Goal: Task Accomplishment & Management: Manage account settings

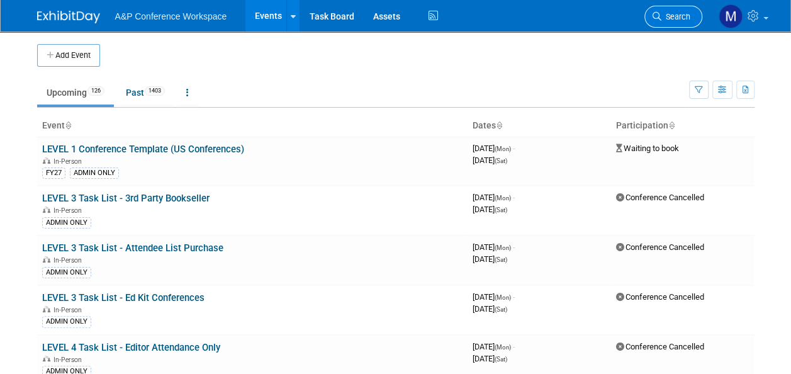
click at [683, 9] on link "Search" at bounding box center [673, 17] width 58 height 22
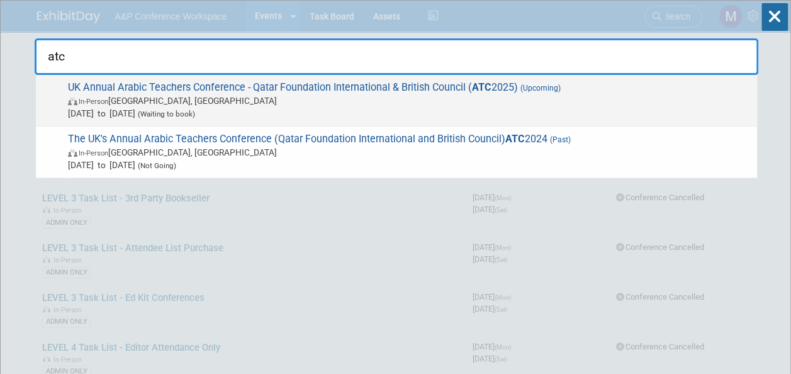
type input "atc"
click at [295, 86] on span "UK Annual Arabic Teachers Conference - Qatar Foundation International & British…" at bounding box center [407, 100] width 686 height 38
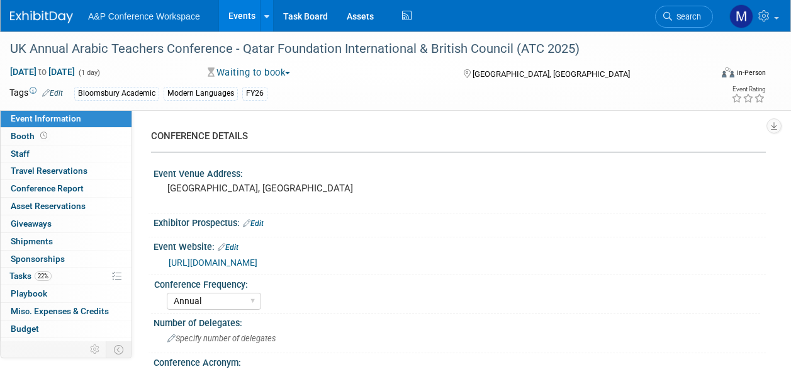
select select "Annual"
select select "Level 2"
select select "In-Person Booth"
select select "Modern Languages"
select select "Bloomsbury Academic"
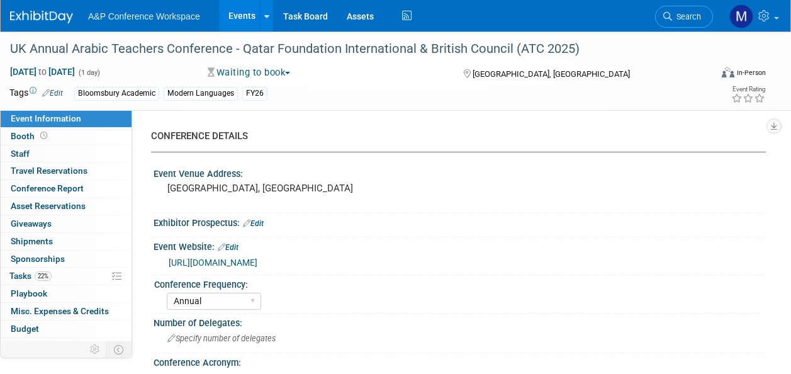
select select "Matt Hambridge"
select select "[PERSON_NAME]"
select select "Brand/Subject Presence​"
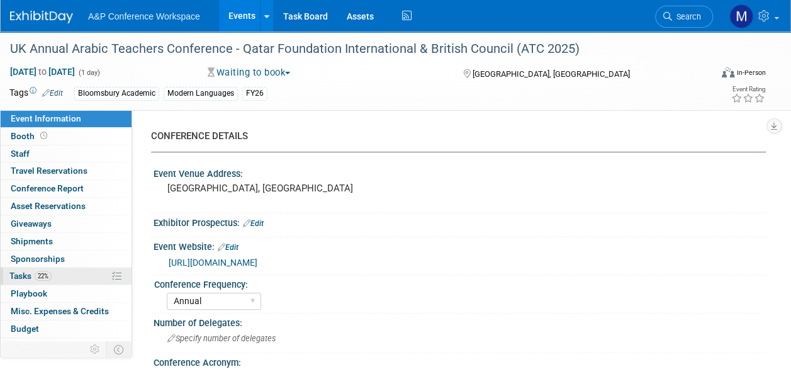
click at [60, 276] on link "22% Tasks 22%" at bounding box center [66, 275] width 131 height 17
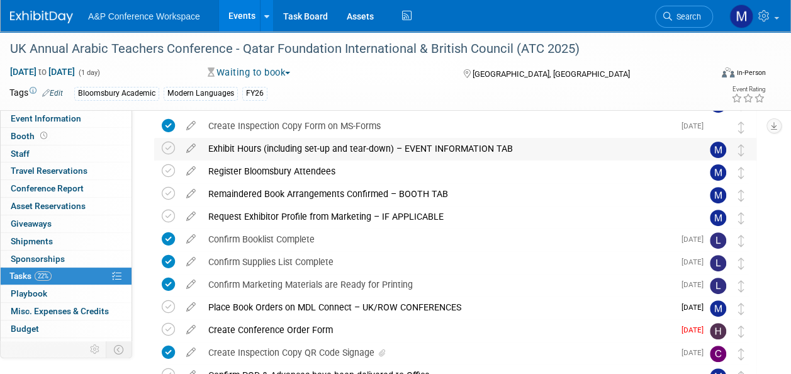
scroll to position [126, 0]
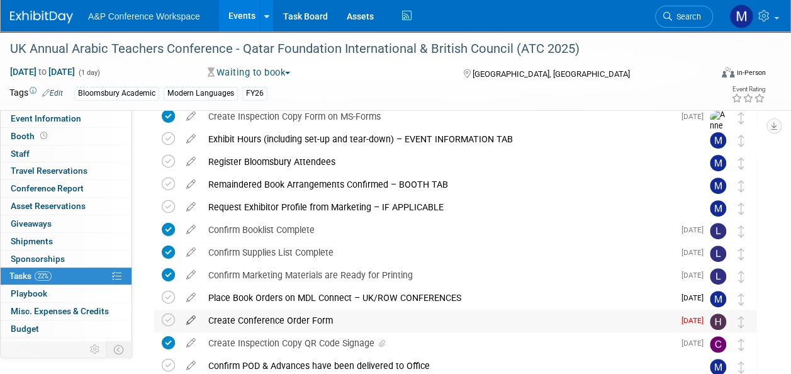
click at [191, 320] on icon at bounding box center [191, 317] width 22 height 16
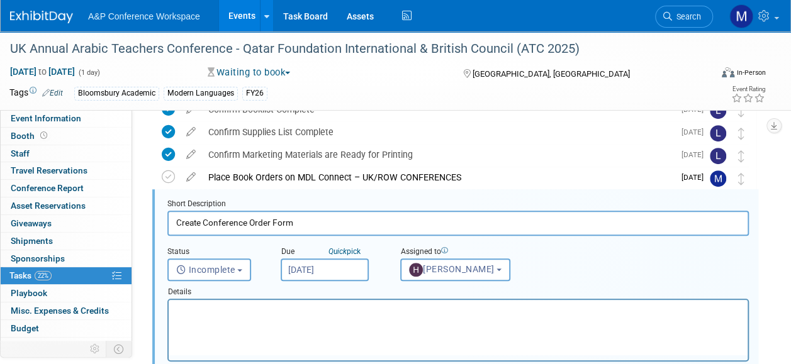
scroll to position [0, 0]
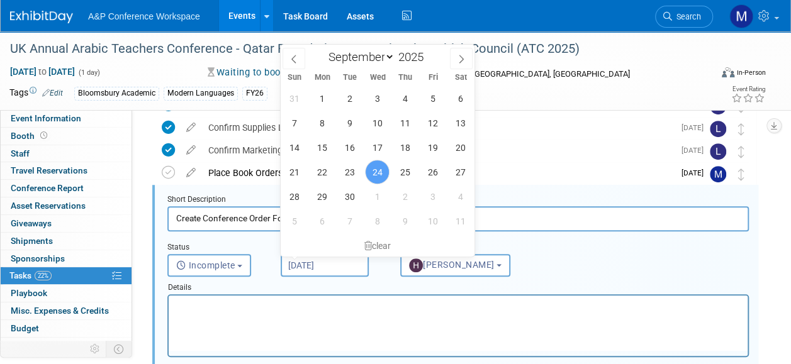
click at [324, 260] on input "Sep 24, 2025" at bounding box center [325, 265] width 88 height 23
click at [394, 199] on span "2" at bounding box center [405, 196] width 25 height 25
type input "Oct 2, 2025"
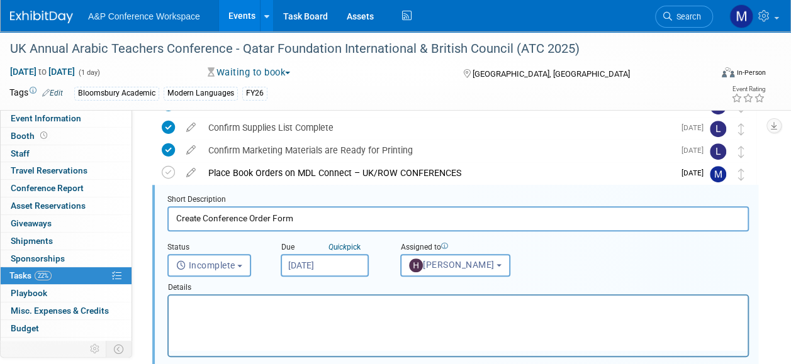
click at [367, 301] on p "Rich Text Area. Press ALT-0 for help." at bounding box center [458, 307] width 564 height 12
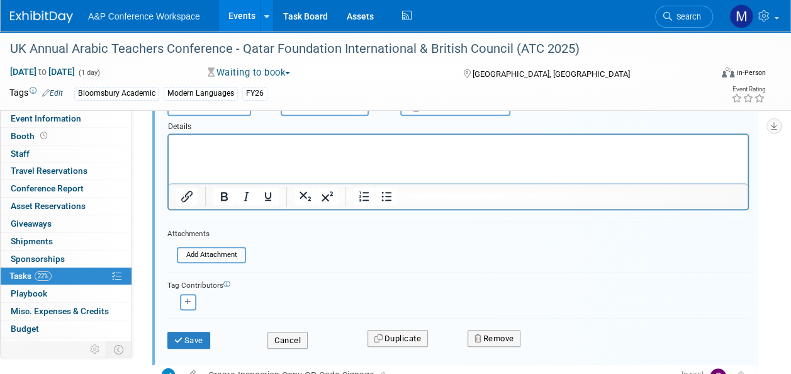
scroll to position [439, 0]
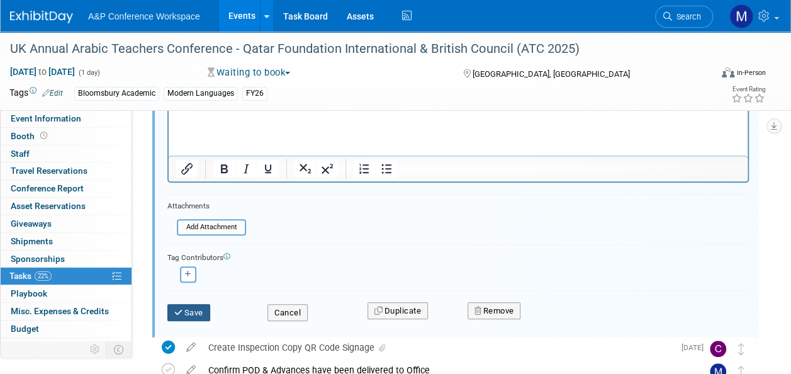
click at [196, 318] on button "Save" at bounding box center [188, 313] width 43 height 18
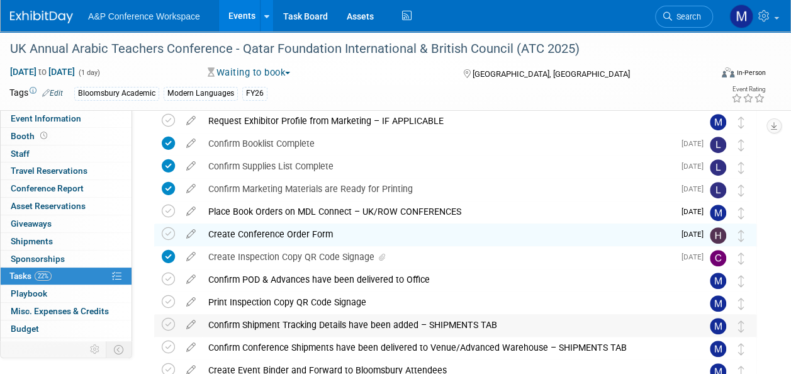
scroll to position [135, 0]
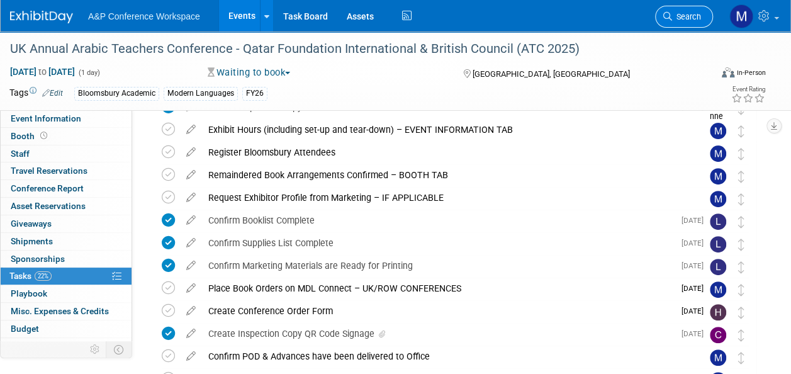
click at [694, 13] on span "Search" at bounding box center [686, 16] width 29 height 9
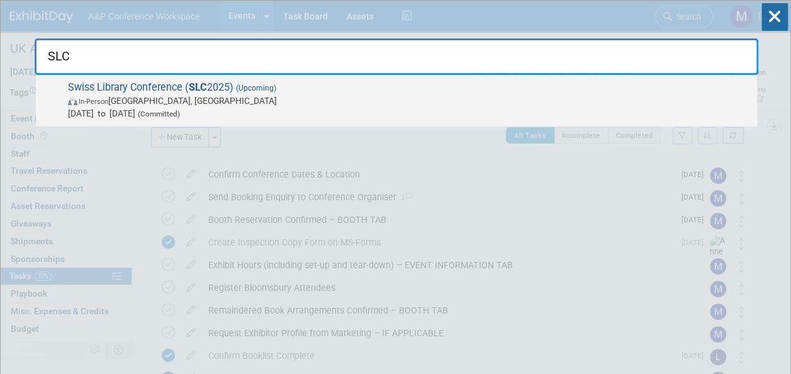
type input "SLC"
click at [224, 91] on span "Swiss Library Conference ( SLC 2025) (Upcoming) In-Person Bern, Switzerland Oct…" at bounding box center [407, 100] width 686 height 38
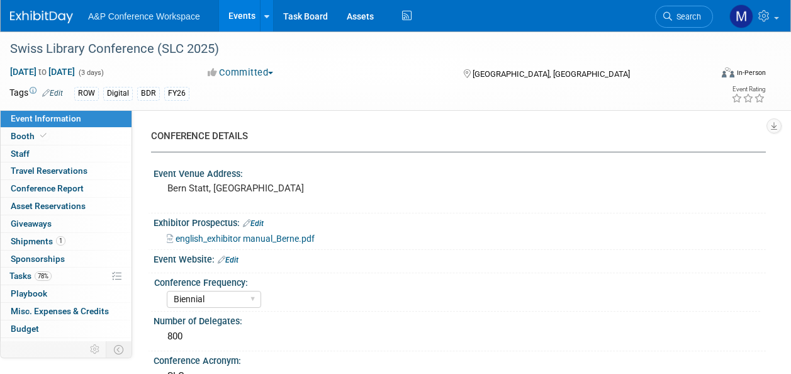
select select "Biennial"
select select "Level 2"
select select "In-Person Booth"
select select "Libraries"
select select "Bloomsbury Digital Resources"
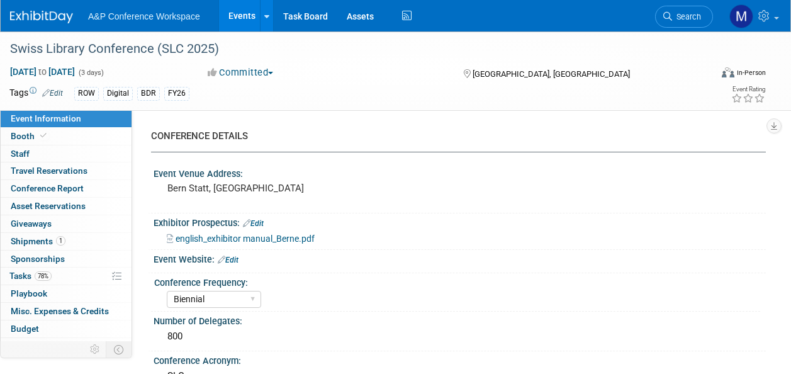
select select "[PERSON_NAME]"
select select "BDR Product Awareness and Trial Generation​"
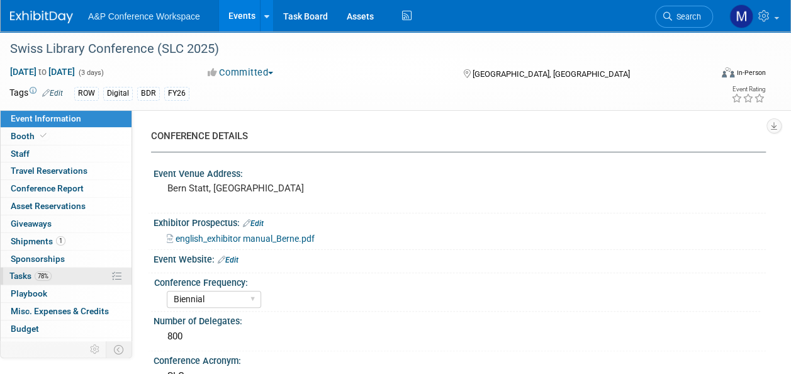
click at [67, 274] on link "78% Tasks 78%" at bounding box center [66, 275] width 131 height 17
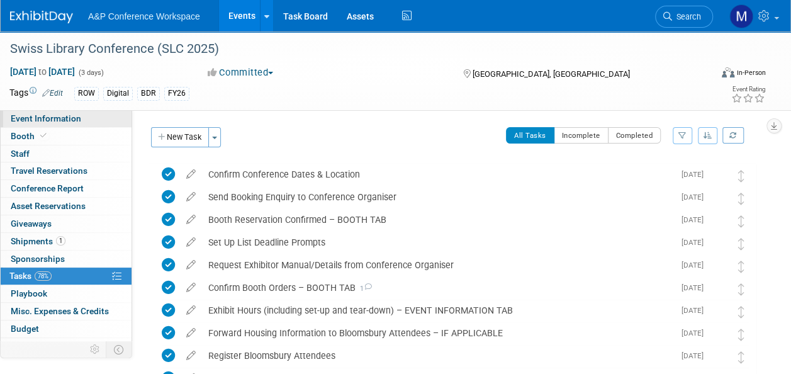
click at [74, 118] on span "Event Information" at bounding box center [46, 118] width 70 height 10
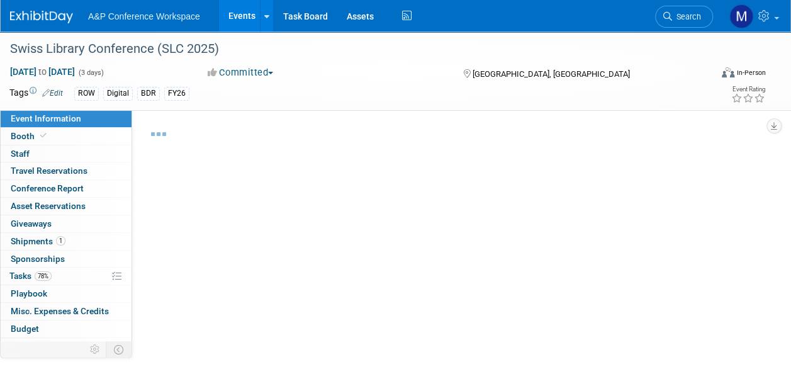
select select "Biennial"
select select "Level 2"
select select "In-Person Booth"
select select "Libraries"
select select "Bloomsbury Digital Resources"
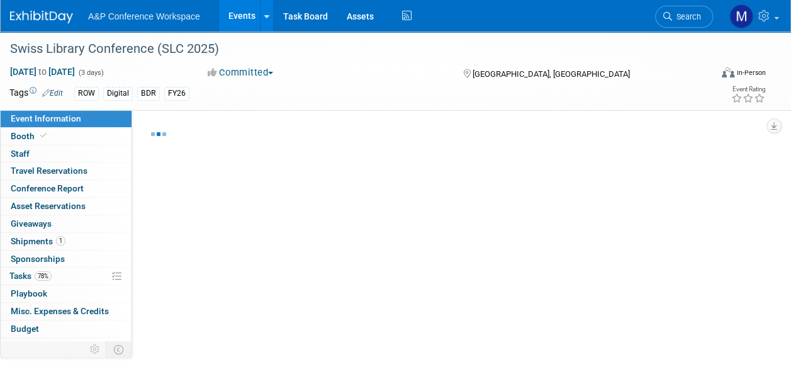
select select "[PERSON_NAME]"
select select "BDR Product Awareness and Trial Generation​"
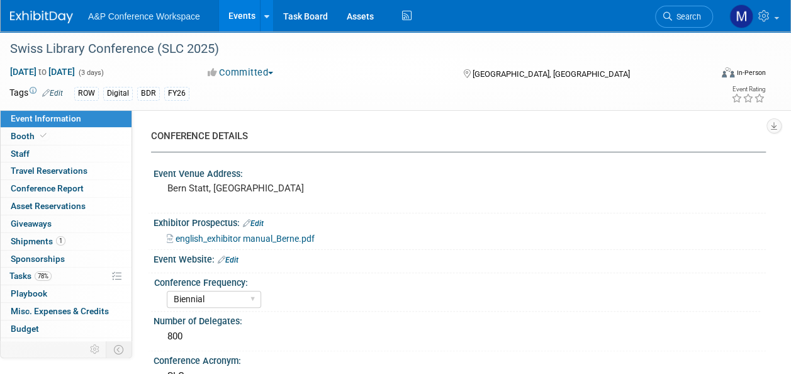
click at [282, 239] on span "english_exhibitor manual_Berne.pdf" at bounding box center [245, 238] width 139 height 10
click at [667, 14] on icon at bounding box center [667, 16] width 9 height 9
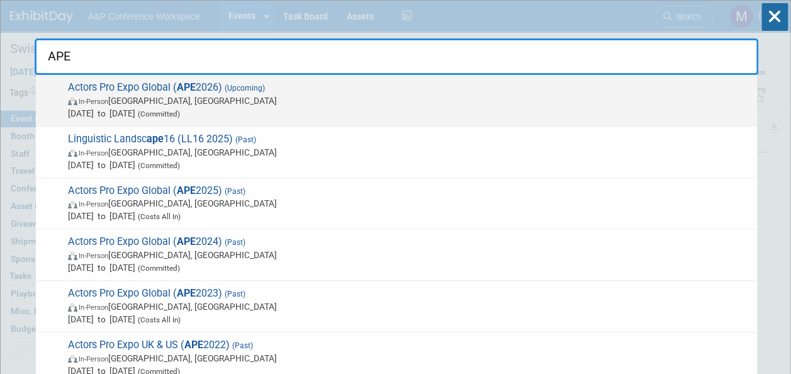
type input "APE"
click at [220, 81] on span "Actors Pro Expo Global ( APE 2026) (Upcoming) In-Person London, United Kingdom …" at bounding box center [407, 100] width 686 height 38
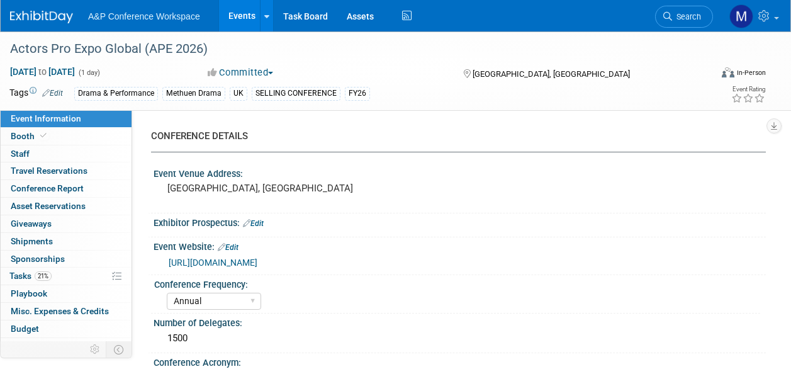
select select "Annual"
select select "Level 1"
select select "In-Person Booth"
select select "Drama & Performance Studies"
select select "Methuen Drama"
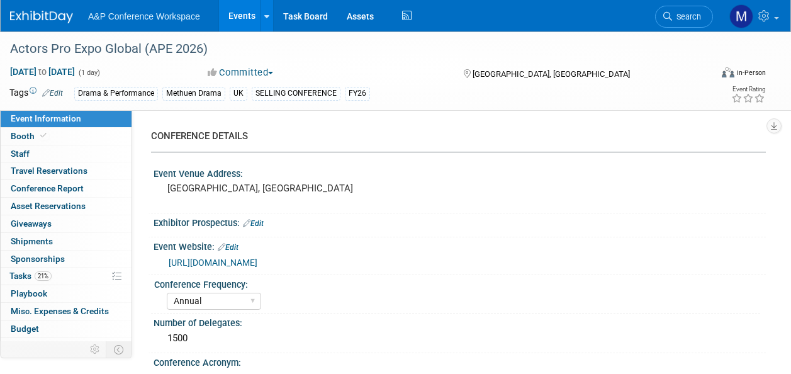
select select "[PERSON_NAME]"
select select "Brand/Subject Presence​"
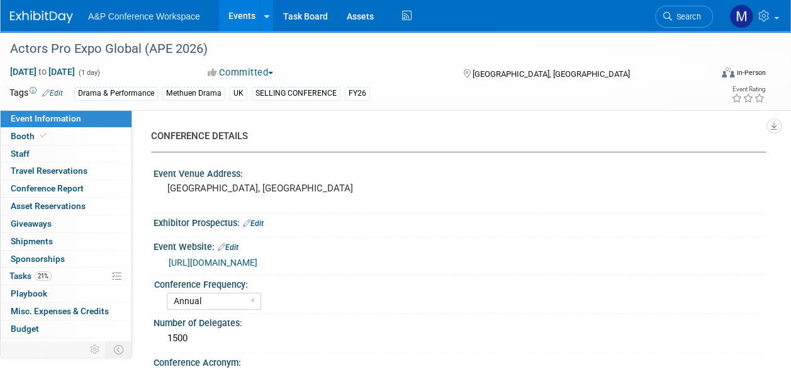
click at [96, 130] on link "Booth" at bounding box center [66, 136] width 131 height 17
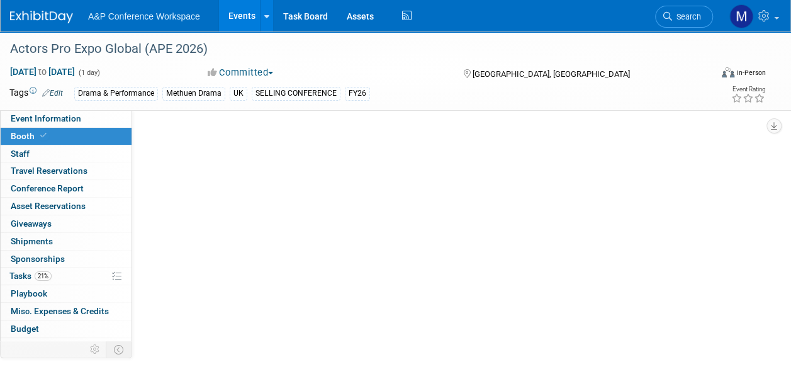
select select "COMD"
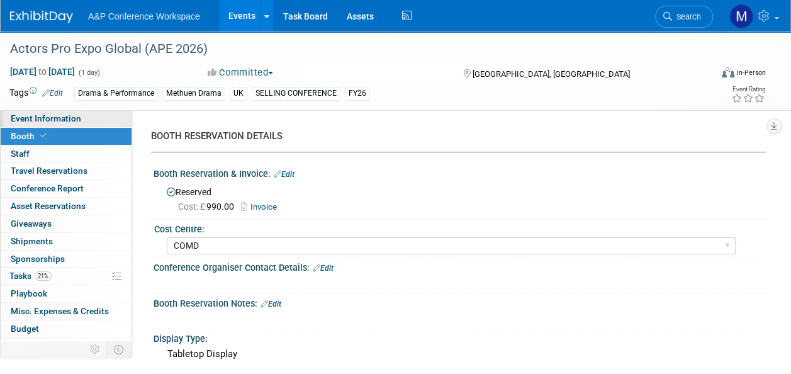
click at [75, 120] on span "Event Information" at bounding box center [46, 118] width 70 height 10
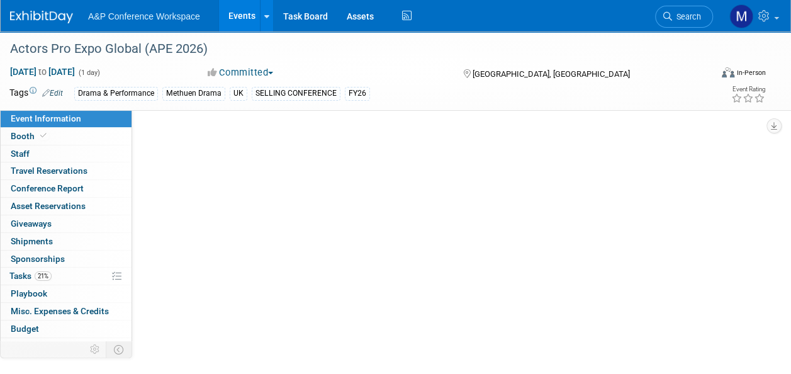
select select "Annual"
select select "Level 1"
select select "In-Person Booth"
select select "Drama & Performance Studies"
select select "Methuen Drama"
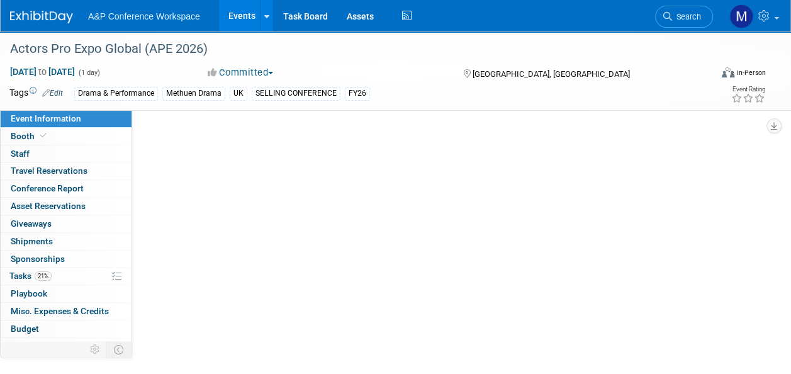
select select "[PERSON_NAME]"
select select "Brand/Subject Presence​"
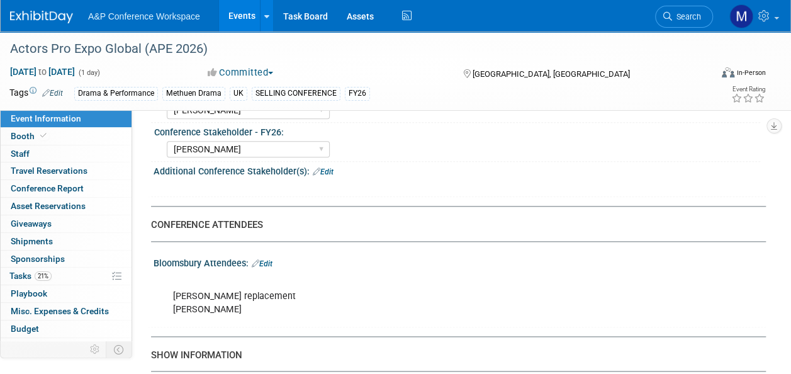
scroll to position [692, 0]
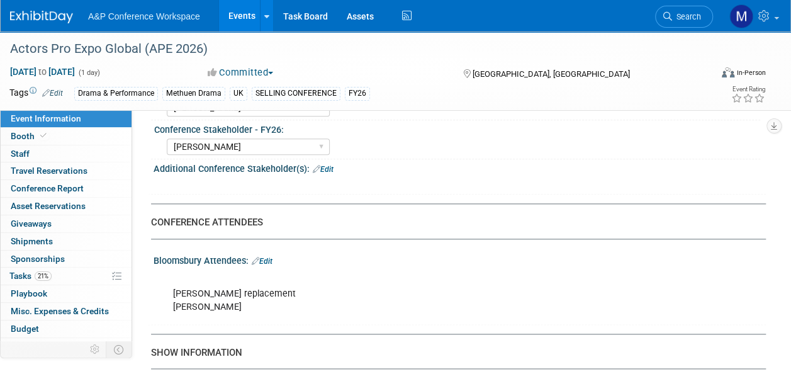
click at [268, 258] on link "Edit" at bounding box center [262, 261] width 21 height 9
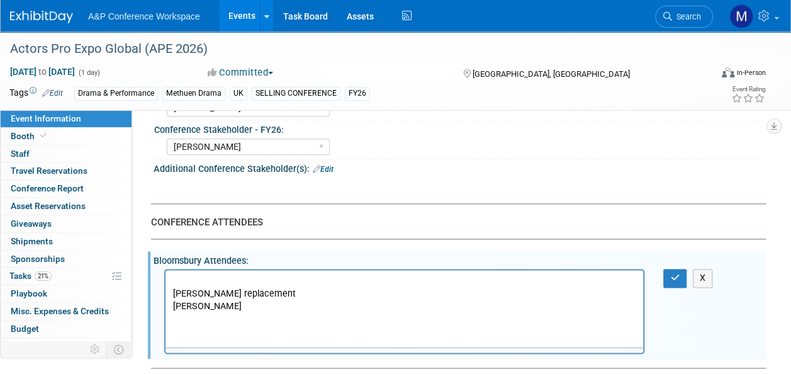
scroll to position [0, 0]
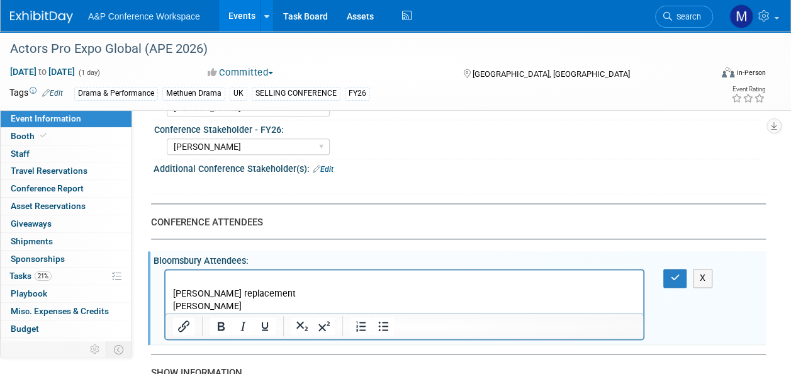
drag, startPoint x: 297, startPoint y: 289, endPoint x: 169, endPoint y: 289, distance: 127.7
click at [169, 289] on html "Khadija Ahmeds replacement Rachel Bradshaw" at bounding box center [403, 291] width 477 height 43
drag, startPoint x: 252, startPoint y: 306, endPoint x: 142, endPoint y: 307, distance: 110.1
click at [165, 307] on html "Aoibheann O'Flynn Rachel Bradshaw" at bounding box center [403, 291] width 477 height 43
click at [672, 276] on icon "button" at bounding box center [674, 277] width 9 height 9
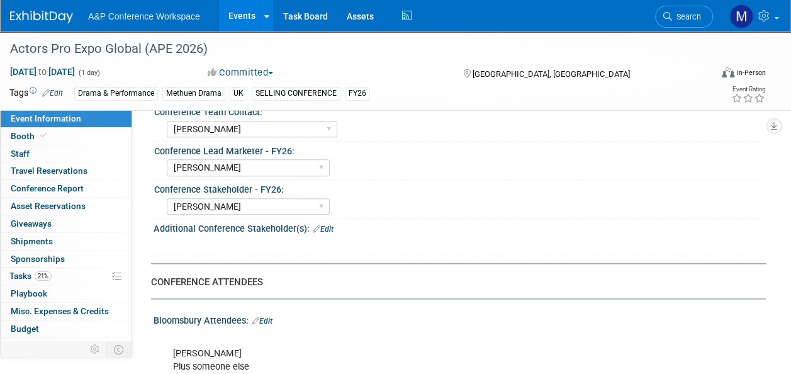
scroll to position [566, 0]
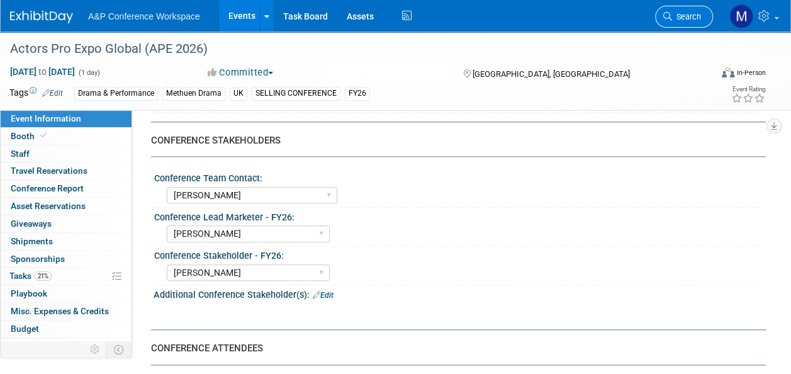
click at [697, 15] on span "Search" at bounding box center [686, 16] width 29 height 9
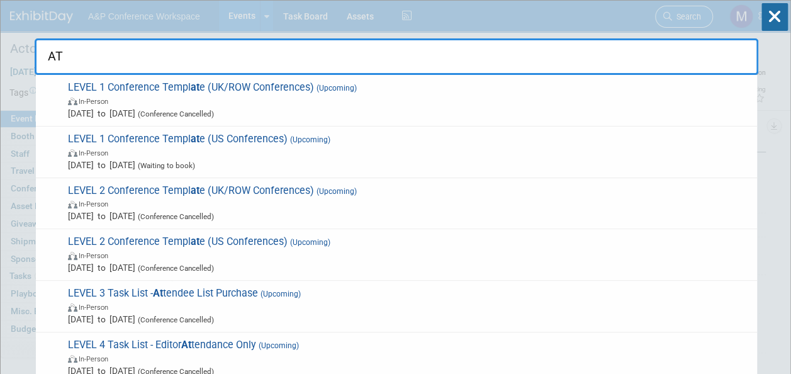
type input "ATC"
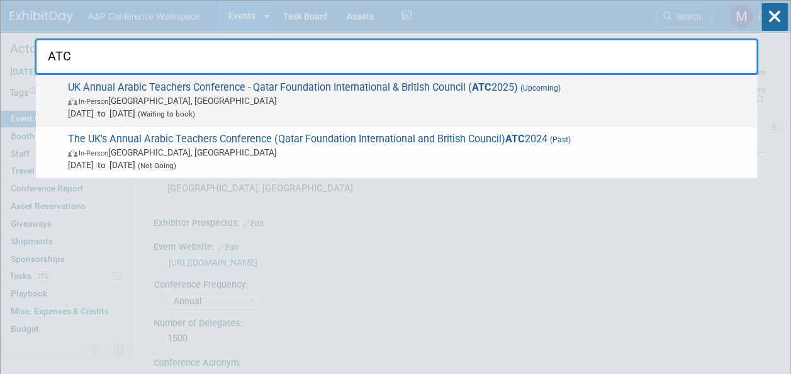
click at [274, 88] on span "UK Annual Arabic Teachers Conference - Qatar Foundation International & British…" at bounding box center [407, 100] width 686 height 38
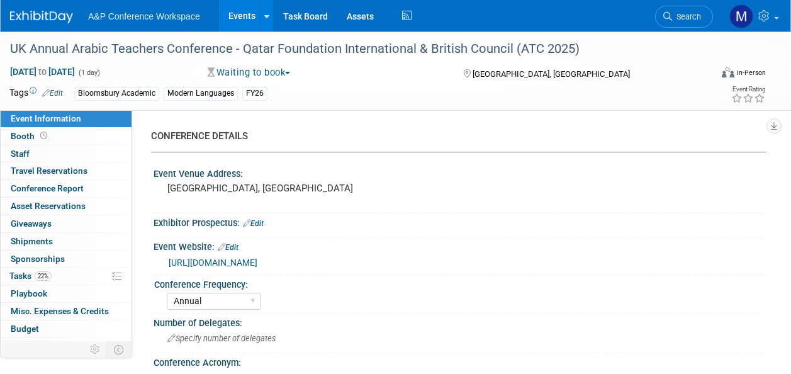
select select "Annual"
select select "Level 2"
select select "In-Person Booth"
select select "Modern Languages"
select select "Bloomsbury Academic"
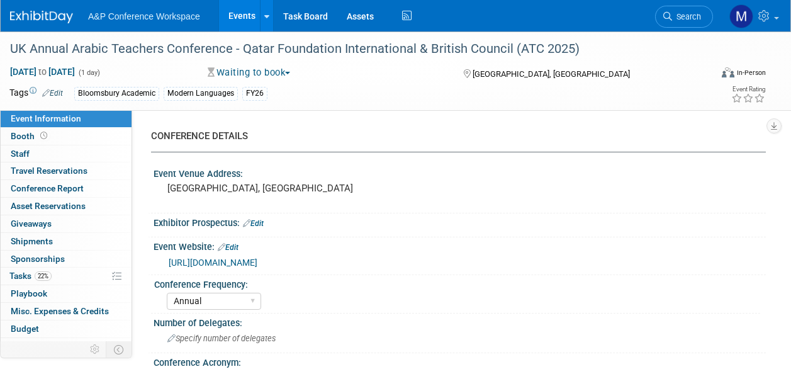
select select "[PERSON_NAME]"
select select "Brand/Subject Presence​"
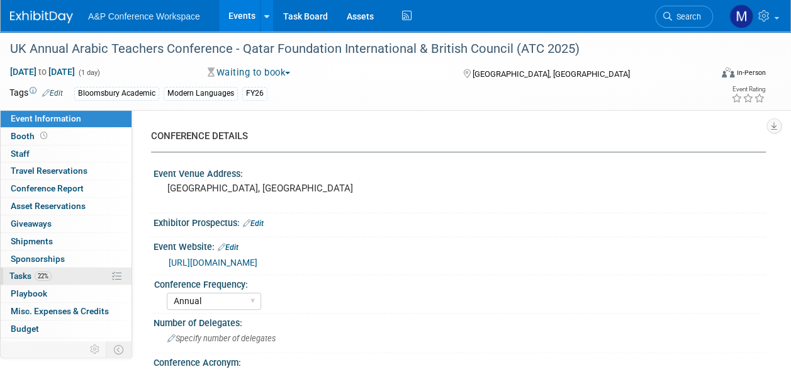
click at [35, 270] on span "Tasks 22%" at bounding box center [30, 275] width 42 height 10
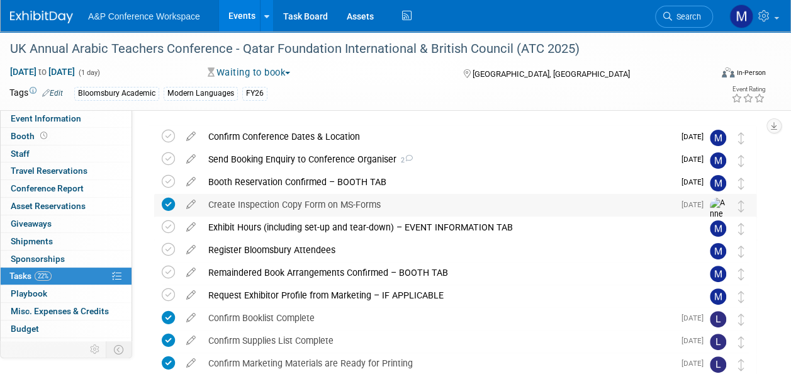
scroll to position [189, 0]
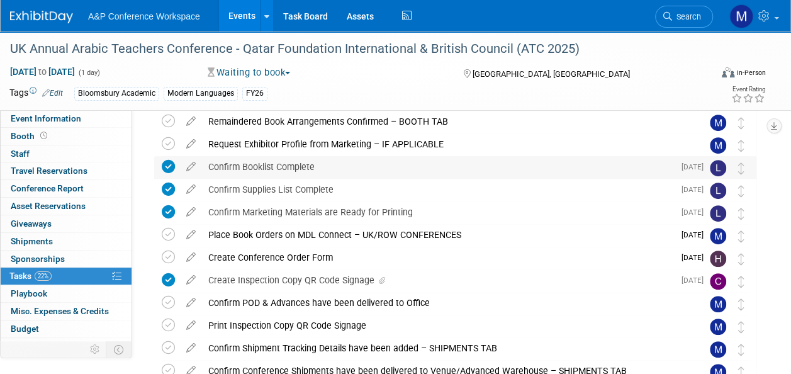
click at [235, 165] on div "Confirm Booklist Complete" at bounding box center [438, 166] width 472 height 21
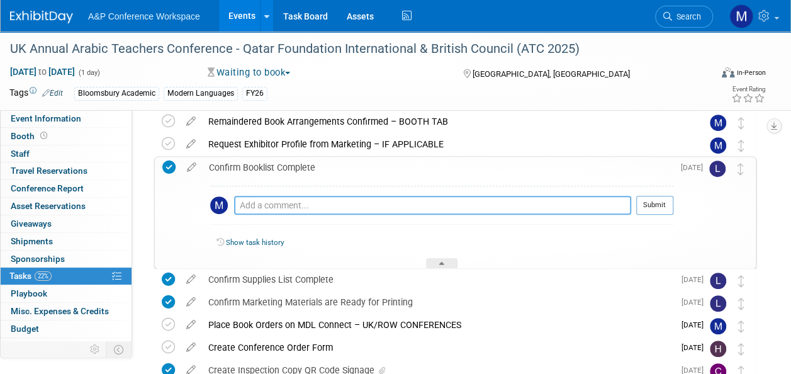
click at [371, 202] on textarea at bounding box center [432, 205] width 397 height 19
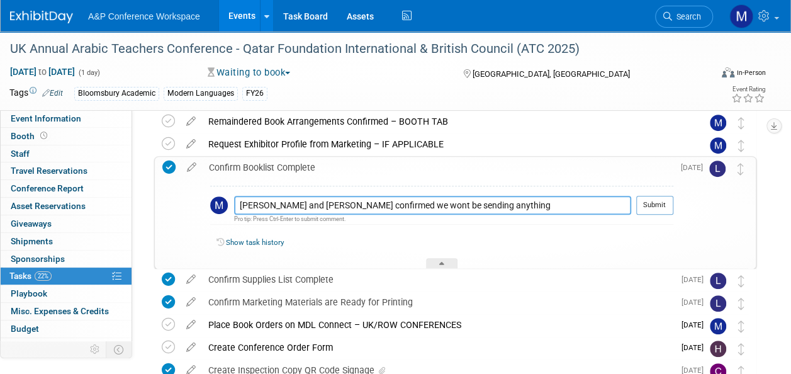
drag, startPoint x: 463, startPoint y: 206, endPoint x: 240, endPoint y: 209, distance: 223.3
click at [240, 209] on textarea "Aleta and Lily confirmed we wont be sending anything" at bounding box center [432, 205] width 397 height 19
type textarea "Aleta and Lily confirmed we wont be sending anything"
click at [647, 206] on button "Submit" at bounding box center [654, 205] width 37 height 19
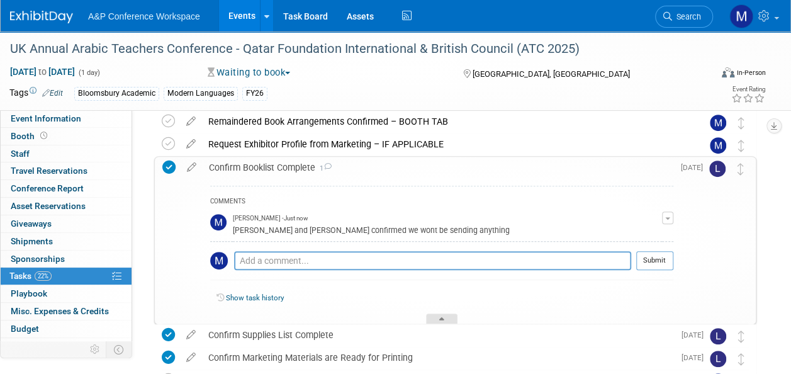
click at [447, 314] on div at bounding box center [441, 318] width 31 height 11
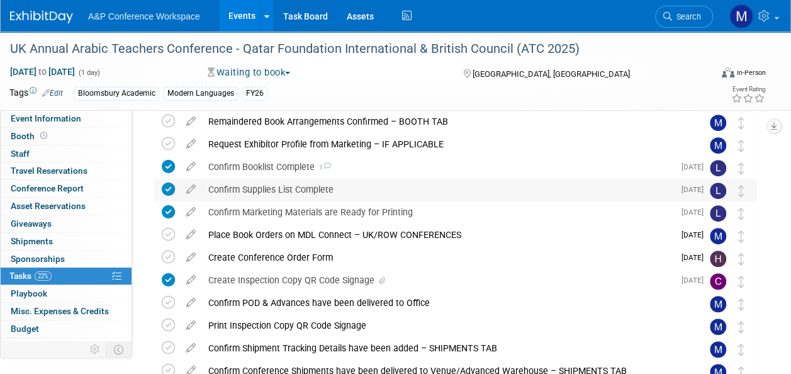
click at [323, 192] on div "Confirm Supplies List Complete" at bounding box center [438, 189] width 472 height 21
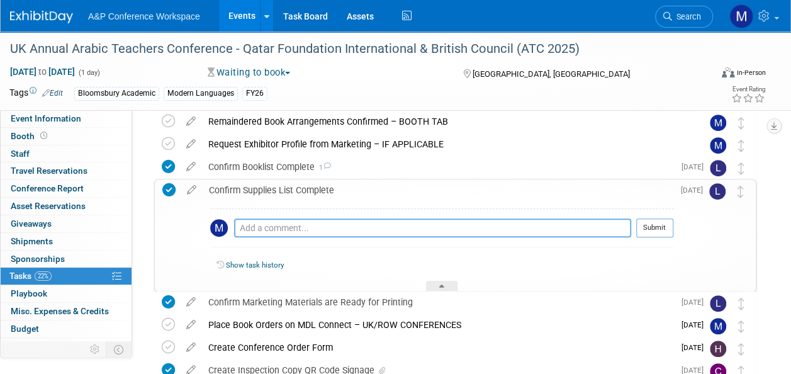
click at [328, 226] on textarea at bounding box center [432, 227] width 397 height 19
paste textarea "Aleta and Lily confirmed we wont be sending anything"
type textarea "Aleta and Lily confirmed we wont be sending anything"
click at [647, 230] on button "Submit" at bounding box center [654, 227] width 37 height 19
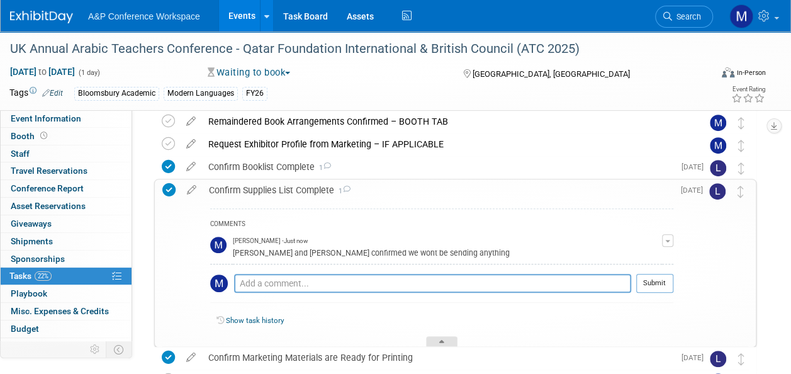
click at [447, 337] on div at bounding box center [441, 341] width 31 height 11
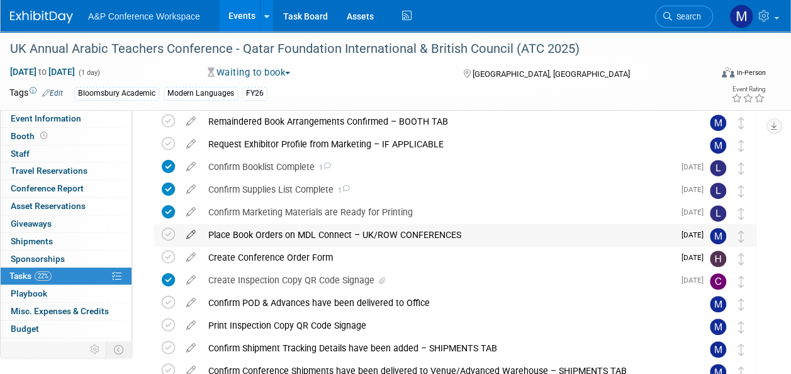
click at [187, 235] on icon at bounding box center [191, 232] width 22 height 16
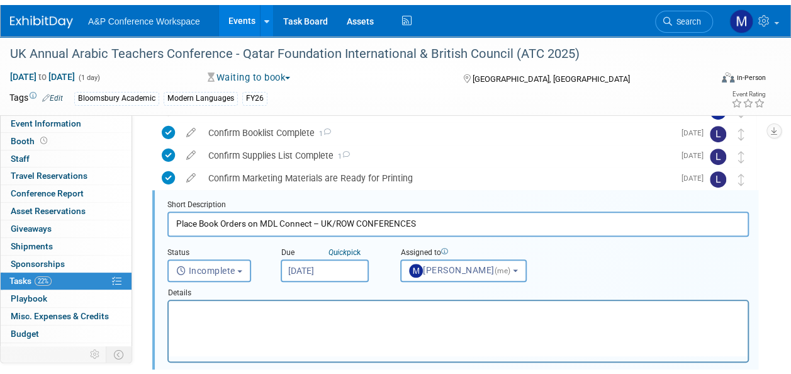
scroll to position [479, 0]
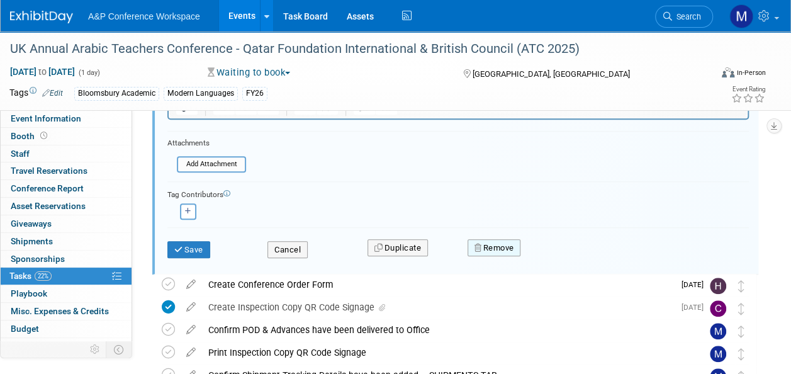
click at [507, 246] on button "Remove" at bounding box center [493, 248] width 53 height 18
click at [579, 254] on link "Yes" at bounding box center [564, 258] width 36 height 20
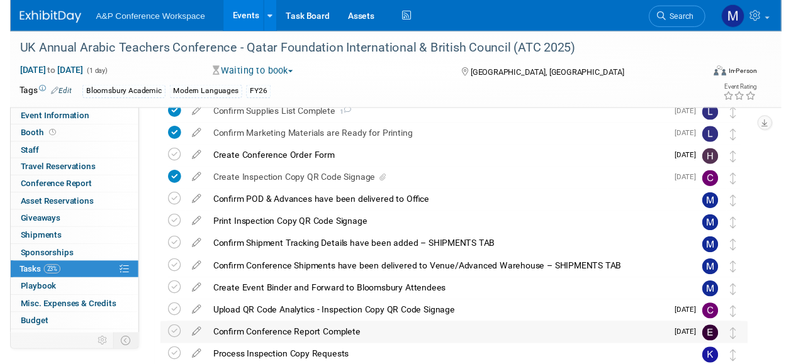
scroll to position [238, 0]
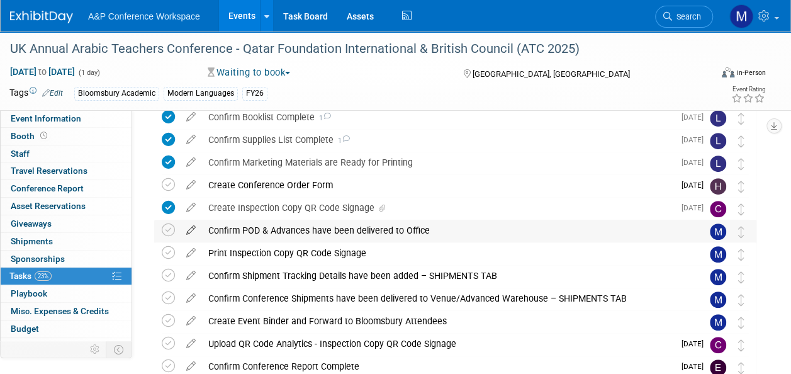
click at [190, 229] on icon at bounding box center [191, 228] width 22 height 16
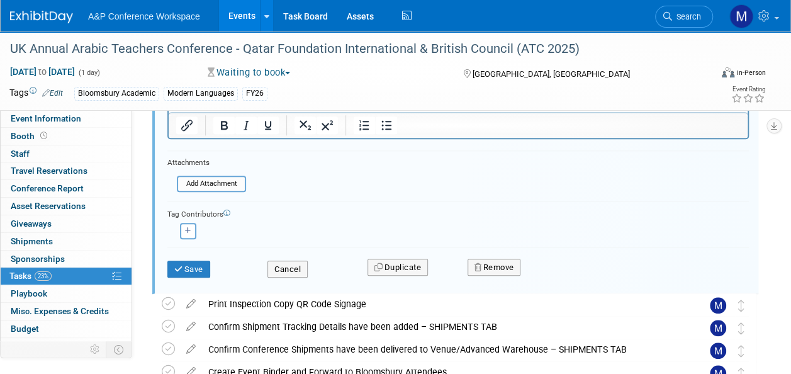
scroll to position [509, 0]
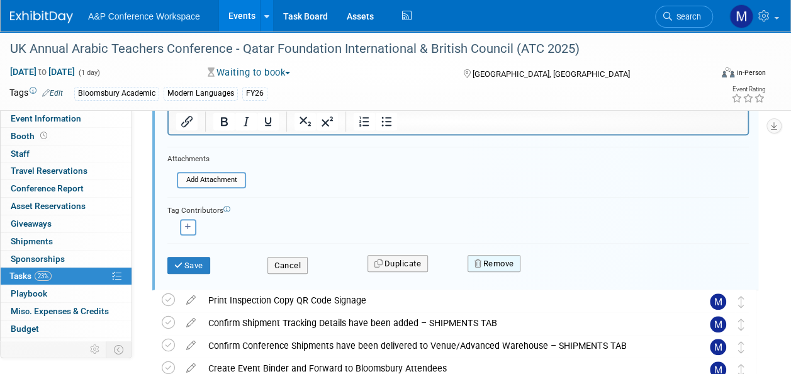
click at [488, 259] on button "Remove" at bounding box center [493, 264] width 53 height 18
click at [557, 265] on link "Yes" at bounding box center [564, 274] width 36 height 20
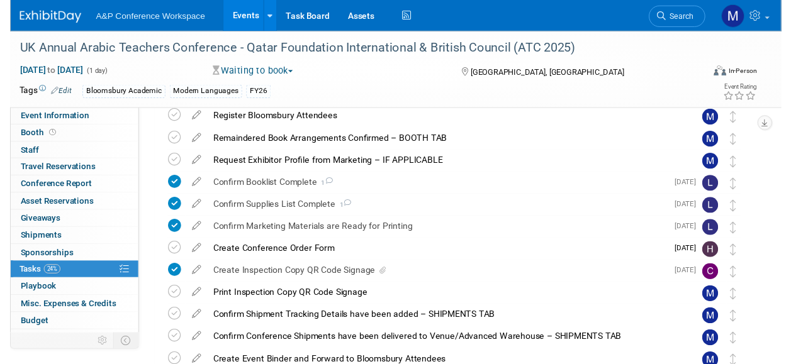
scroll to position [153, 0]
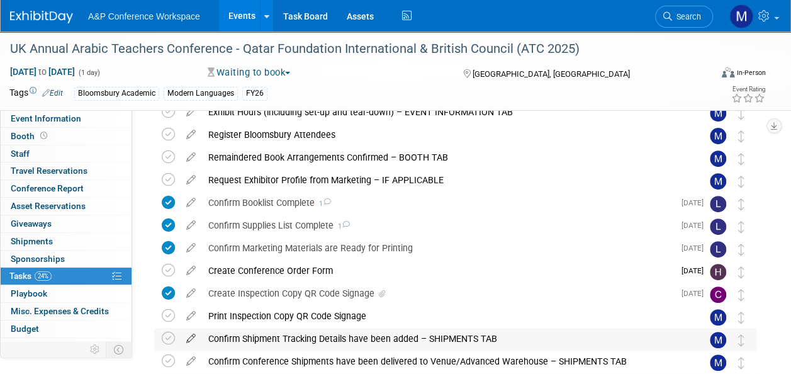
click at [189, 333] on icon at bounding box center [191, 336] width 22 height 16
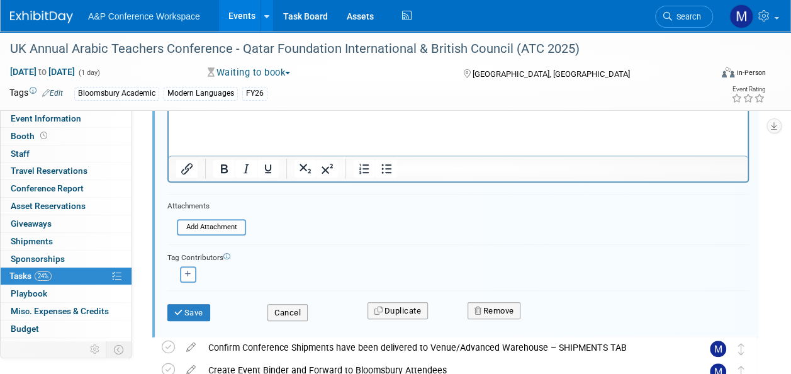
scroll to position [484, 0]
click at [483, 307] on button "Remove" at bounding box center [493, 311] width 53 height 18
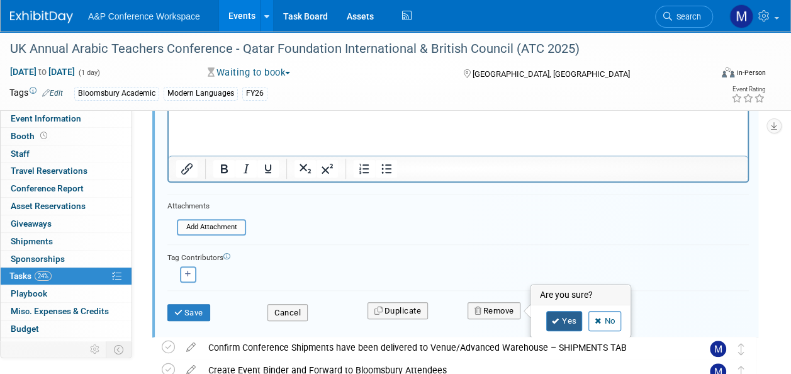
click at [571, 317] on link "Yes" at bounding box center [564, 321] width 36 height 20
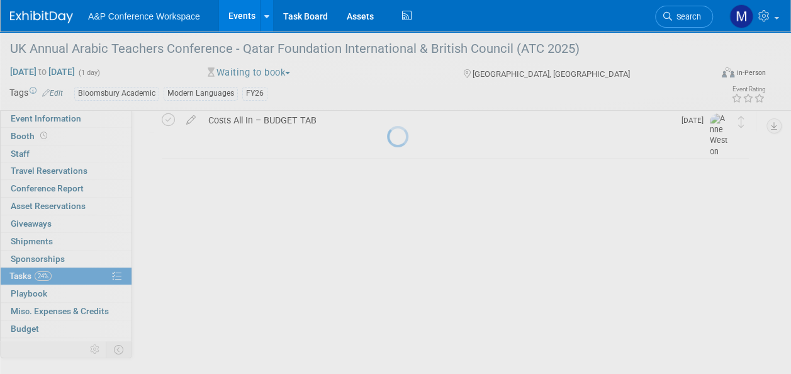
scroll to position [319, 0]
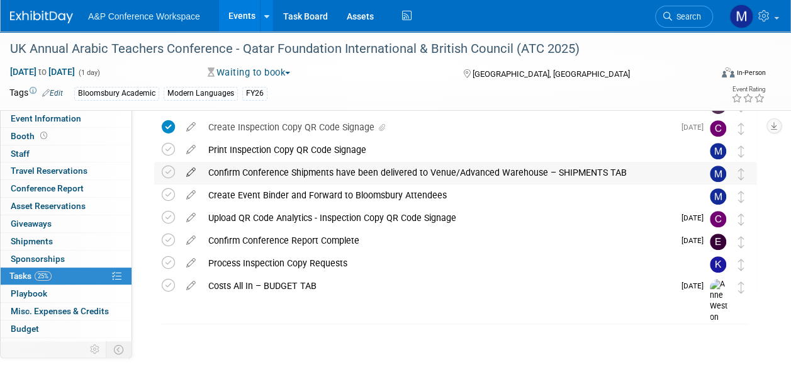
click at [189, 167] on icon at bounding box center [191, 170] width 22 height 16
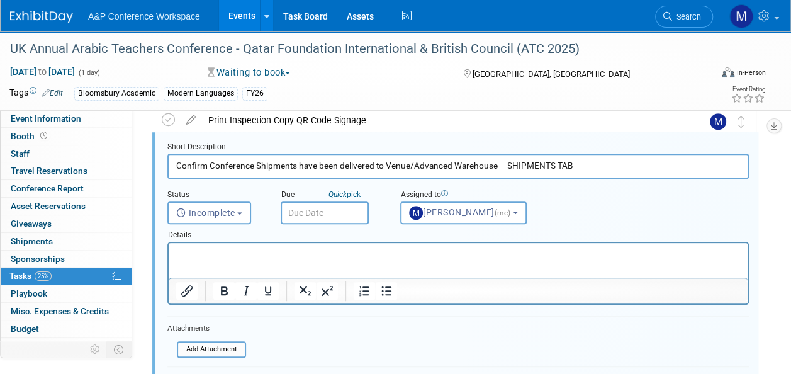
scroll to position [484, 0]
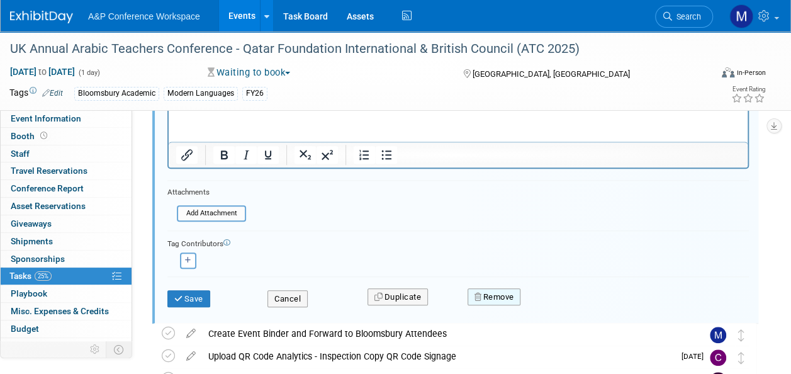
click at [508, 295] on button "Remove" at bounding box center [493, 297] width 53 height 18
click at [552, 305] on icon at bounding box center [556, 307] width 8 height 7
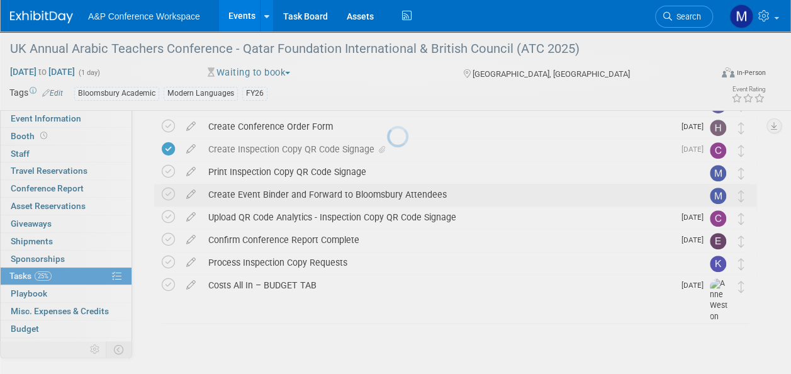
scroll to position [296, 0]
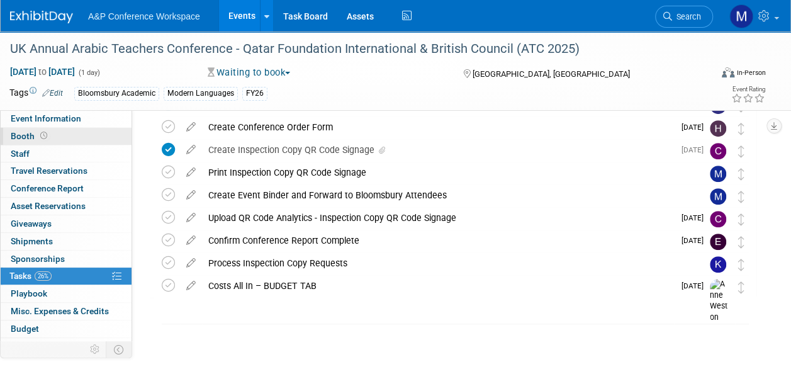
click at [54, 141] on link "Booth" at bounding box center [66, 136] width 131 height 17
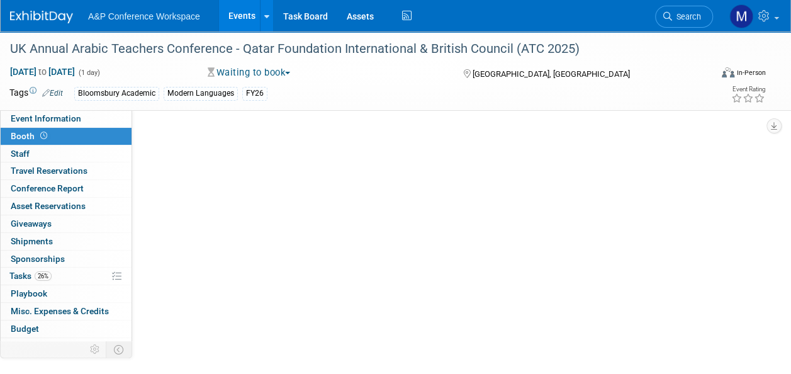
scroll to position [0, 0]
select select "BLRG"
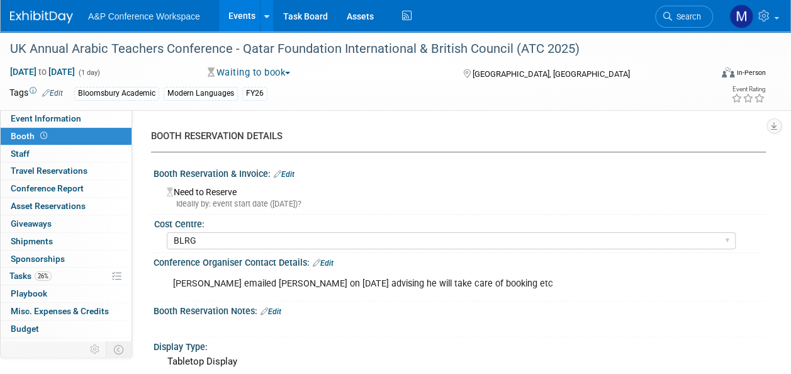
click at [332, 260] on link "Edit" at bounding box center [323, 263] width 21 height 9
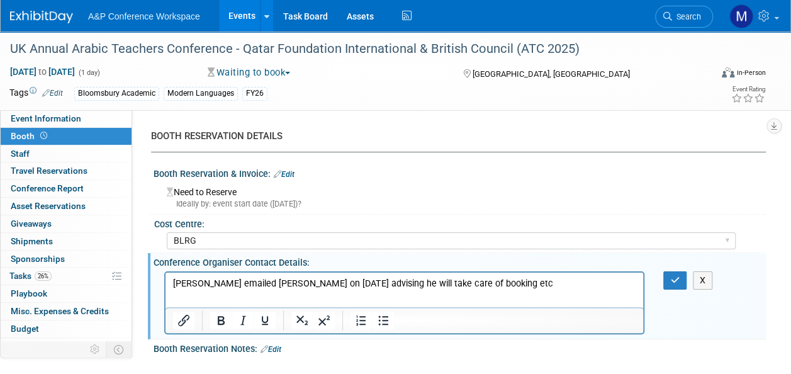
click at [476, 283] on p "Aleta emailed Matt on 8th August advising he will take care of booking etc" at bounding box center [404, 283] width 463 height 13
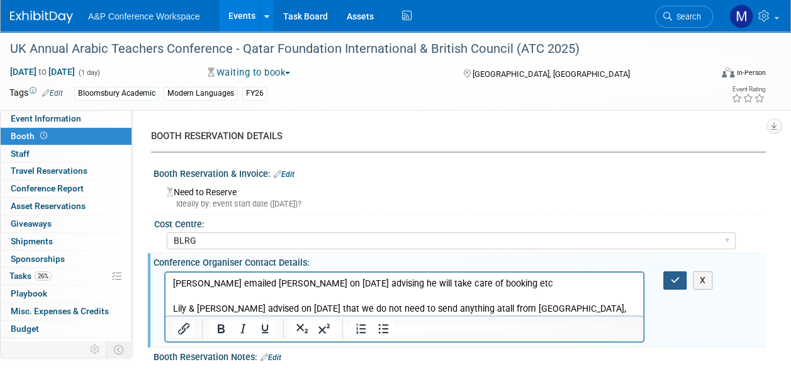
click at [672, 284] on icon "button" at bounding box center [674, 280] width 9 height 9
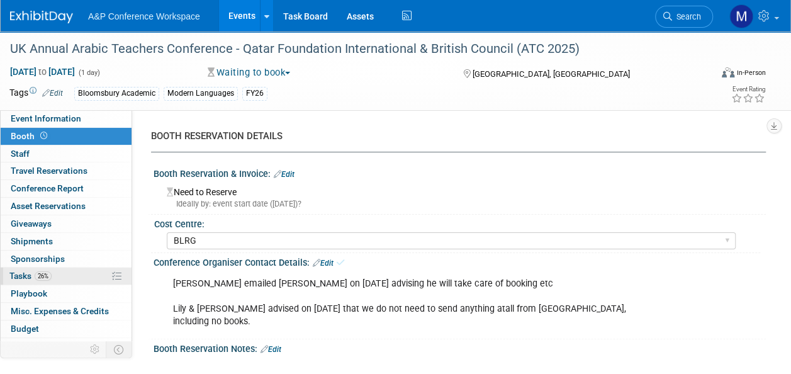
click at [25, 277] on span "Tasks 26%" at bounding box center [30, 275] width 42 height 10
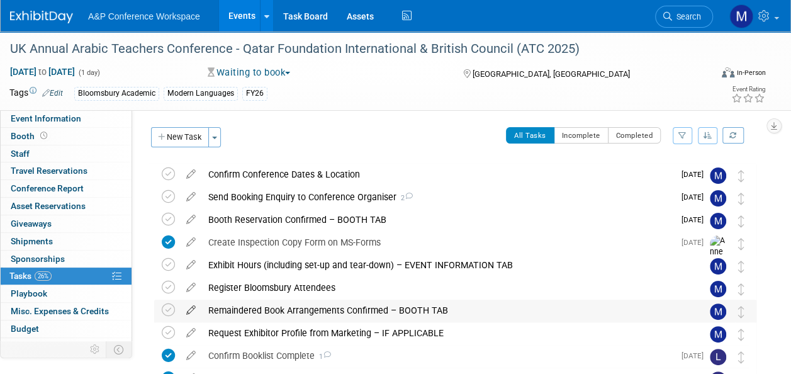
click at [187, 311] on icon at bounding box center [191, 307] width 22 height 16
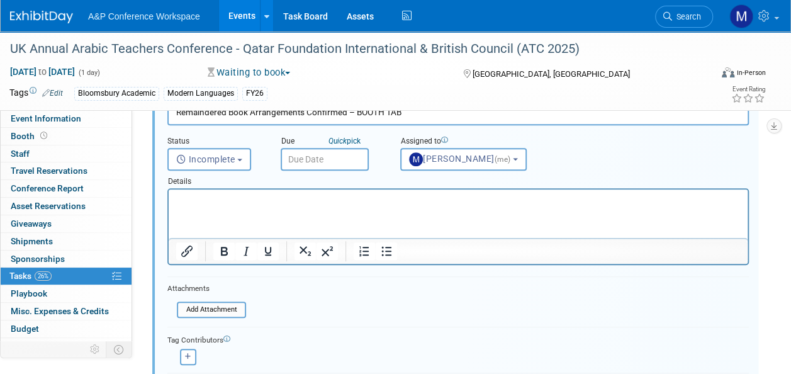
scroll to position [303, 0]
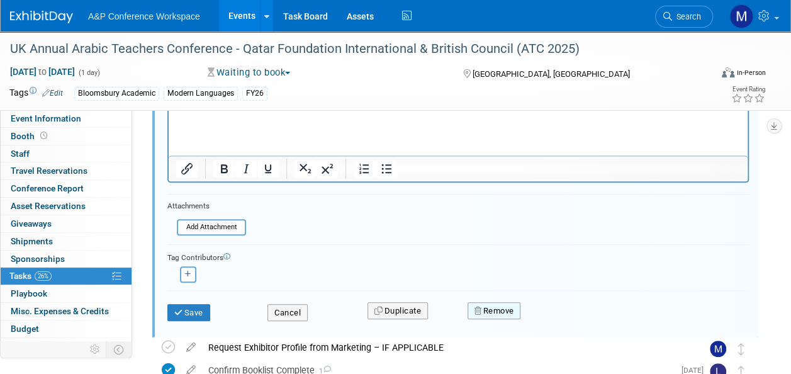
click at [479, 313] on button "Remove" at bounding box center [493, 311] width 53 height 18
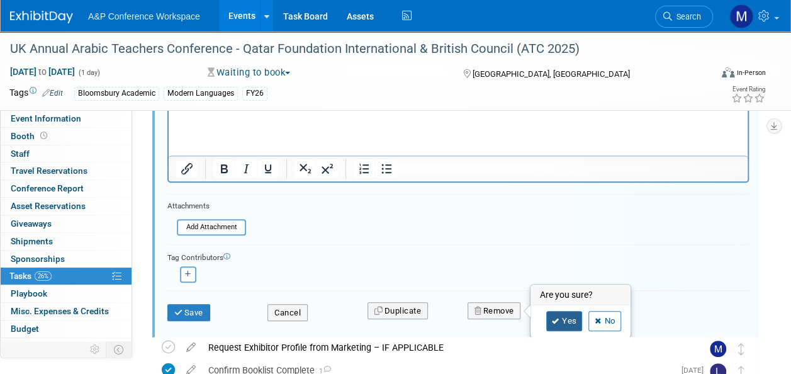
click at [552, 318] on icon at bounding box center [556, 321] width 8 height 7
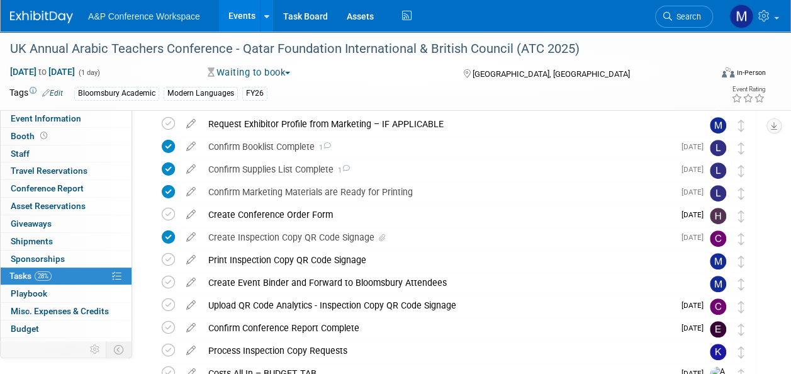
scroll to position [85, 0]
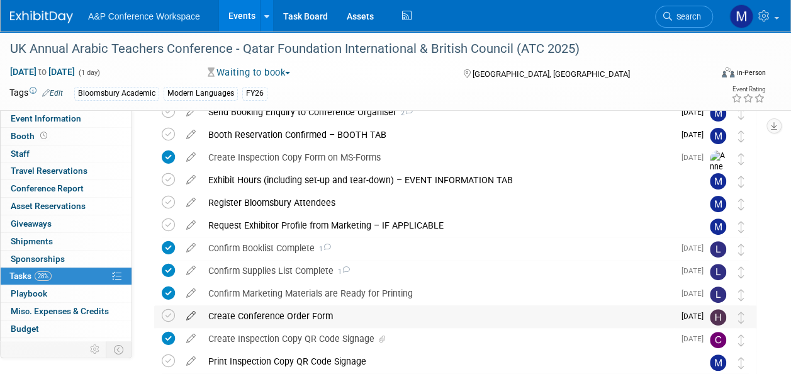
click at [194, 314] on icon at bounding box center [191, 313] width 22 height 16
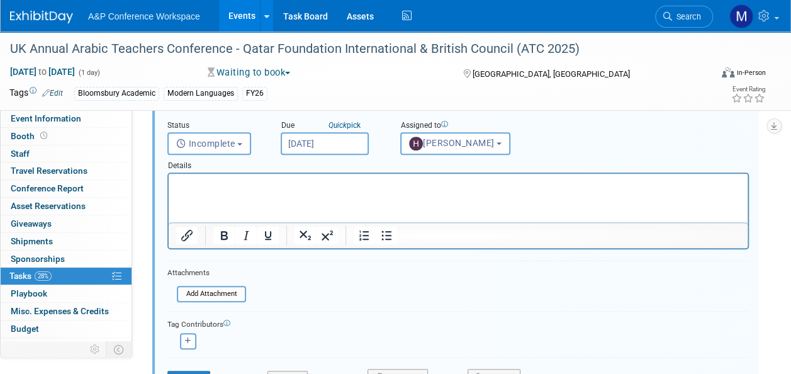
scroll to position [331, 0]
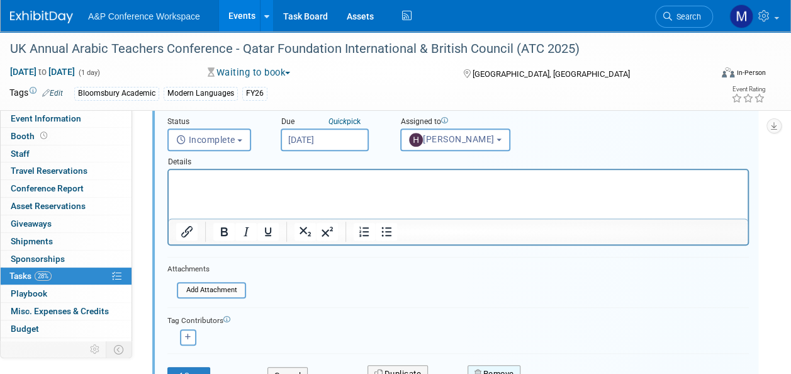
click at [498, 368] on button "Remove" at bounding box center [493, 374] width 53 height 18
click at [567, 355] on link "Yes" at bounding box center [564, 358] width 36 height 20
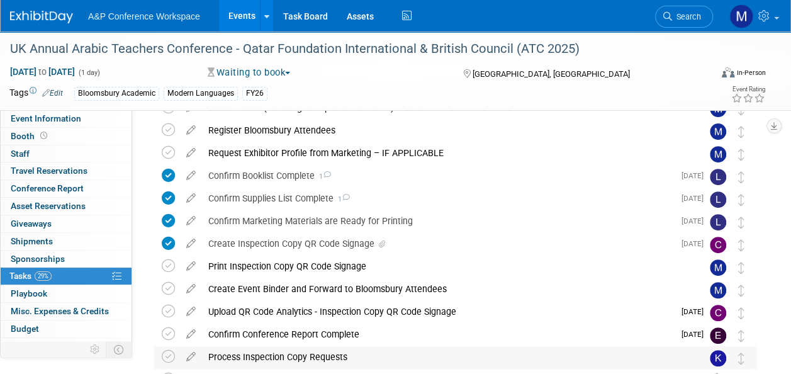
scroll to position [62, 0]
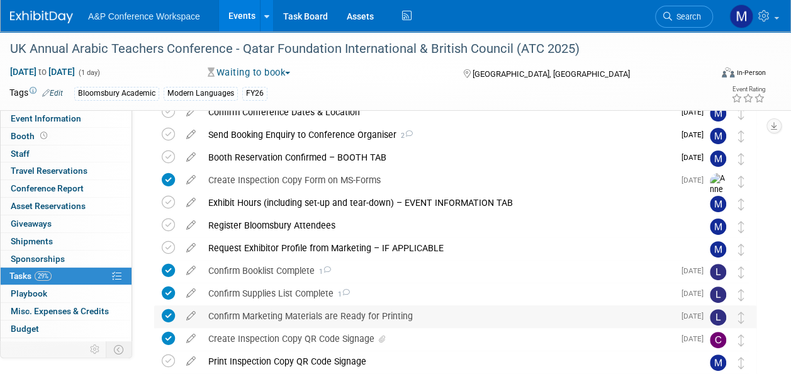
click at [258, 313] on div "Confirm Marketing Materials are Ready for Printing" at bounding box center [438, 315] width 472 height 21
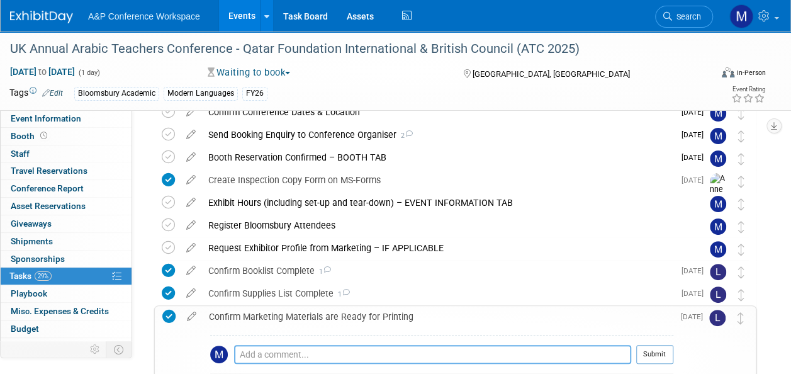
click at [282, 350] on textarea at bounding box center [432, 354] width 397 height 19
paste textarea "Aleta and Lily confirmed we wont be sending anything"
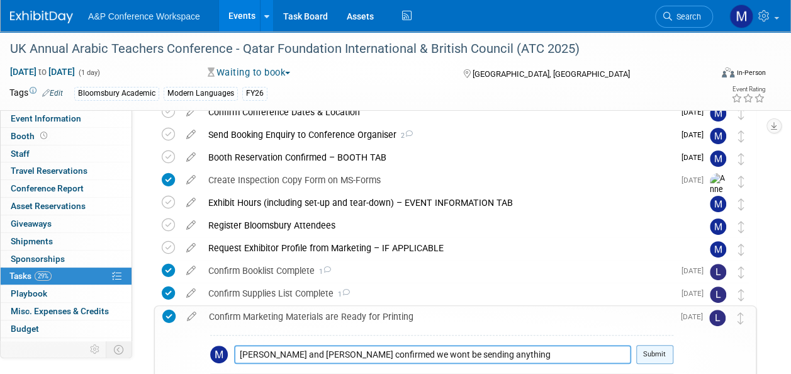
type textarea "Aleta and Lily confirmed we wont be sending anything"
click at [662, 355] on button "Submit" at bounding box center [654, 354] width 37 height 19
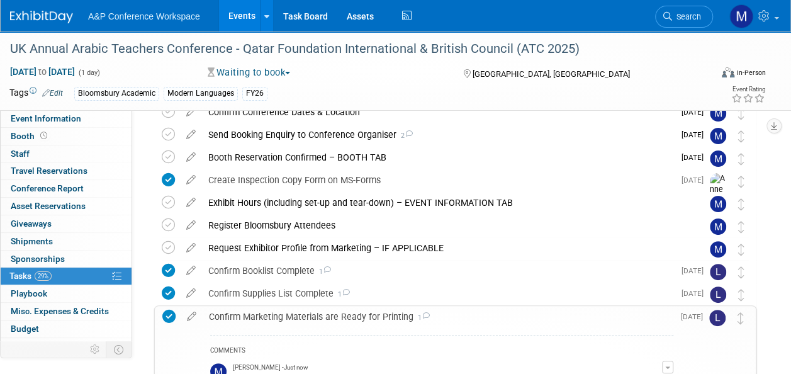
scroll to position [188, 0]
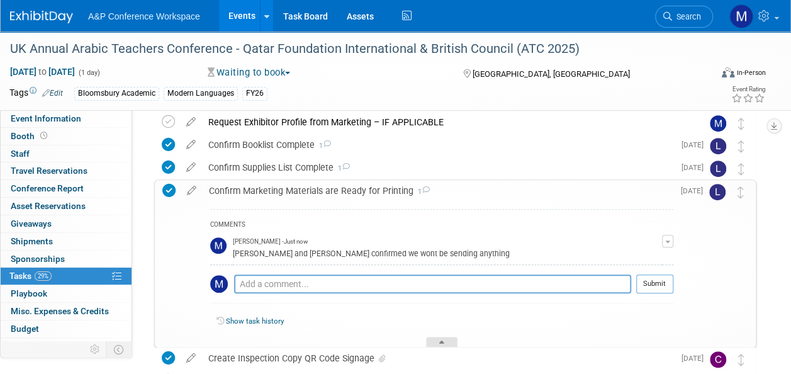
click at [446, 342] on div at bounding box center [441, 342] width 31 height 11
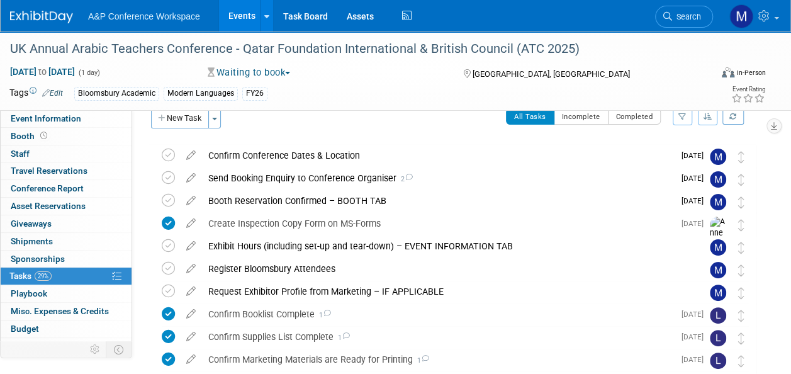
scroll to position [0, 0]
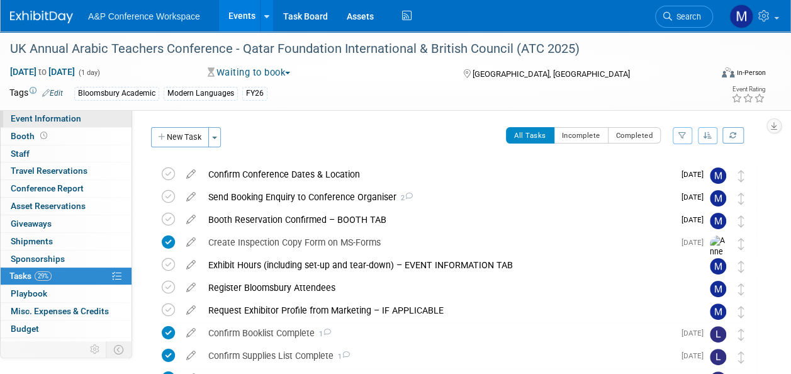
click at [99, 120] on link "Event Information" at bounding box center [66, 118] width 131 height 17
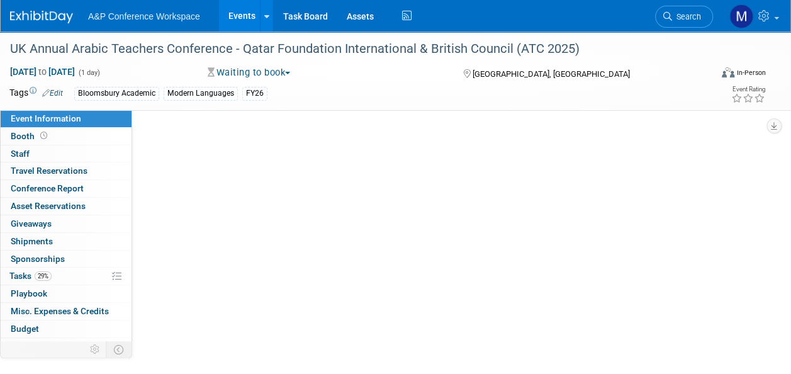
select select "Annual"
select select "Level 2"
select select "In-Person Booth"
select select "Modern Languages"
select select "Bloomsbury Academic"
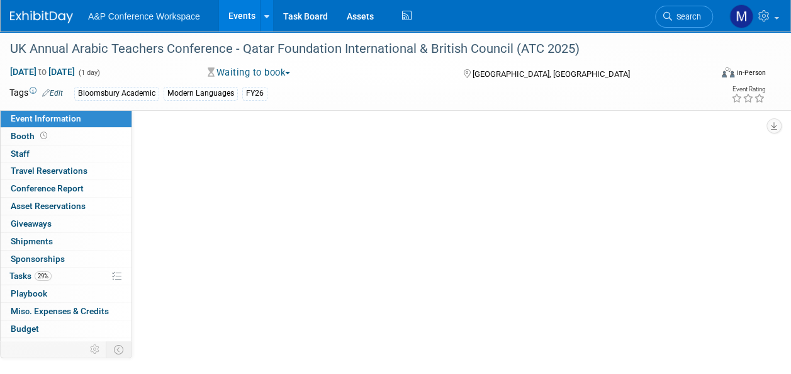
select select "[PERSON_NAME]"
select select "Brand/Subject Presence​"
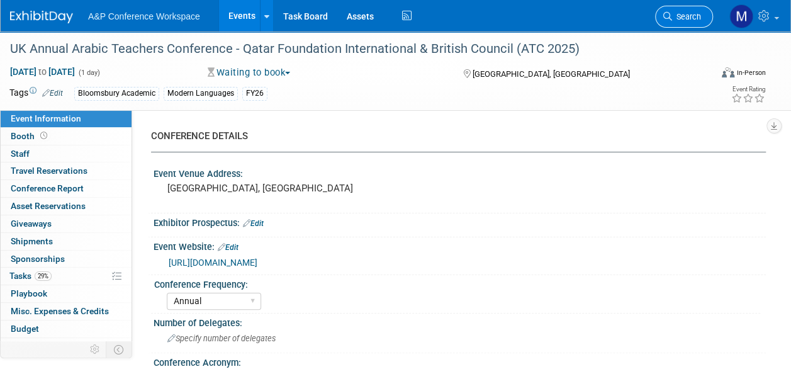
click at [682, 13] on span "Search" at bounding box center [686, 16] width 29 height 9
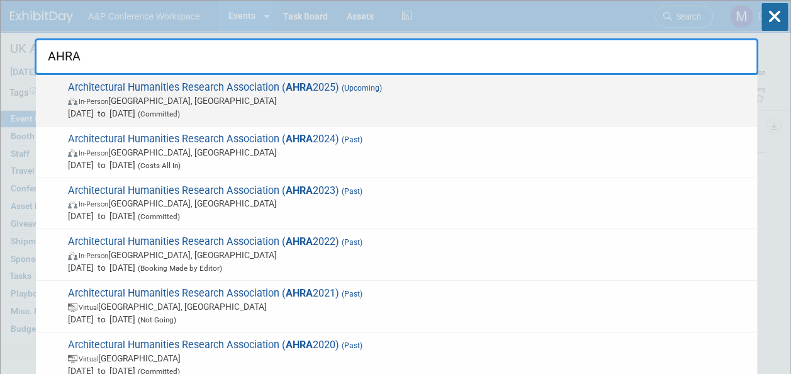
type input "AHRA"
click at [313, 86] on span "Architectural Humanities Research Association ( AHRA 2025) (Upcoming) In-Person…" at bounding box center [407, 100] width 686 height 38
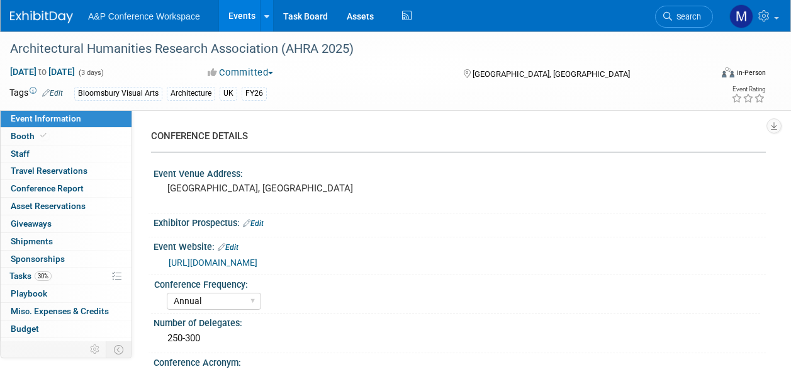
select select "Annual"
select select "Level 2"
select select "In-Person Booth"
select select "Architecture"
select select "Bloomsbury Visual Arts"
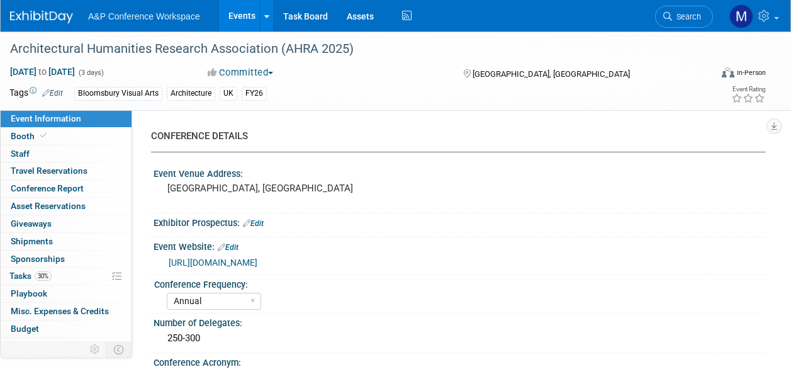
select select "[PERSON_NAME]"
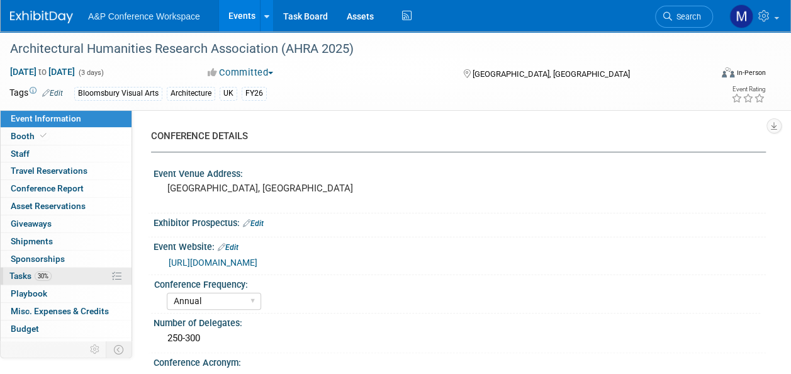
click at [54, 271] on link "30% Tasks 30%" at bounding box center [66, 275] width 131 height 17
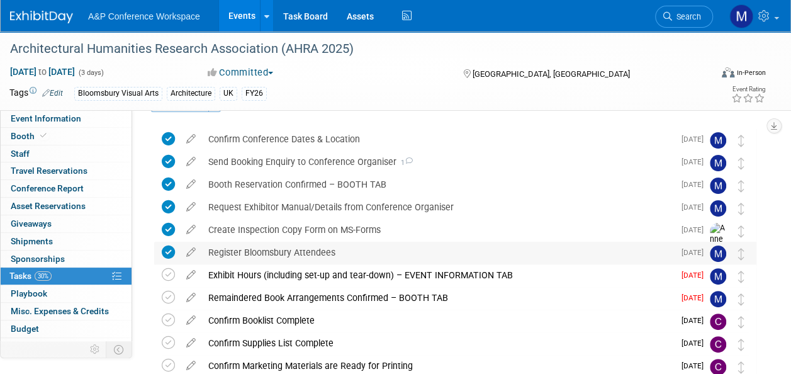
scroll to position [63, 0]
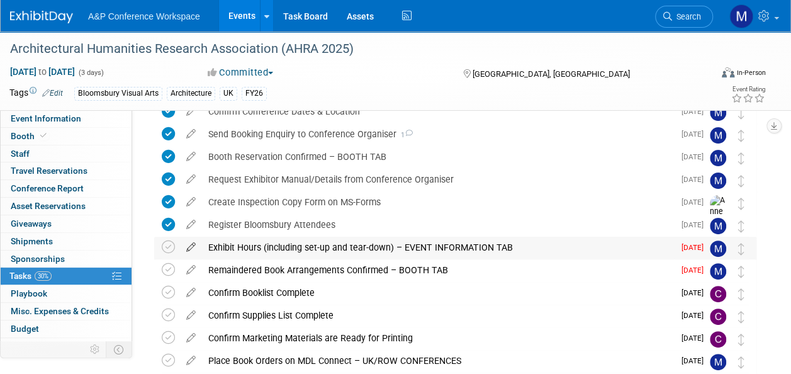
click at [191, 243] on icon at bounding box center [191, 245] width 22 height 16
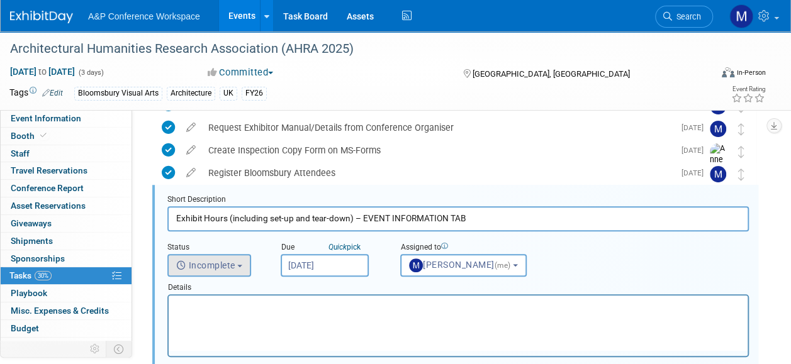
scroll to position [114, 0]
click at [299, 269] on input "Sep 24, 2025" at bounding box center [325, 265] width 88 height 23
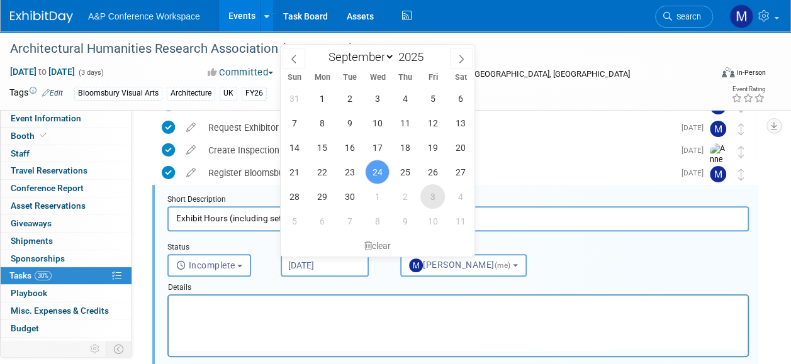
click at [426, 194] on span "3" at bounding box center [432, 196] width 25 height 25
type input "Oct 3, 2025"
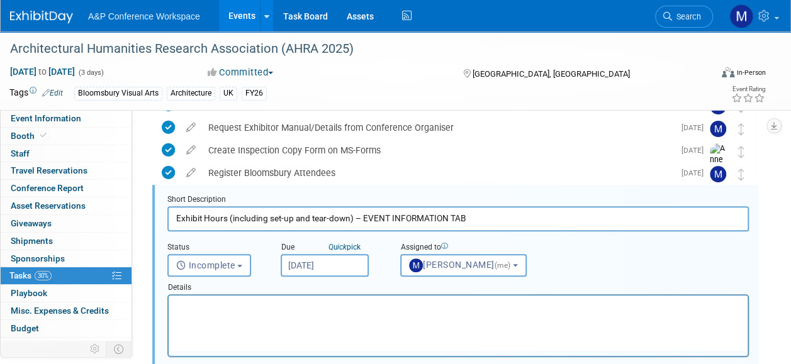
click at [345, 303] on p "Rich Text Area. Press ALT-0 for help." at bounding box center [458, 307] width 564 height 12
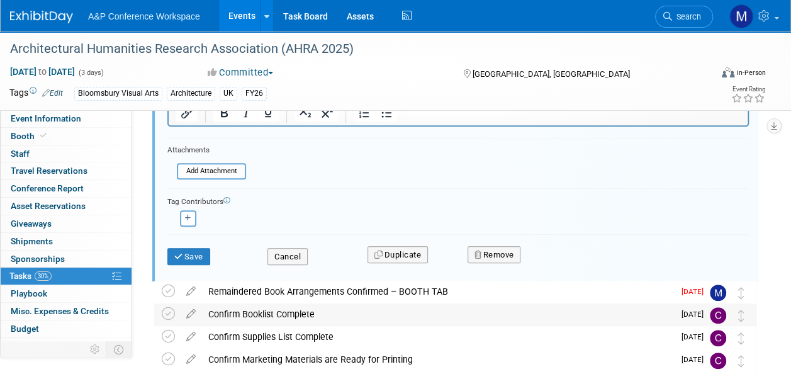
scroll to position [366, 0]
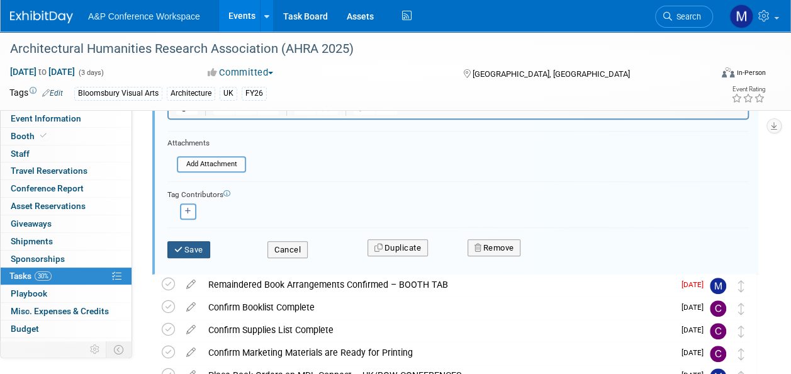
click at [202, 250] on button "Save" at bounding box center [188, 250] width 43 height 18
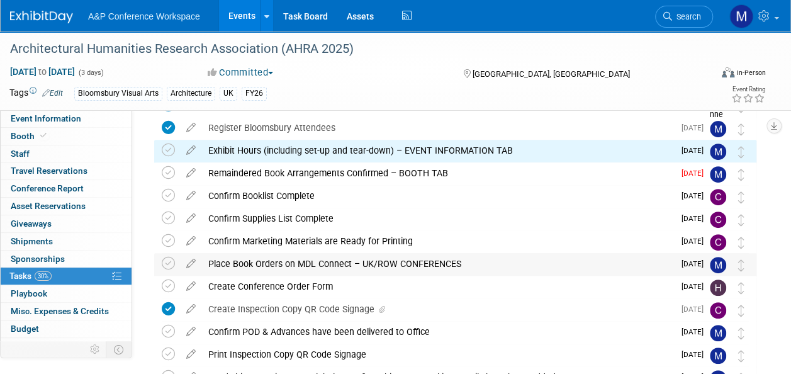
scroll to position [114, 0]
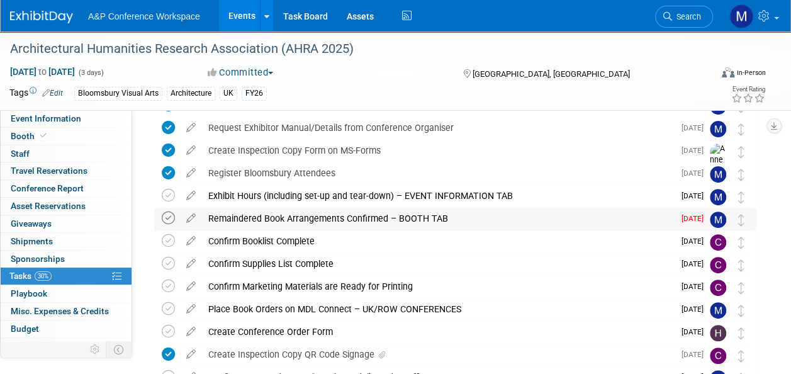
click at [172, 220] on icon at bounding box center [168, 217] width 13 height 13
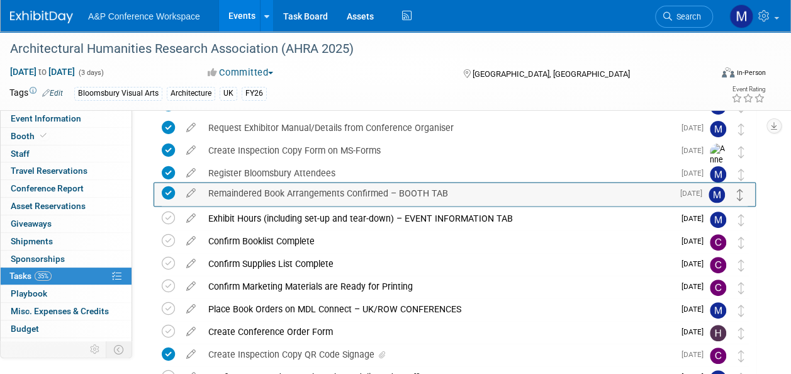
drag, startPoint x: 742, startPoint y: 220, endPoint x: 741, endPoint y: 195, distance: 25.2
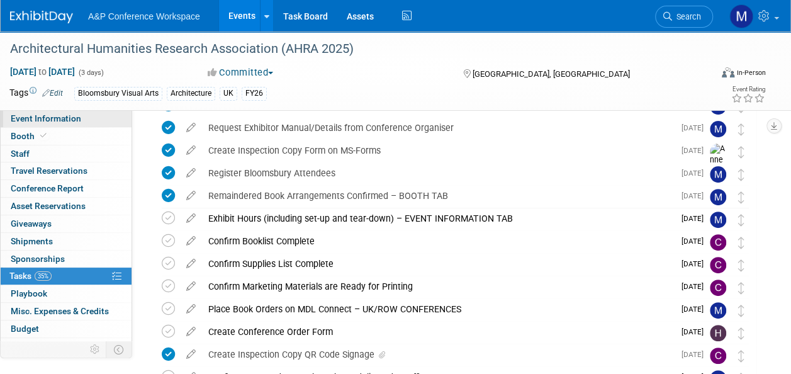
click at [87, 116] on link "Event Information" at bounding box center [66, 118] width 131 height 17
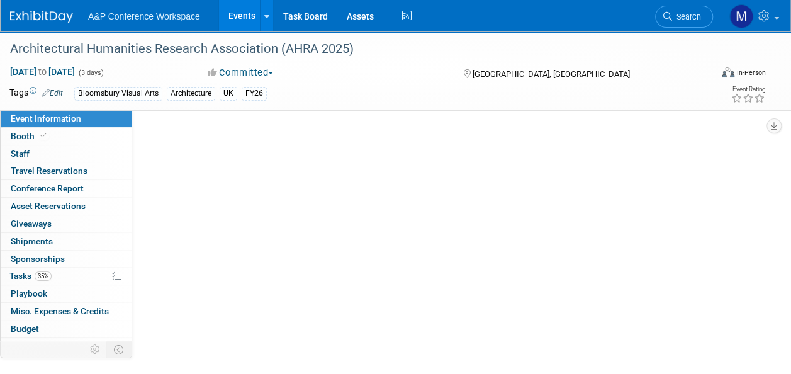
scroll to position [0, 0]
select select "Annual"
select select "Level 2"
select select "In-Person Booth"
select select "Architecture"
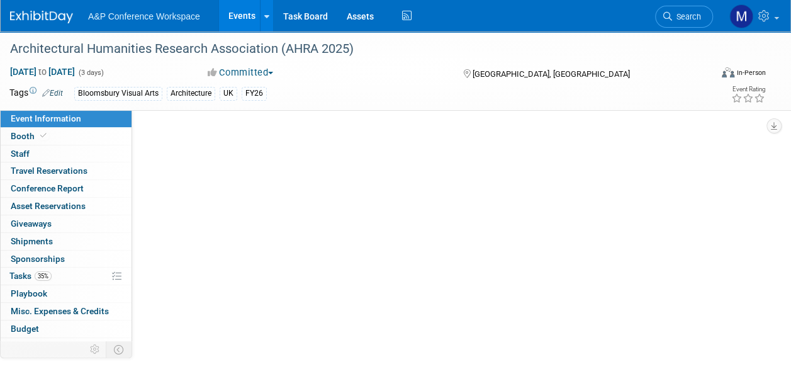
select select "Bloomsbury Visual Arts"
select select "[PERSON_NAME]"
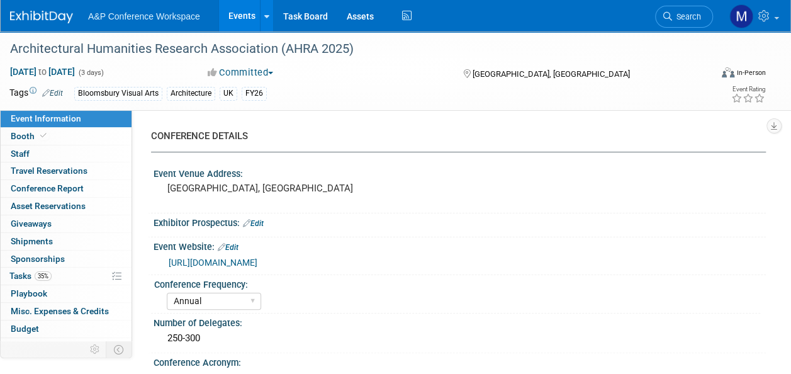
scroll to position [45, 0]
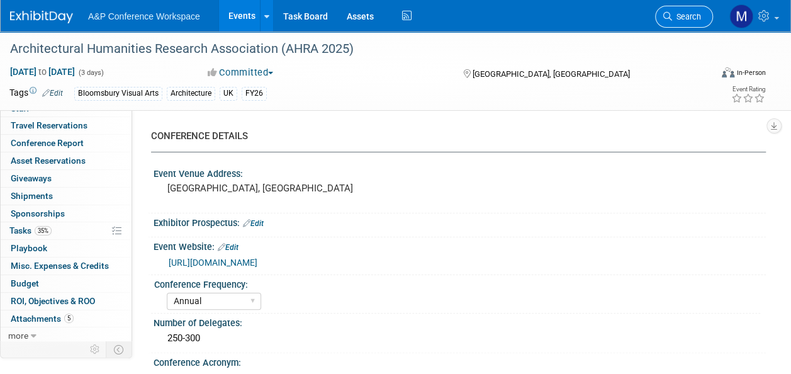
click at [691, 14] on span "Search" at bounding box center [686, 16] width 29 height 9
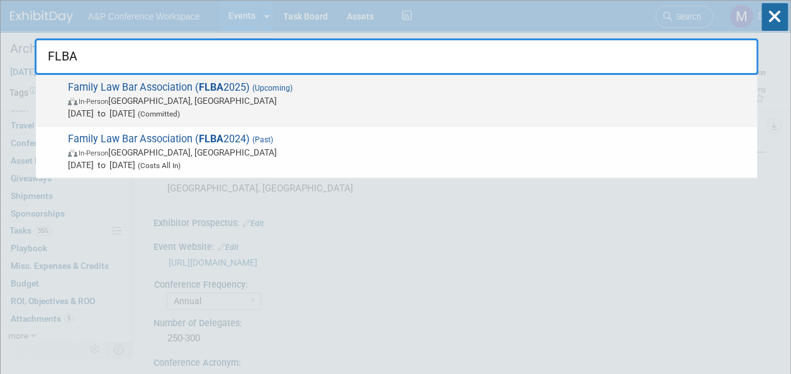
type input "FLBA"
click at [267, 86] on span "(Upcoming)" at bounding box center [271, 88] width 43 height 9
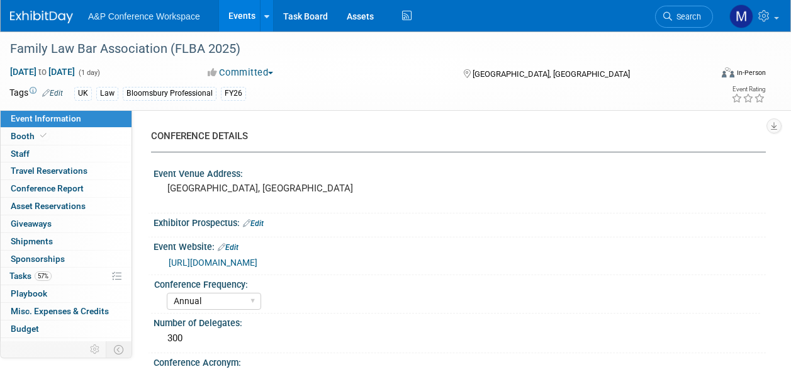
select select "Annual"
select select "Level 2"
select select "In-Person Booth"
select select "Law"
select select "Bloomsbury Professional"
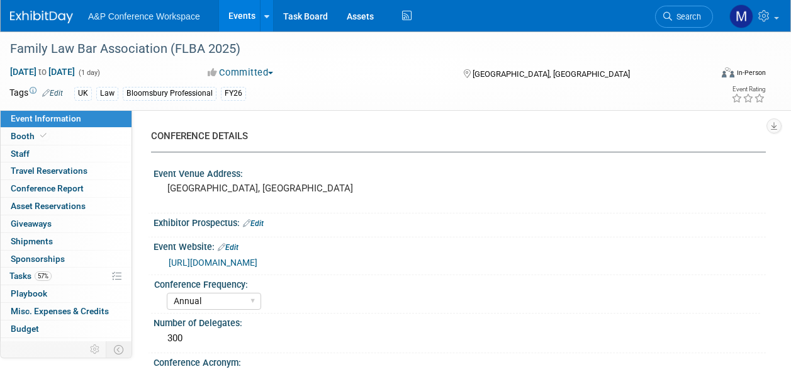
select select "[PERSON_NAME]"
select select "Networking/Commissioning"
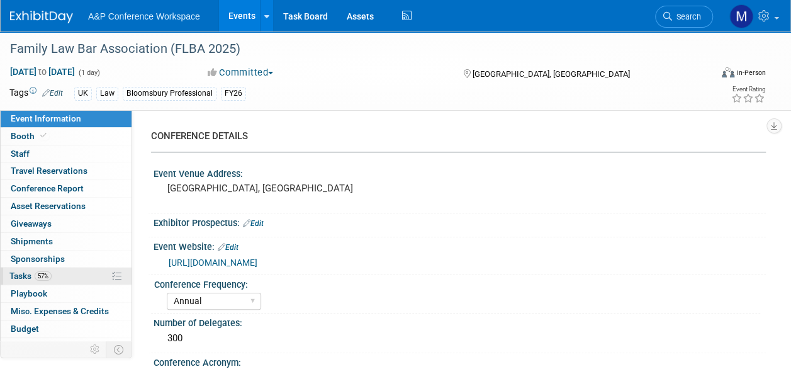
click at [80, 268] on link "57% Tasks 57%" at bounding box center [66, 275] width 131 height 17
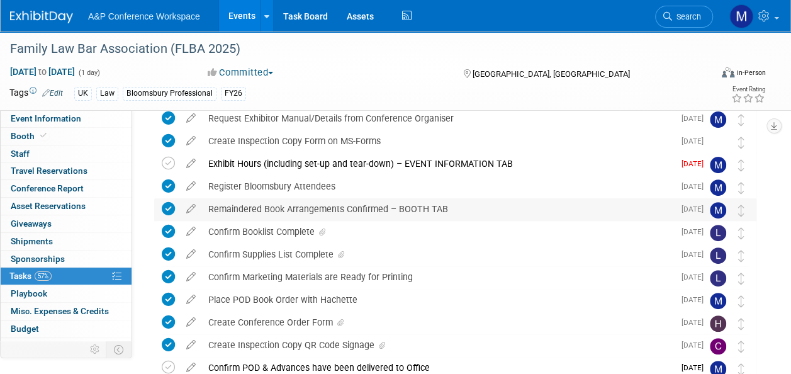
scroll to position [126, 0]
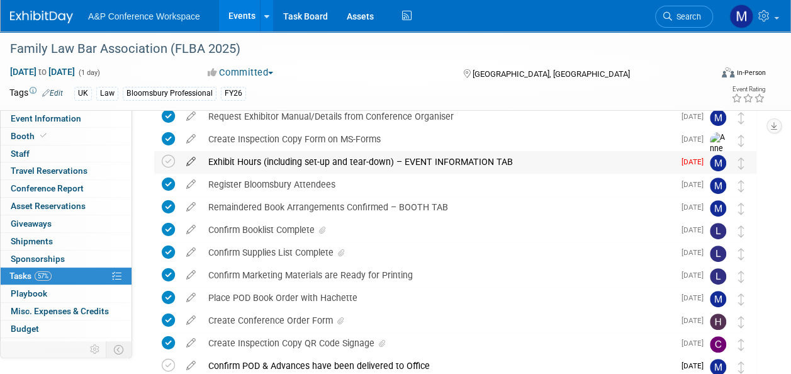
click at [194, 157] on icon at bounding box center [191, 159] width 22 height 16
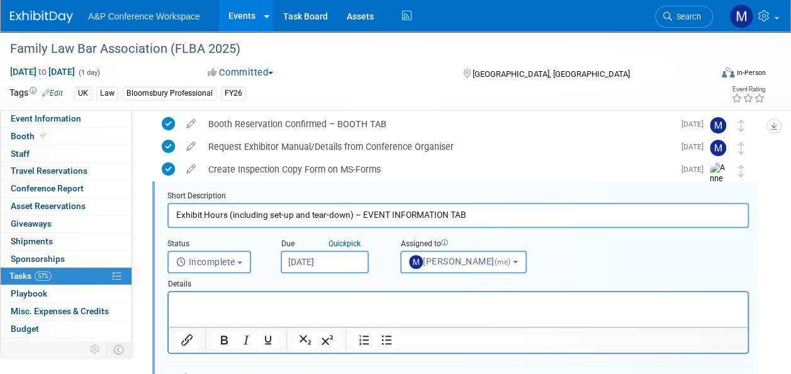
scroll to position [92, 0]
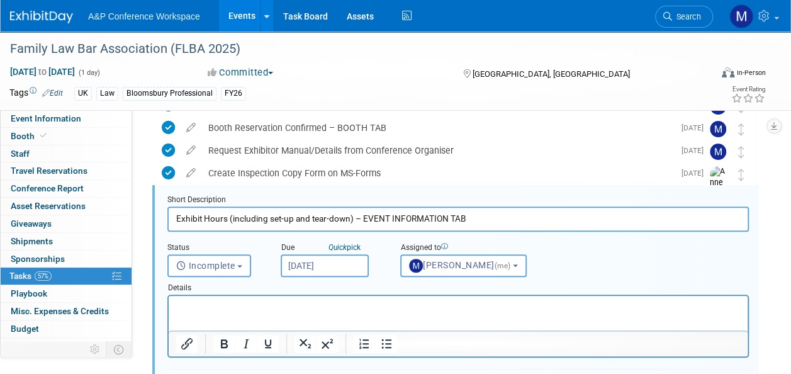
click at [318, 271] on input "Sep 24, 2025" at bounding box center [325, 265] width 88 height 23
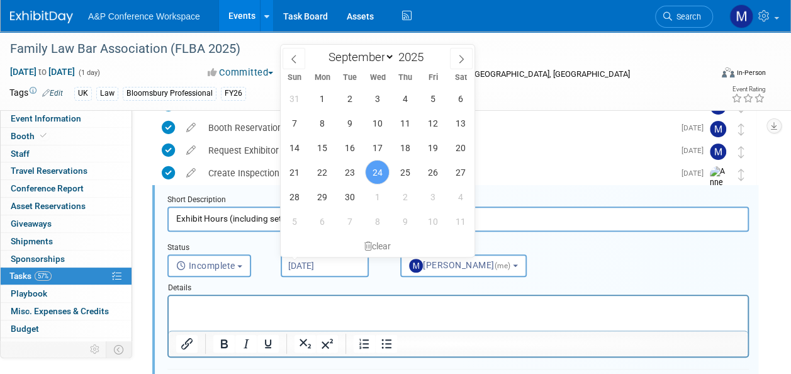
click at [389, 198] on div "31 1 2 3 4 5 6 7 8 9 10 11 12 13 14 15 16 17 18 19 20 21 22 23 24 25 26 27 28 2…" at bounding box center [378, 159] width 194 height 147
click at [382, 200] on span "1" at bounding box center [377, 196] width 25 height 25
type input "Oct 1, 2025"
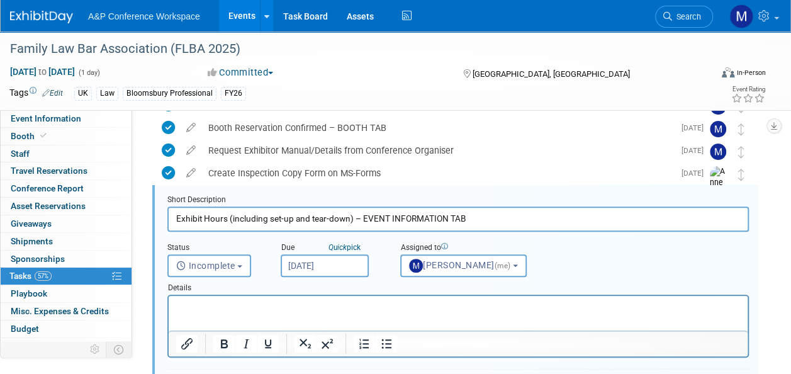
click at [332, 301] on p "Rich Text Area. Press ALT-0 for help." at bounding box center [458, 307] width 564 height 12
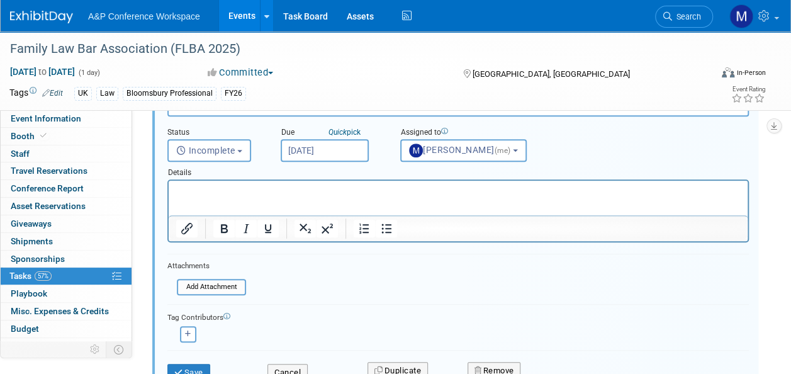
scroll to position [281, 0]
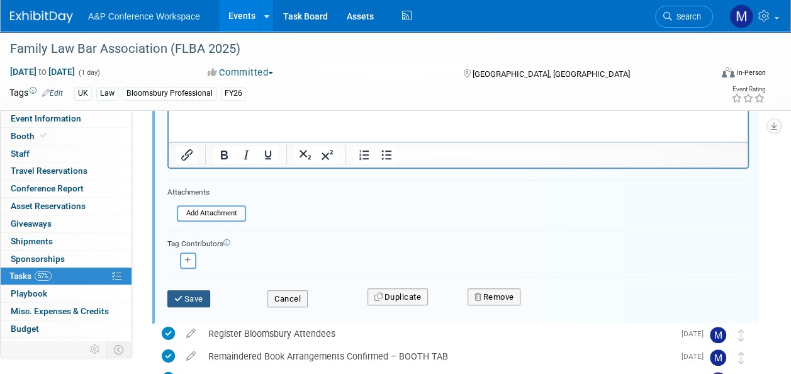
click at [198, 294] on button "Save" at bounding box center [188, 299] width 43 height 18
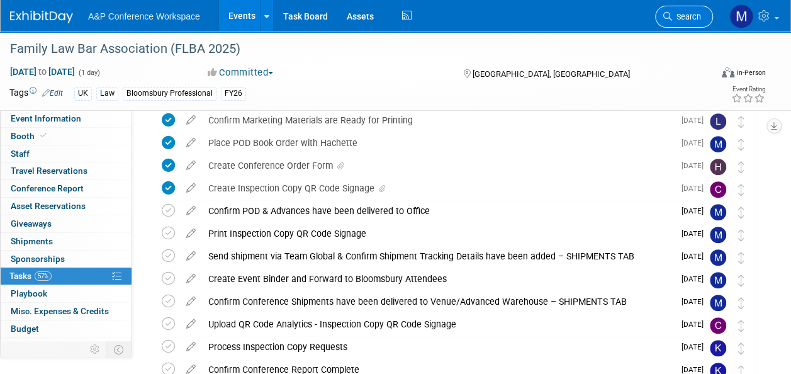
click at [687, 13] on span "Search" at bounding box center [686, 16] width 29 height 9
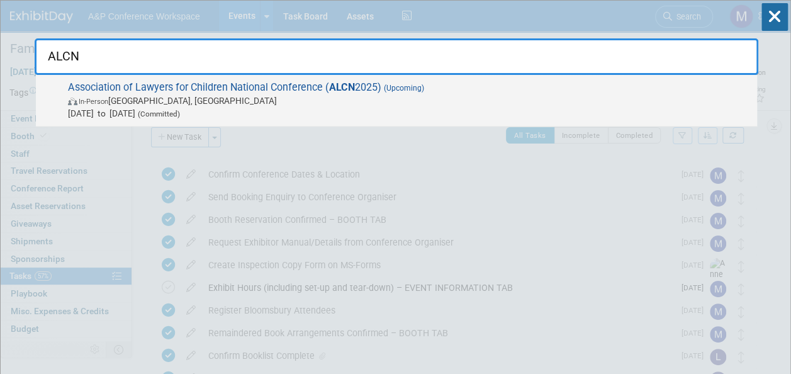
type input "ALCN"
click at [284, 87] on span "Association of Lawyers for Children National Conference ( ALCN 2025) (Upcoming)…" at bounding box center [407, 100] width 686 height 38
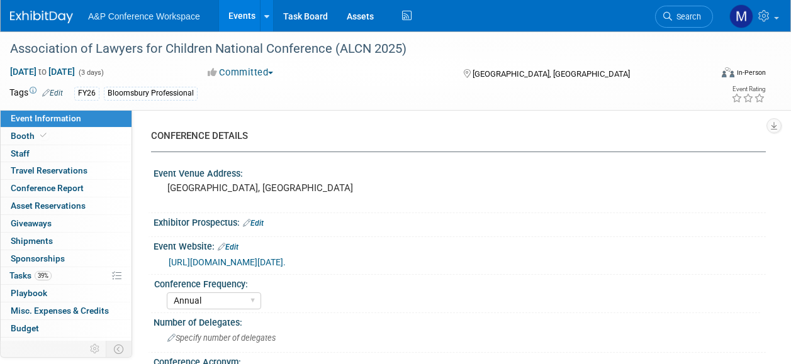
select select "Annual"
select select "Level 2"
select select "In-Person Booth"
select select "Law"
select select "Bloomsbury Professional"
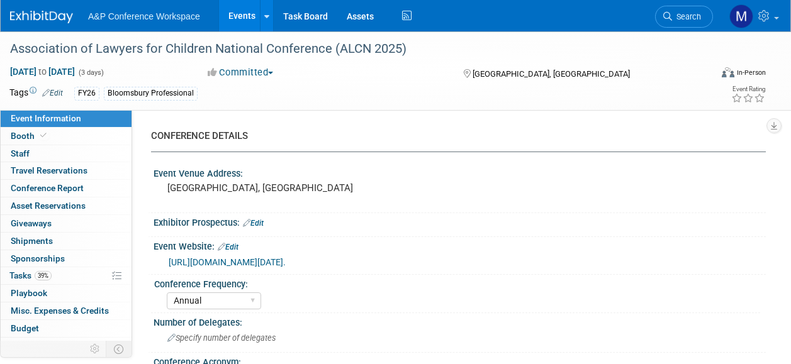
select select "[PERSON_NAME]"
select select "Networking/Commissioning"
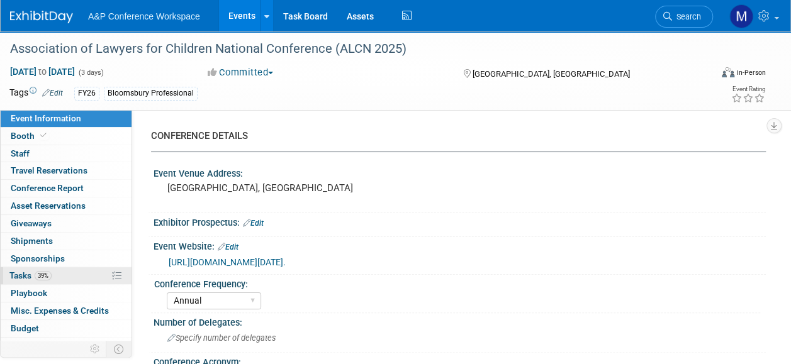
click at [52, 271] on span "Tasks 39%" at bounding box center [30, 275] width 42 height 10
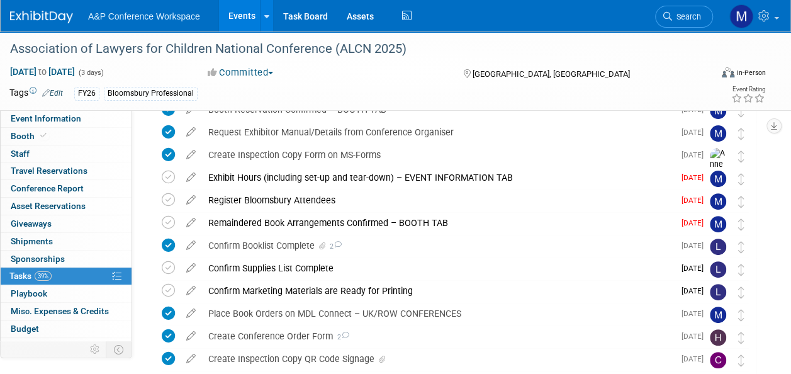
scroll to position [126, 0]
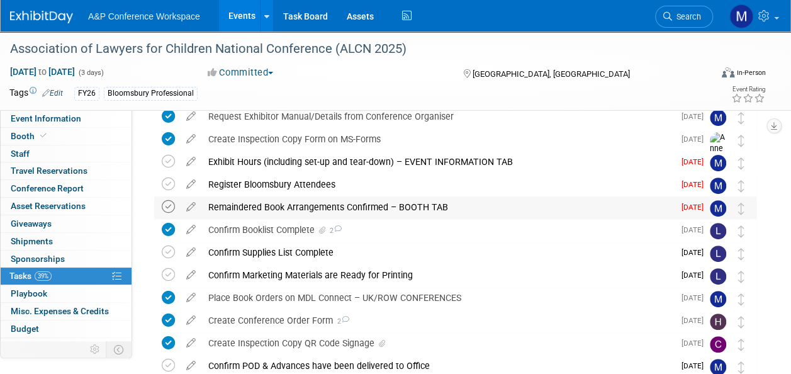
click at [171, 208] on icon at bounding box center [168, 206] width 13 height 13
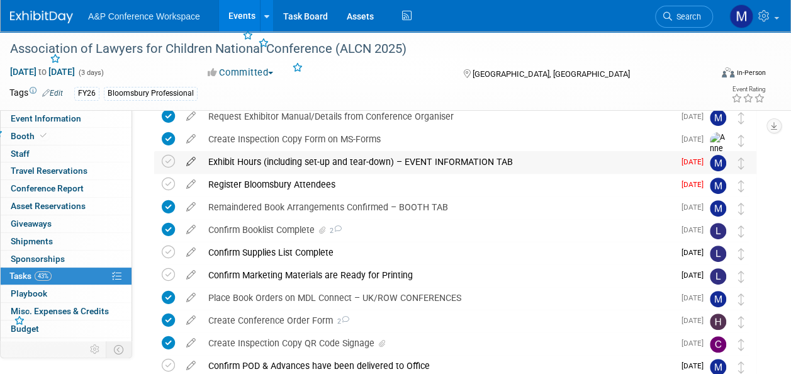
click at [190, 161] on icon at bounding box center [191, 159] width 22 height 16
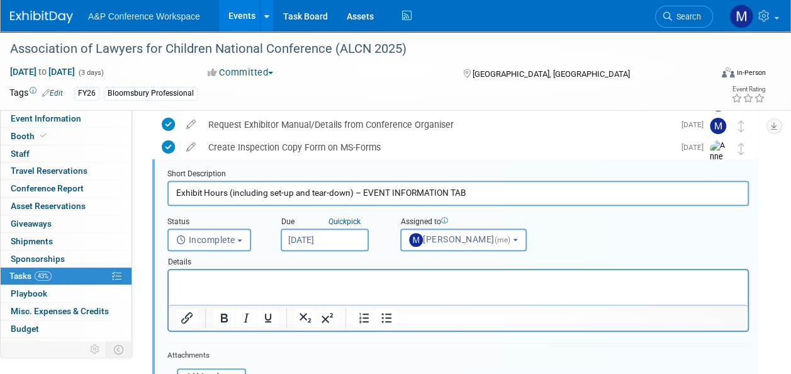
scroll to position [92, 0]
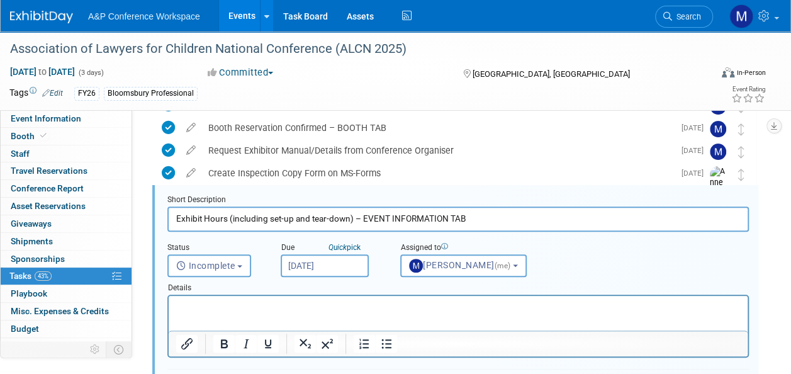
click at [308, 265] on input "Sep 24, 2025" at bounding box center [325, 265] width 88 height 23
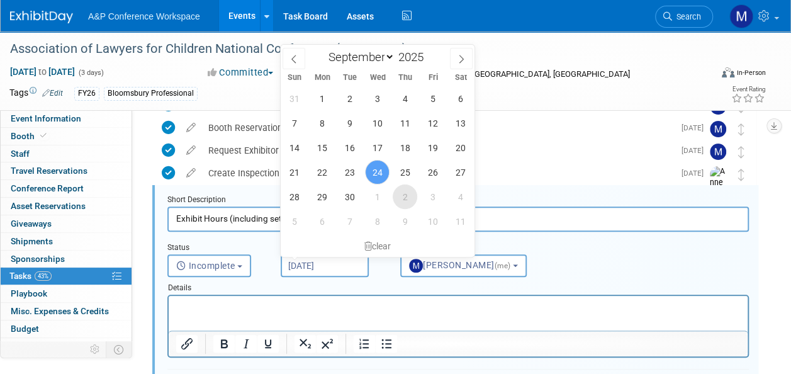
click at [410, 195] on span "2" at bounding box center [405, 196] width 25 height 25
type input "Oct 2, 2025"
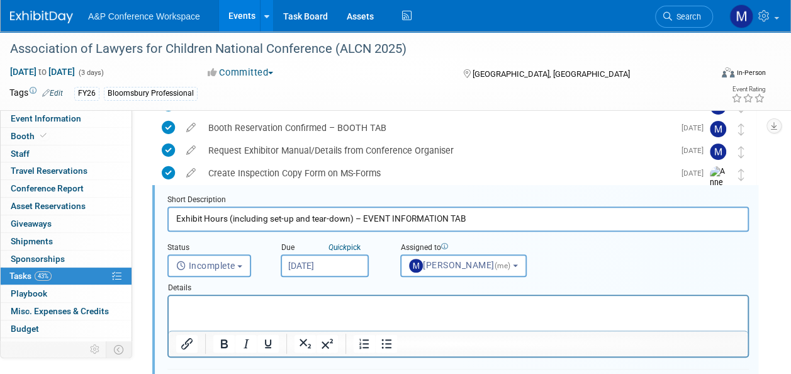
click at [369, 313] on html at bounding box center [458, 304] width 579 height 17
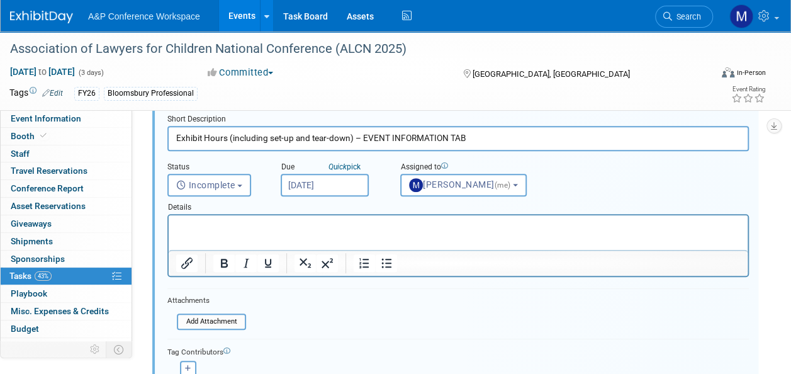
scroll to position [218, 0]
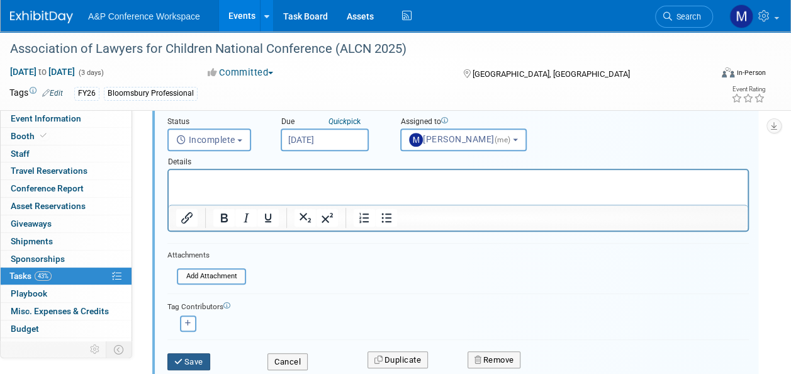
click at [176, 364] on button "Save" at bounding box center [188, 362] width 43 height 18
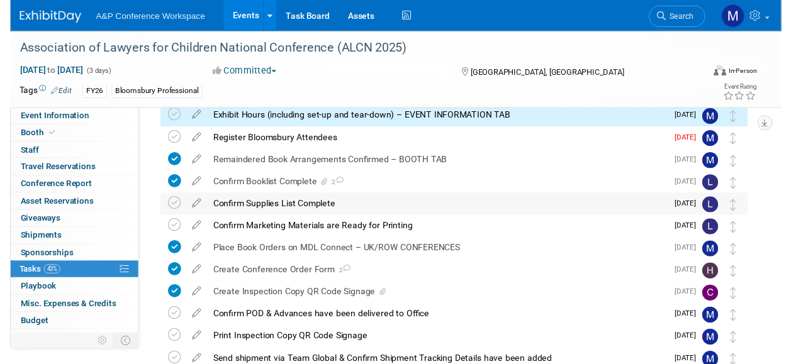
scroll to position [92, 0]
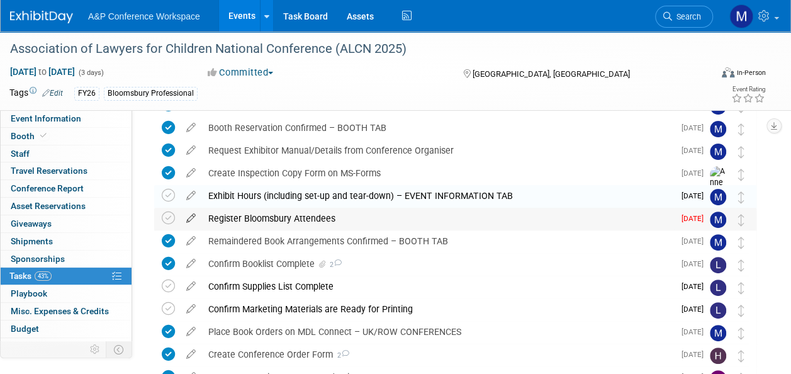
click at [192, 216] on icon at bounding box center [191, 216] width 22 height 16
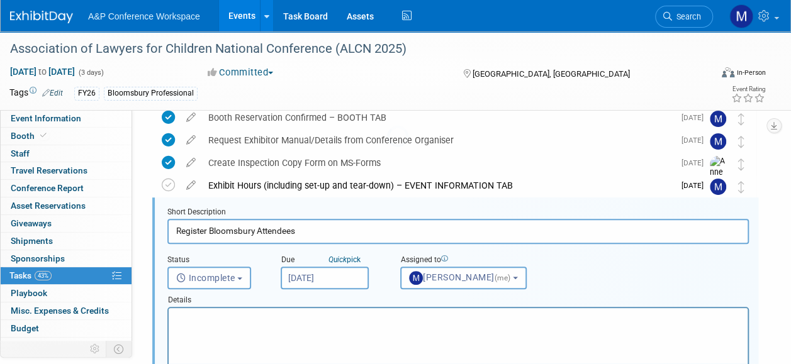
scroll to position [114, 0]
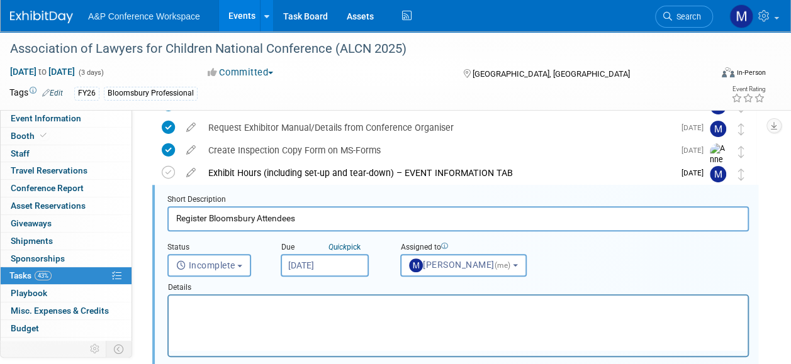
click at [337, 257] on input "Sep 24, 2025" at bounding box center [325, 265] width 88 height 23
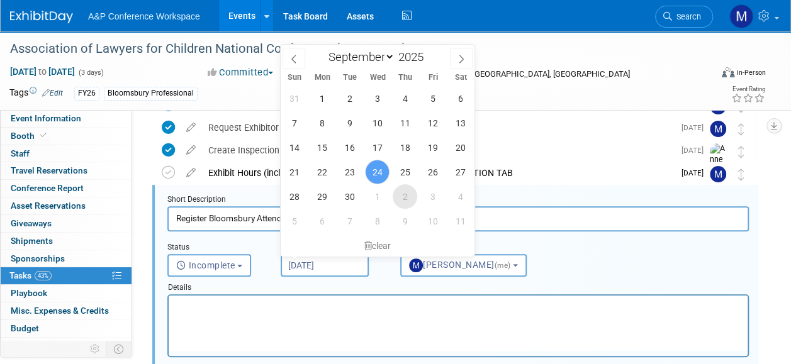
click at [404, 196] on span "2" at bounding box center [405, 196] width 25 height 25
type input "Oct 2, 2025"
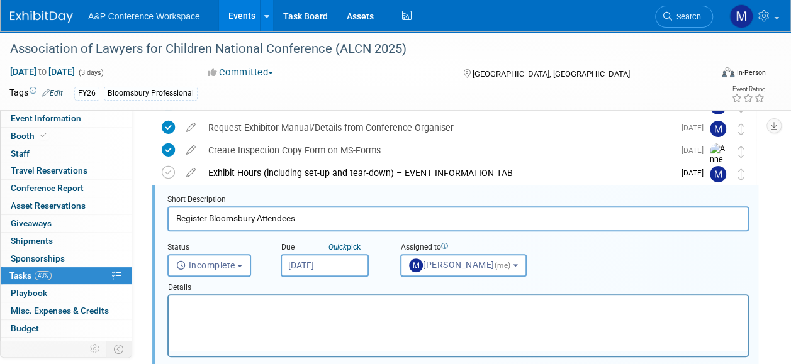
click at [338, 308] on p "Rich Text Area. Press ALT-0 for help." at bounding box center [458, 307] width 564 height 12
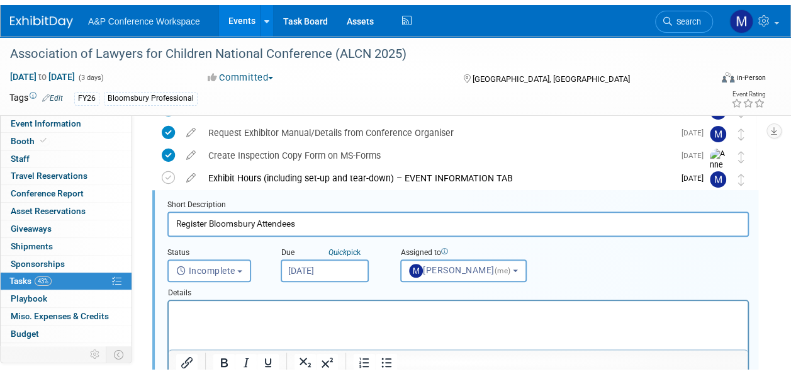
scroll to position [303, 0]
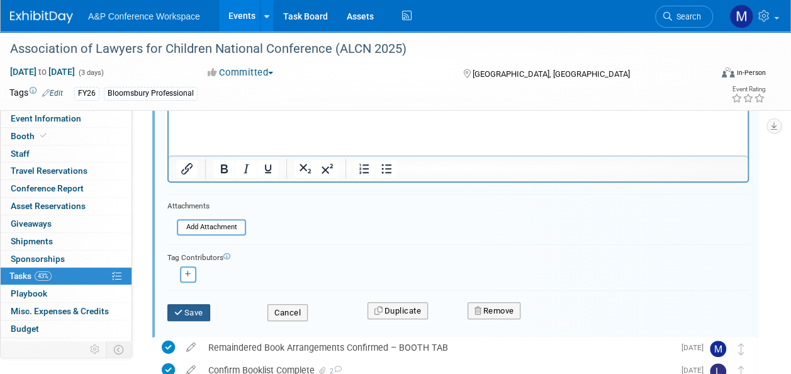
click at [195, 315] on button "Save" at bounding box center [188, 313] width 43 height 18
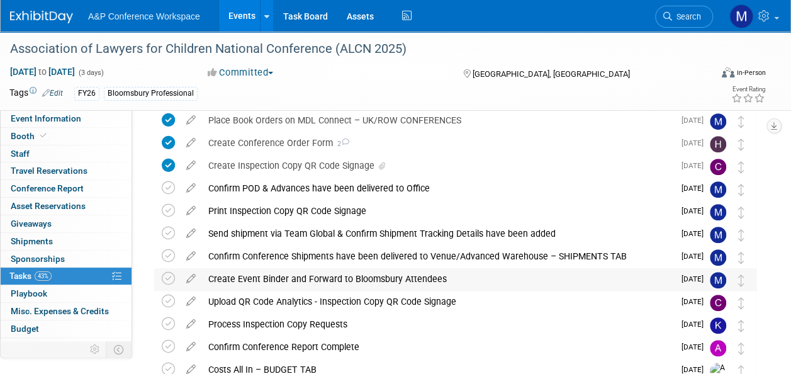
scroll to position [177, 0]
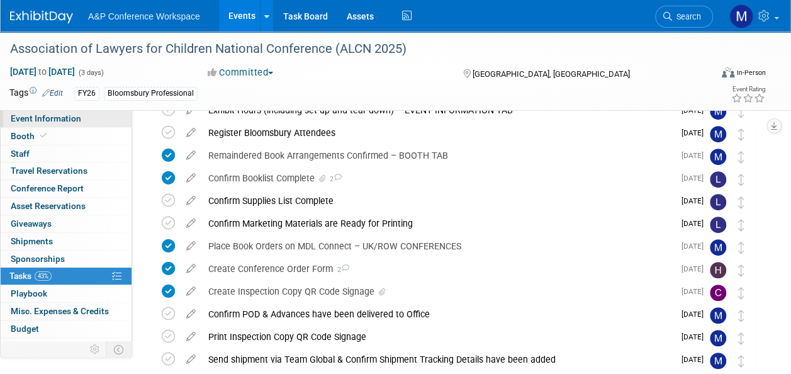
click at [86, 121] on link "Event Information" at bounding box center [66, 118] width 131 height 17
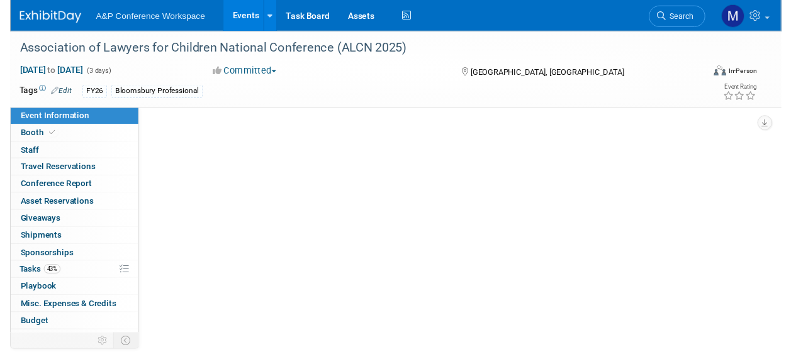
scroll to position [0, 0]
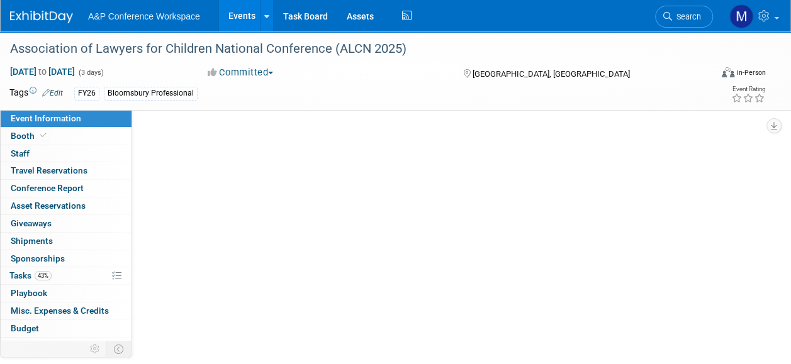
select select "Annual"
select select "Level 2"
select select "In-Person Booth"
select select "Law"
select select "Bloomsbury Professional"
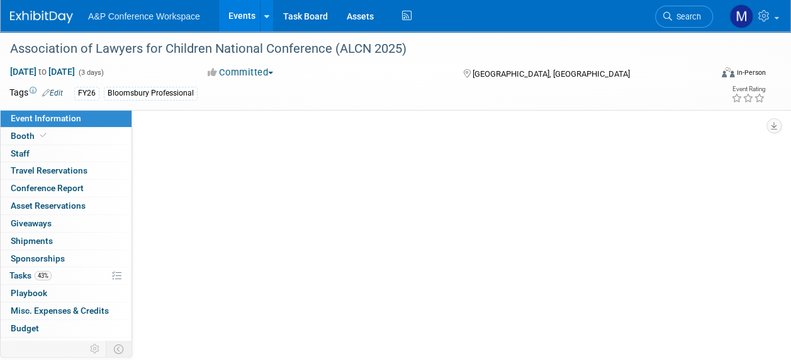
select select "[PERSON_NAME]"
select select "Networking/Commissioning"
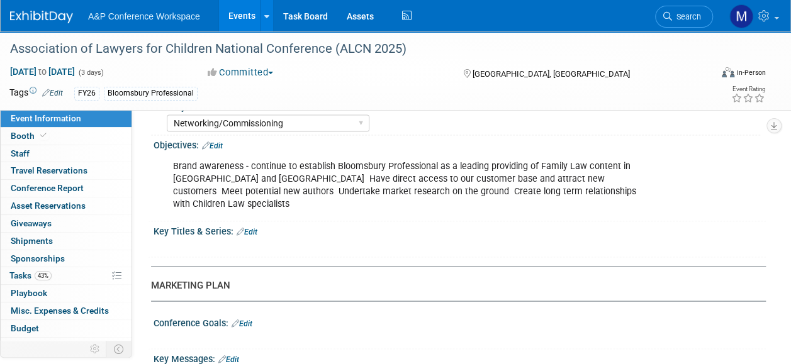
scroll to position [1242, 0]
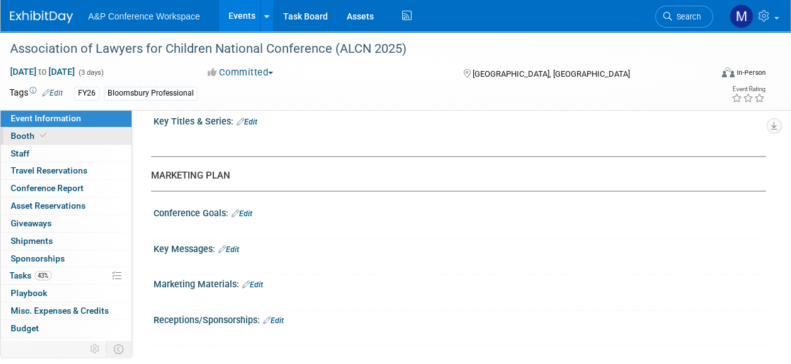
click at [86, 133] on link "Booth" at bounding box center [66, 136] width 131 height 17
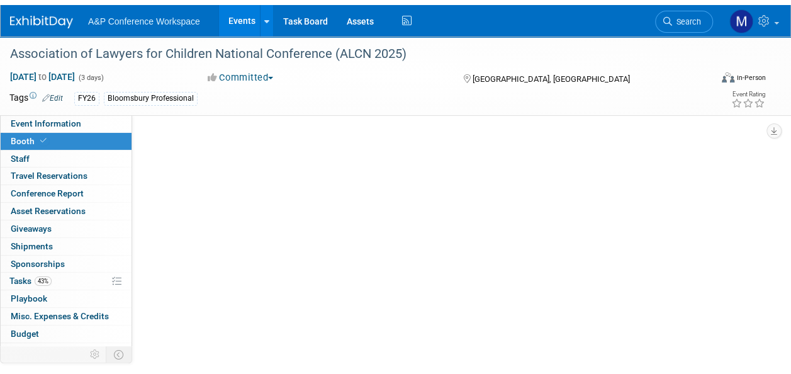
scroll to position [0, 0]
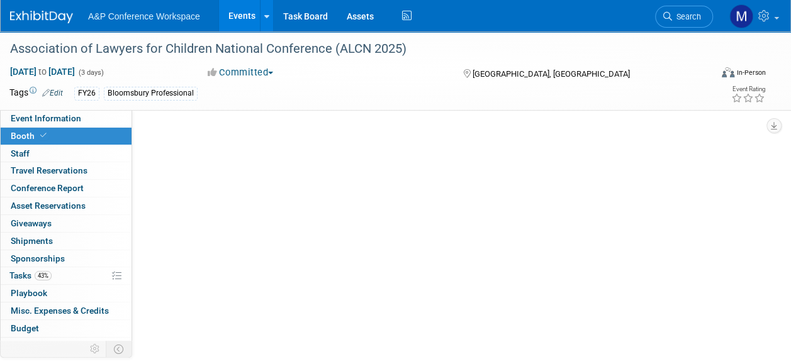
select select "[PERSON_NAME]"
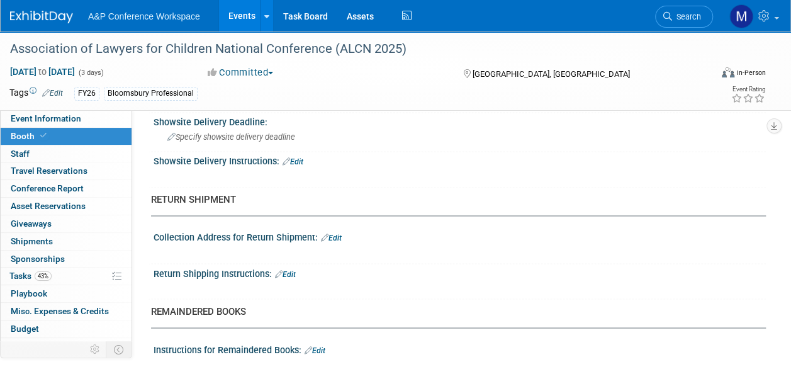
scroll to position [959, 0]
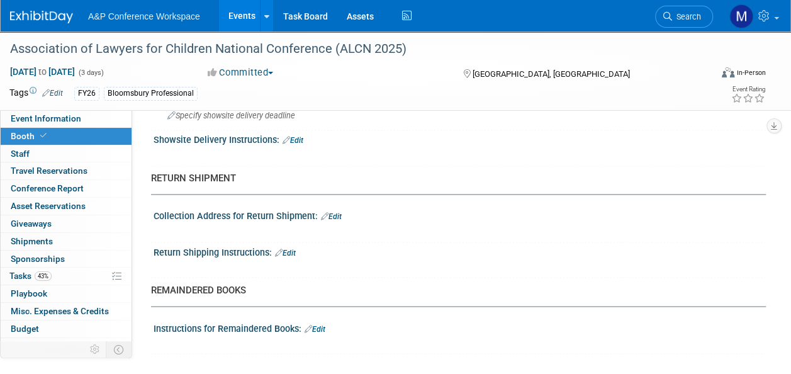
click at [321, 324] on link "Edit" at bounding box center [314, 328] width 21 height 9
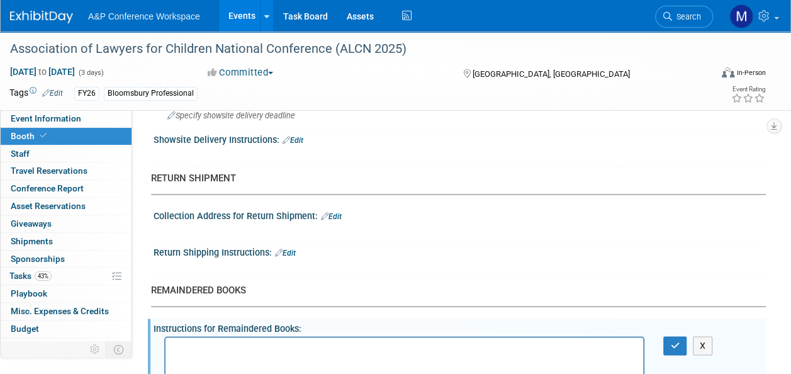
scroll to position [0, 0]
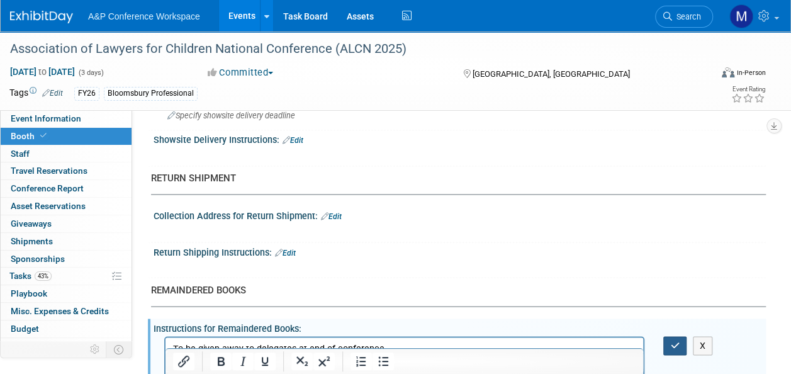
click at [671, 340] on icon "button" at bounding box center [674, 344] width 9 height 9
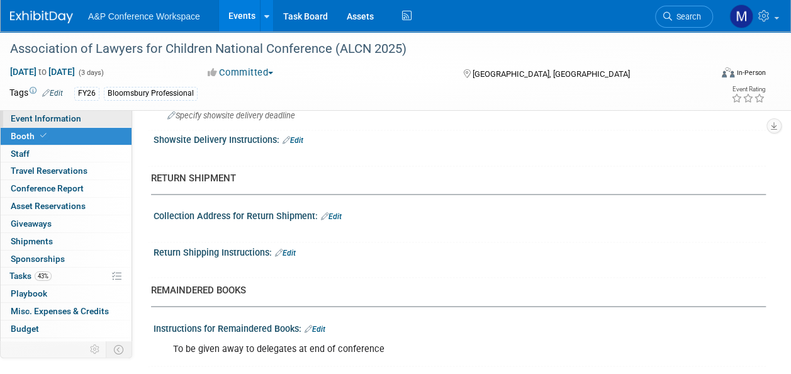
click at [54, 123] on span "Event Information" at bounding box center [46, 118] width 70 height 10
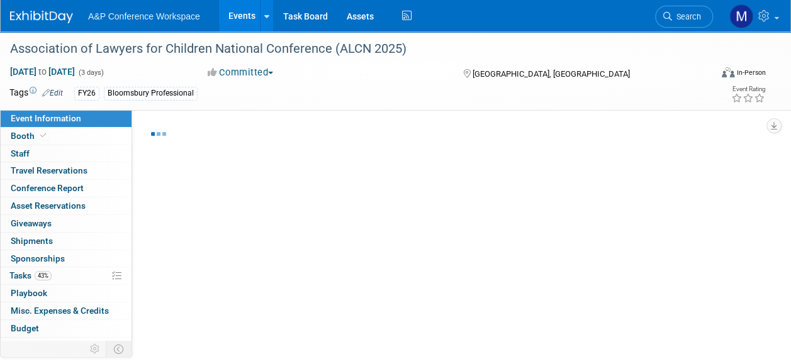
select select "Annual"
select select "Level 2"
select select "In-Person Booth"
select select "Law"
select select "Bloomsbury Professional"
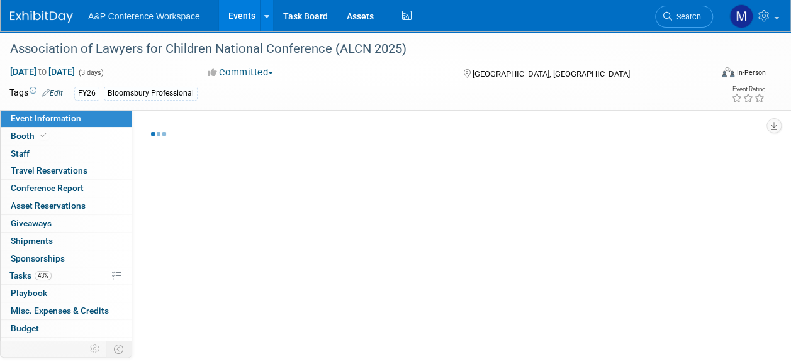
select select "[PERSON_NAME]"
select select "Networking/Commissioning"
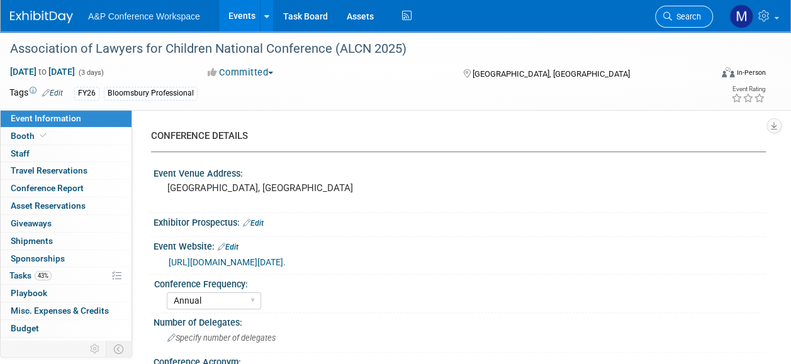
click at [697, 14] on span "Search" at bounding box center [686, 16] width 29 height 9
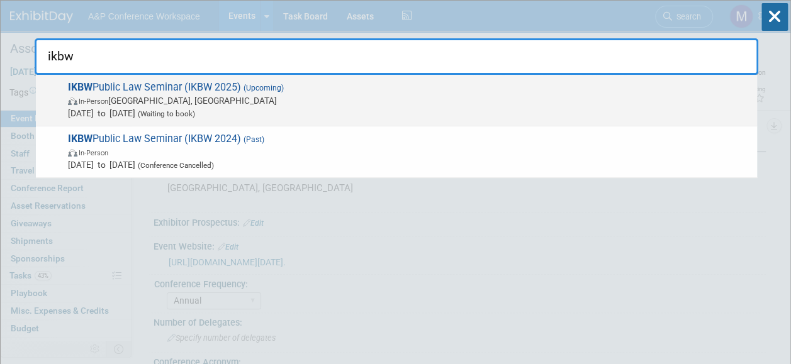
type input "ikbw"
click at [218, 87] on span "IKBW Public Law Seminar (IKBW 2025) (Upcoming) In-Person London, United Kingdom…" at bounding box center [407, 100] width 686 height 38
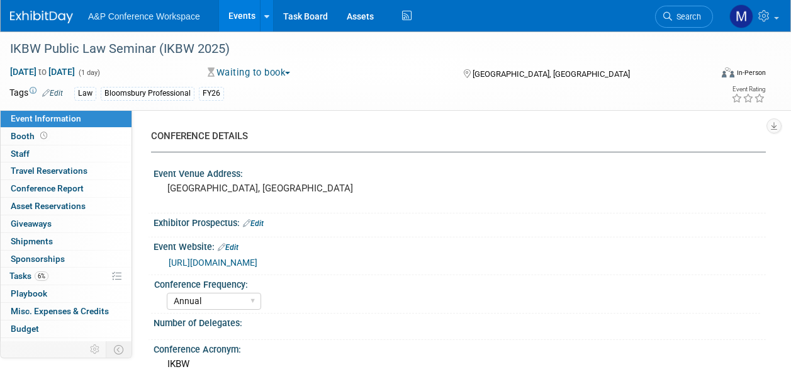
select select "Annual"
select select "Level 3"
select select "Ed Kit"
select select "Law"
select select "Bloomsbury Professional"
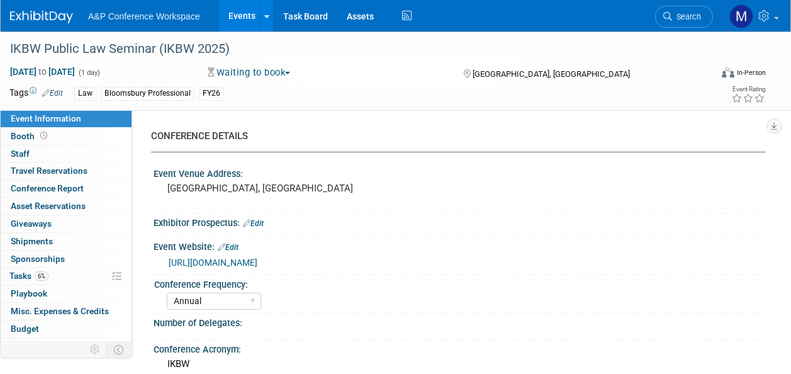
select select "[PERSON_NAME]"
select select "Networking/Commissioning"
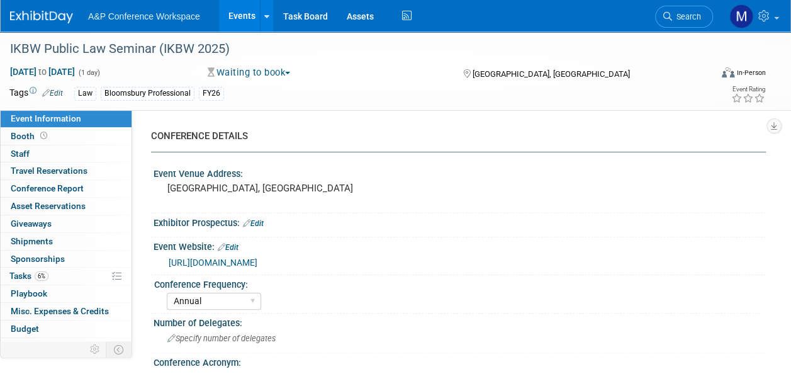
click at [240, 262] on link "[URL][DOMAIN_NAME]" at bounding box center [213, 262] width 89 height 10
click at [74, 272] on link "6% Tasks 6%" at bounding box center [66, 275] width 131 height 17
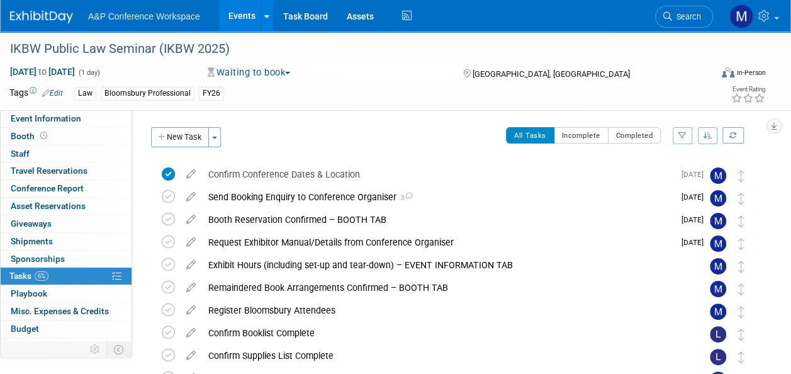
drag, startPoint x: 258, startPoint y: 39, endPoint x: -3, endPoint y: 57, distance: 261.1
click at [0, 57] on html "A&P Conference Workspace Events Add Event Bulk Upload Events Shareable Event Bo…" at bounding box center [395, 187] width 791 height 374
click at [266, 52] on div "IKBW Public Law Seminar (IKBW 2025)" at bounding box center [353, 49] width 695 height 23
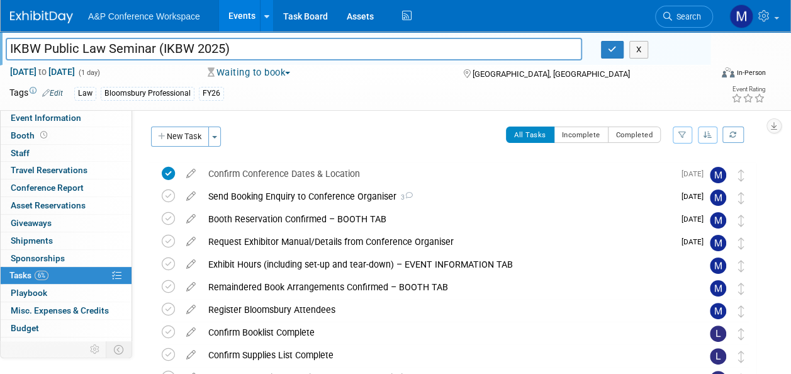
drag, startPoint x: 257, startPoint y: 47, endPoint x: 28, endPoint y: 48, distance: 228.3
click at [9, 48] on input "IKBW Public Law Seminar (IKBW 2025)" at bounding box center [294, 49] width 576 height 22
click at [604, 50] on button "button" at bounding box center [612, 50] width 23 height 18
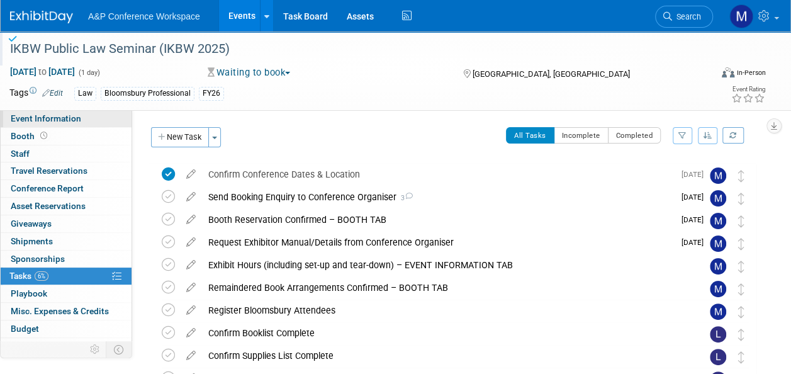
click at [69, 122] on span "Event Information" at bounding box center [46, 118] width 70 height 10
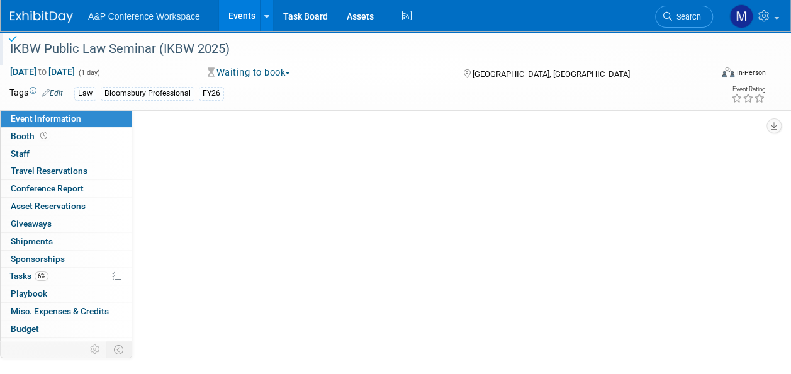
select select "Annual"
select select "Level 3"
select select "Ed Kit"
select select "Law"
select select "Bloomsbury Professional"
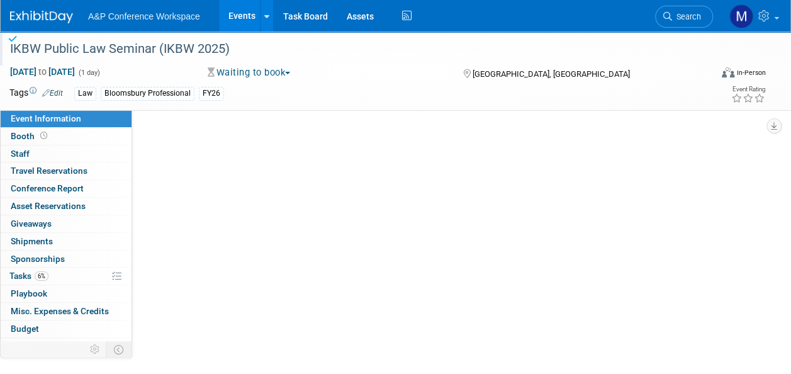
select select "[PERSON_NAME]"
select select "Networking/Commissioning"
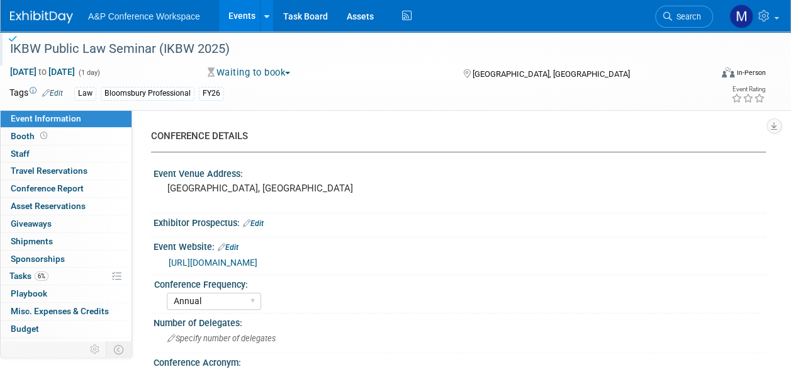
scroll to position [126, 0]
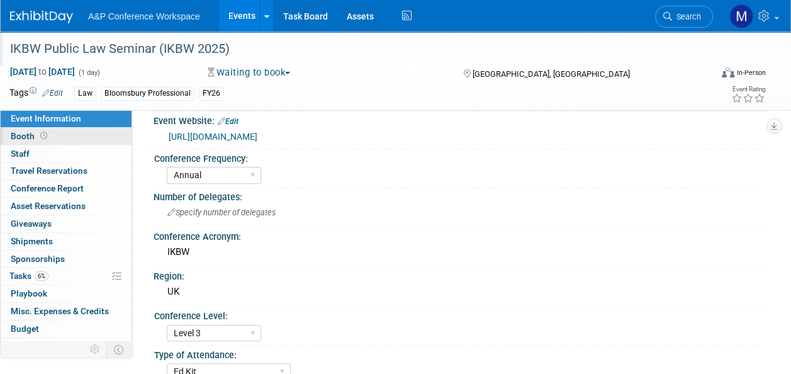
click at [67, 143] on link "Booth" at bounding box center [66, 136] width 131 height 17
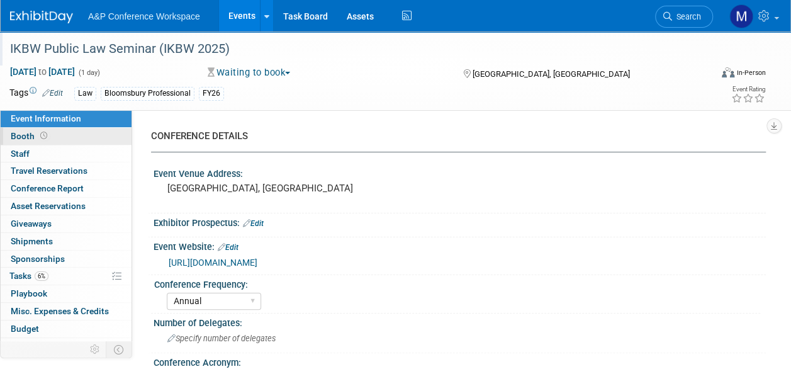
select select "BPTL"
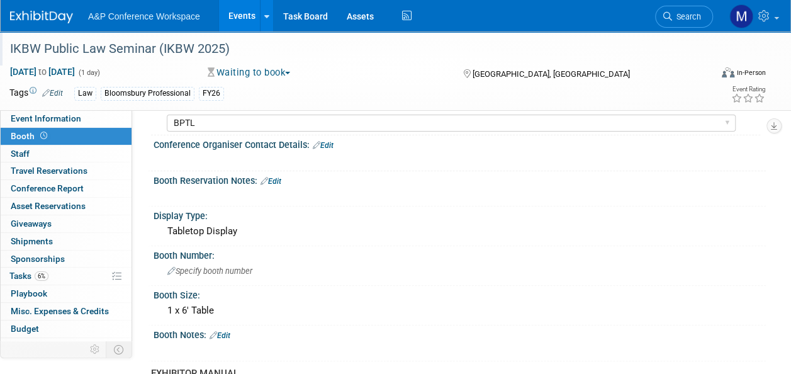
scroll to position [189, 0]
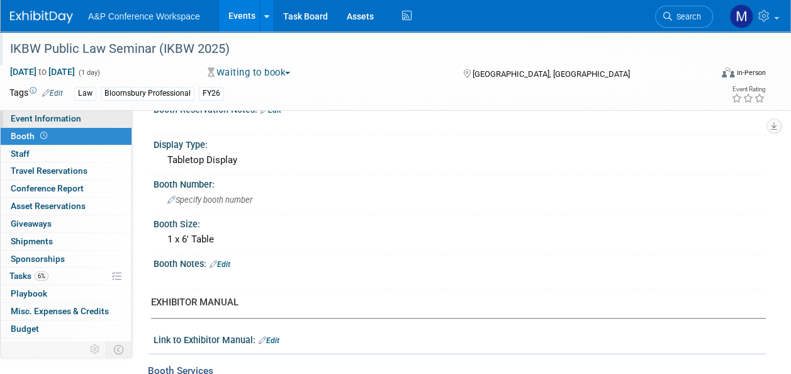
click at [67, 115] on span "Event Information" at bounding box center [46, 118] width 70 height 10
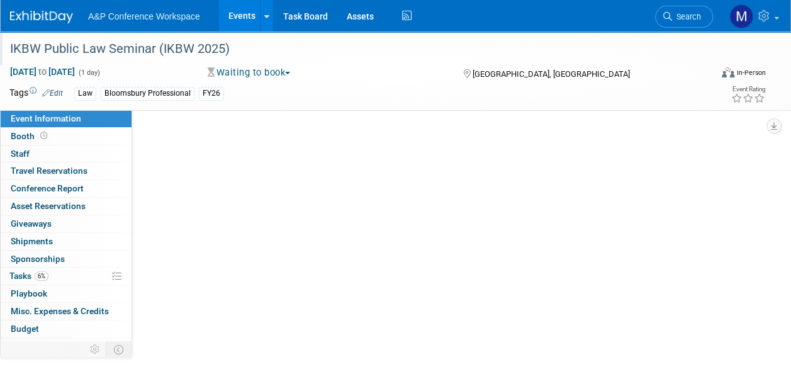
scroll to position [0, 0]
select select "Annual"
select select "Level 3"
select select "Ed Kit"
select select "Law"
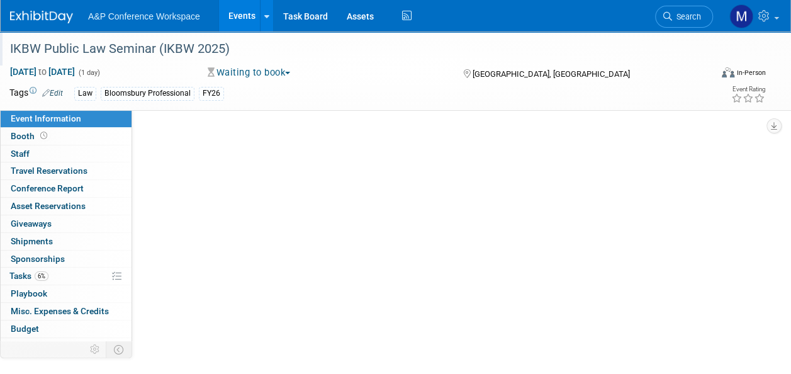
select select "Bloomsbury Professional"
select select "[PERSON_NAME]"
select select "Networking/Commissioning"
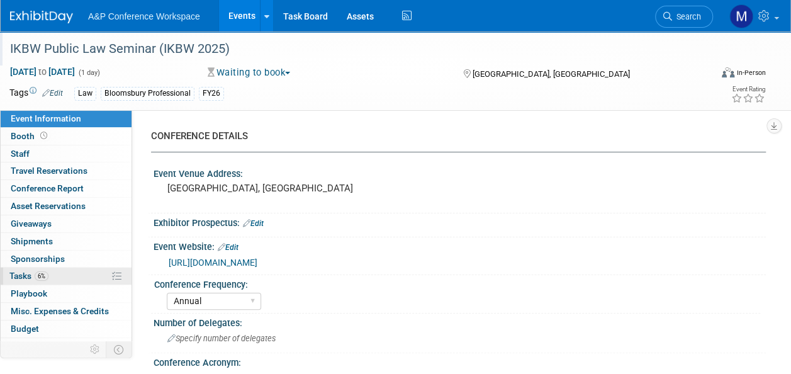
click at [70, 274] on link "6% Tasks 6%" at bounding box center [66, 275] width 131 height 17
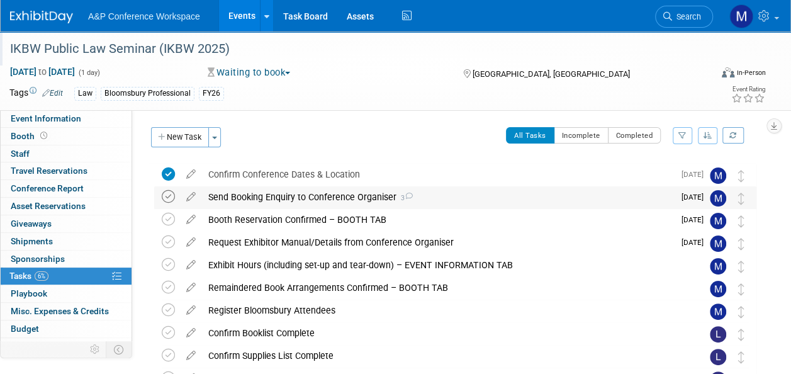
click at [167, 198] on icon at bounding box center [168, 196] width 13 height 13
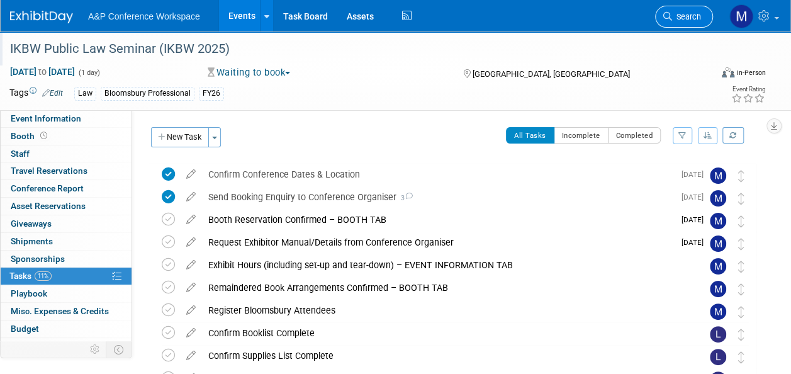
click at [686, 15] on span "Search" at bounding box center [686, 16] width 29 height 9
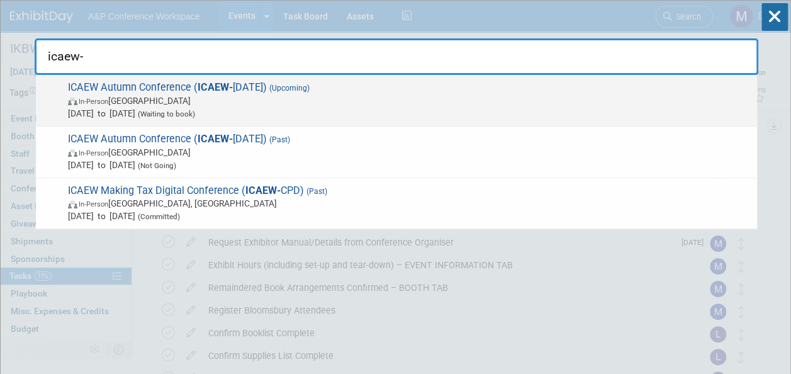
type input "icaew-"
click at [232, 88] on span "ICAEW Autumn Conference ( ICAEW- [DATE]) (Upcoming) In-Person [GEOGRAPHIC_DATA]…" at bounding box center [407, 100] width 686 height 38
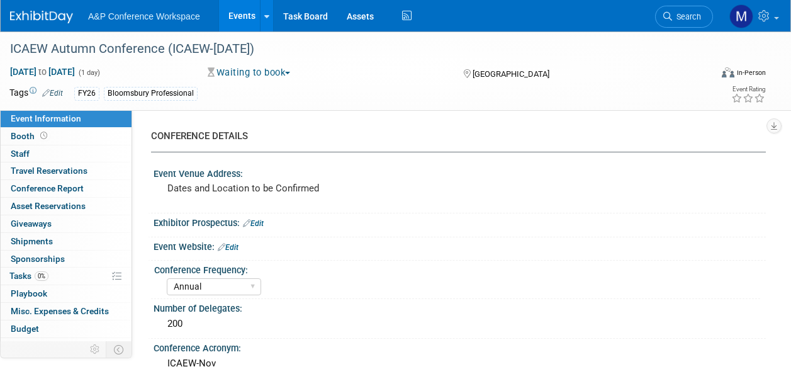
select select "Annual"
select select "Level 2"
select select "In-Person Booth"
select select "Law"
select select "Bloomsbury Professional"
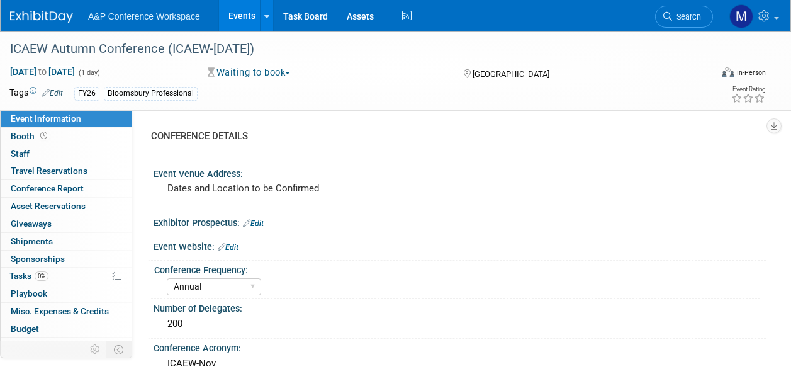
select select "[PERSON_NAME]"
select select "Brand/Subject Presence​"
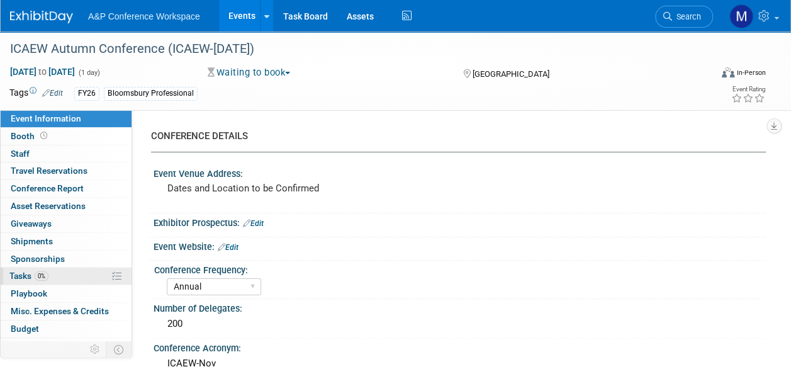
click at [39, 272] on span "0%" at bounding box center [42, 275] width 14 height 9
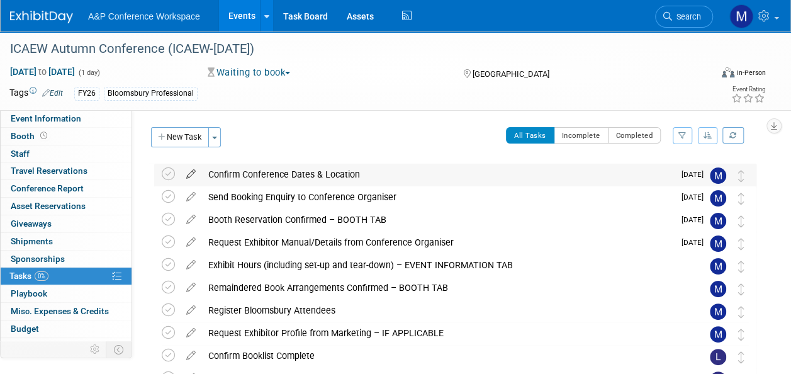
click at [191, 171] on icon at bounding box center [191, 172] width 22 height 16
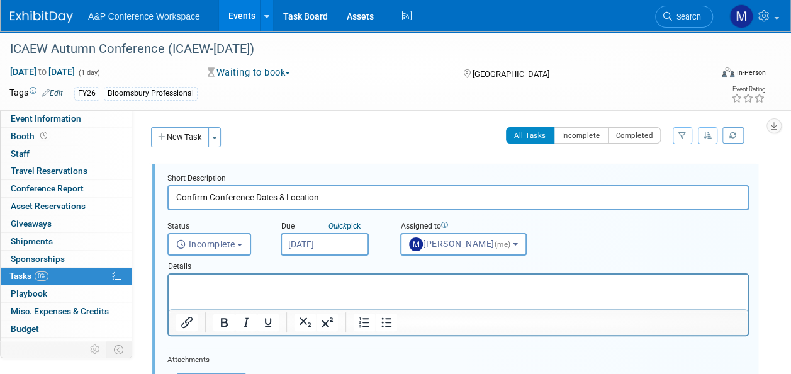
click at [293, 235] on input "[DATE]" at bounding box center [325, 244] width 88 height 23
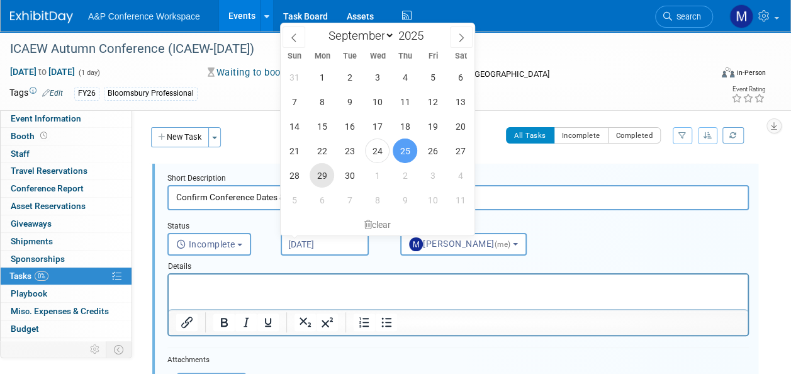
click at [325, 175] on span "29" at bounding box center [321, 175] width 25 height 25
type input "[DATE]"
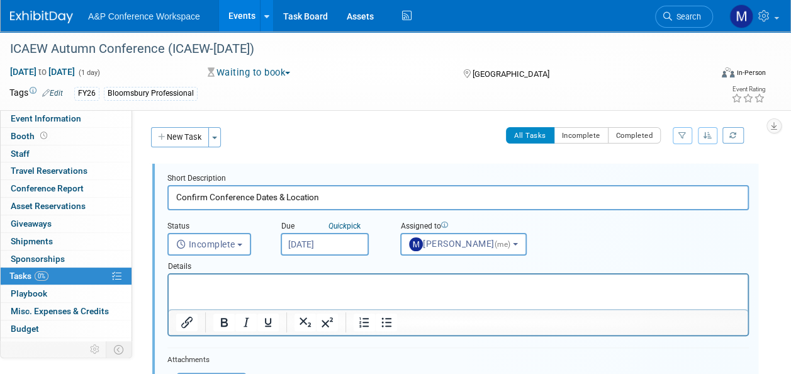
click at [283, 286] on p "Rich Text Area. Press ALT-0 for help." at bounding box center [458, 285] width 564 height 12
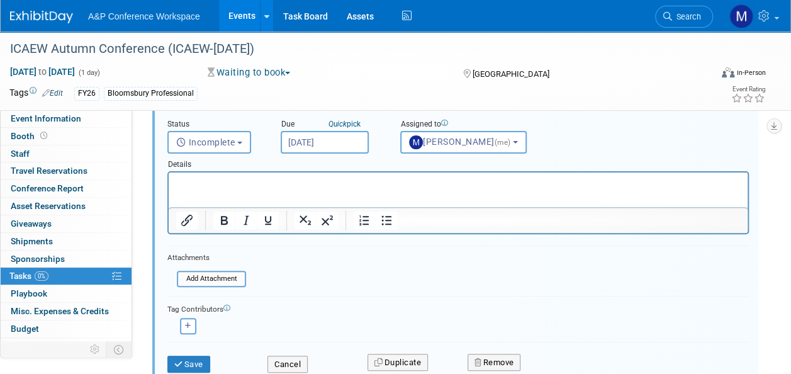
scroll to position [189, 0]
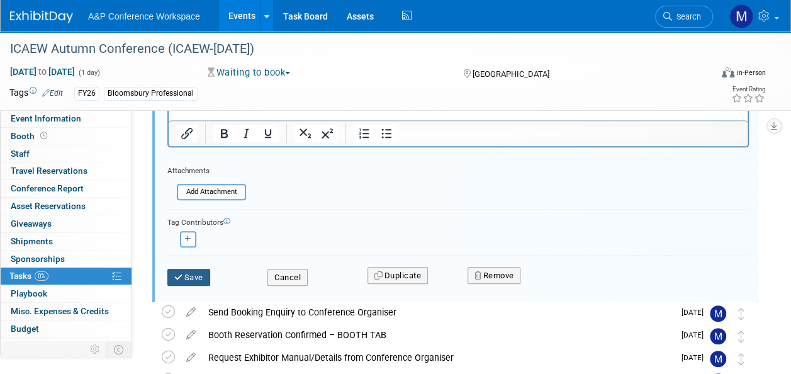
click at [187, 273] on button "Save" at bounding box center [188, 278] width 43 height 18
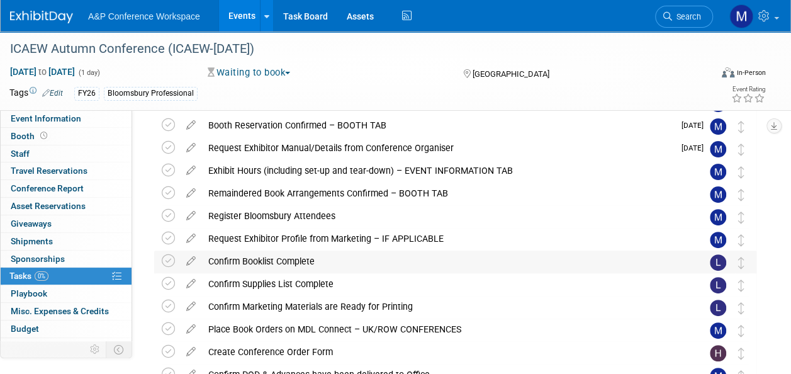
scroll to position [0, 0]
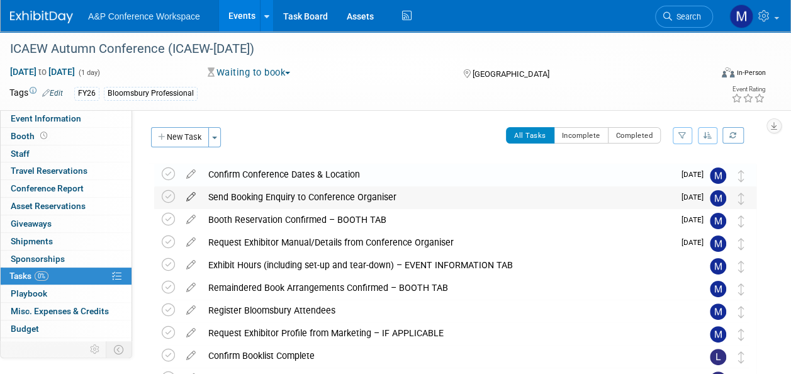
click at [188, 200] on icon at bounding box center [191, 194] width 22 height 16
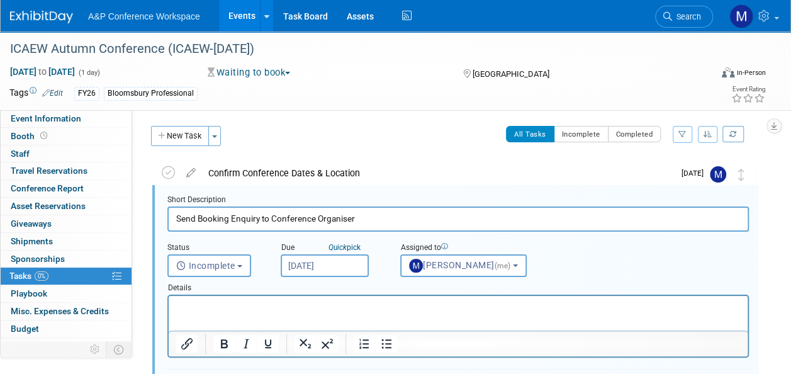
scroll to position [1, 0]
click at [308, 268] on input "[DATE]" at bounding box center [325, 265] width 88 height 23
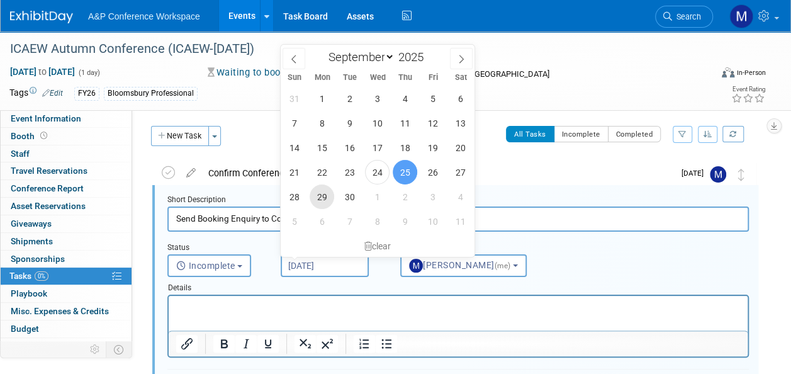
click at [325, 201] on span "29" at bounding box center [321, 196] width 25 height 25
type input "[DATE]"
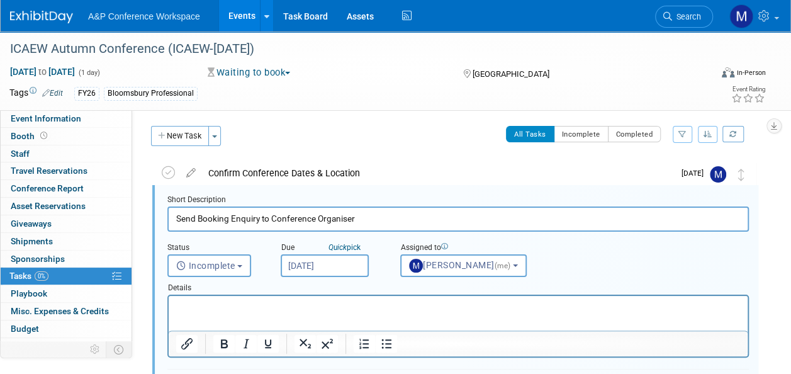
click at [307, 308] on p "Rich Text Area. Press ALT-0 for help." at bounding box center [458, 307] width 564 height 12
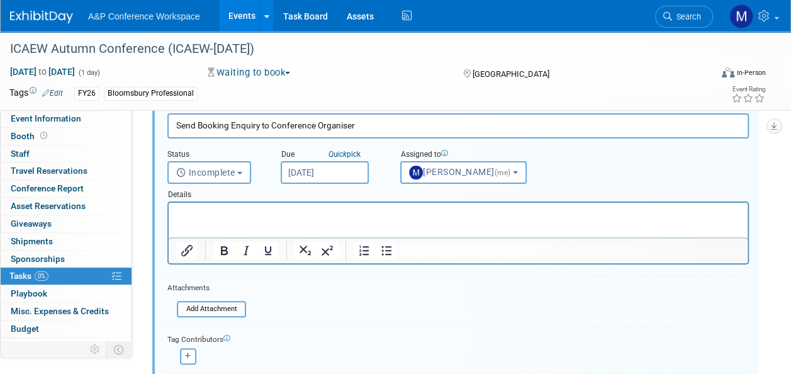
scroll to position [253, 0]
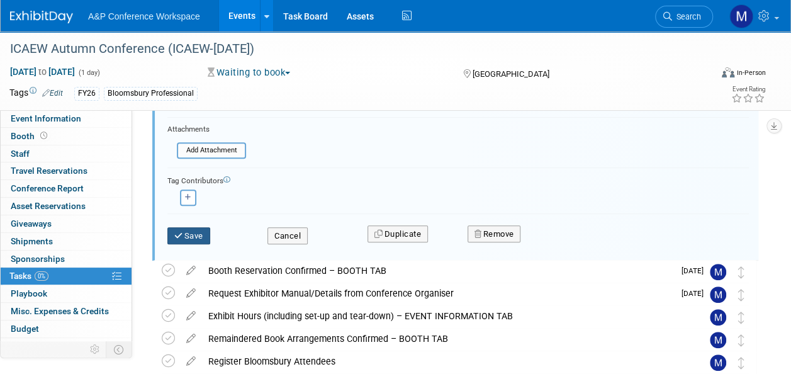
click at [186, 237] on button "Save" at bounding box center [188, 236] width 43 height 18
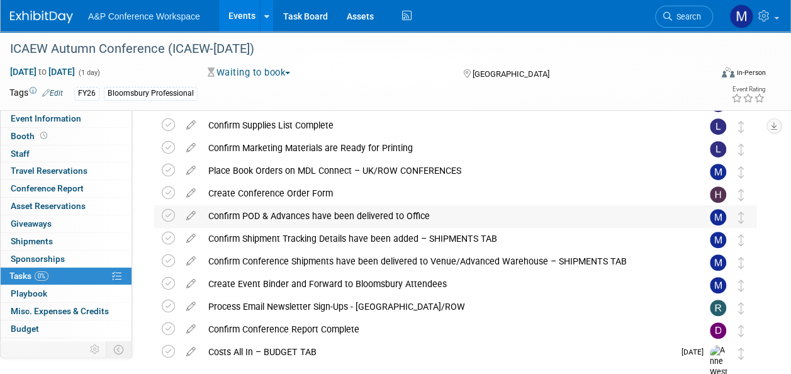
scroll to position [64, 0]
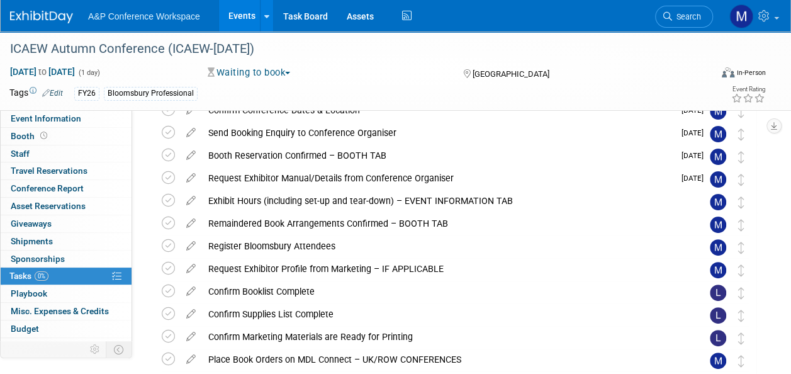
click at [663, 20] on icon at bounding box center [667, 16] width 9 height 9
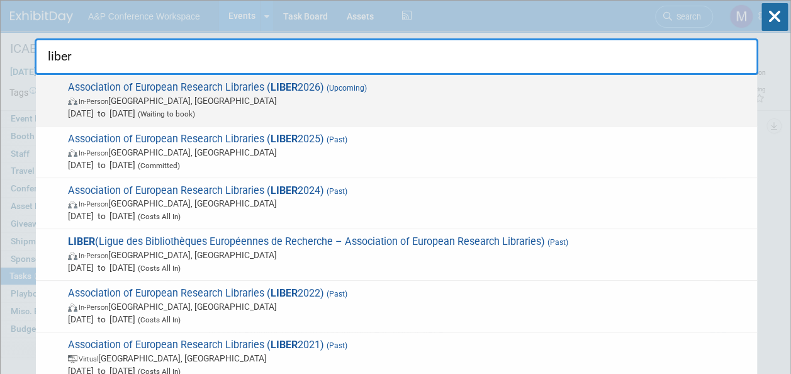
type input "liber"
click at [309, 87] on span "Association of European Research Libraries ( LIBER 2026) (Upcoming) In-Person […" at bounding box center [407, 100] width 686 height 38
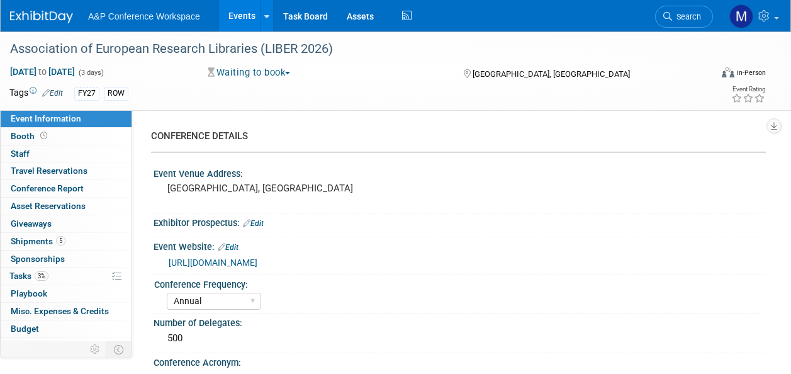
select select "Annual"
select select "Level 2"
select select "In-Person Booth"
select select "Libraries"
select select "Bloomsbury Digital Resources"
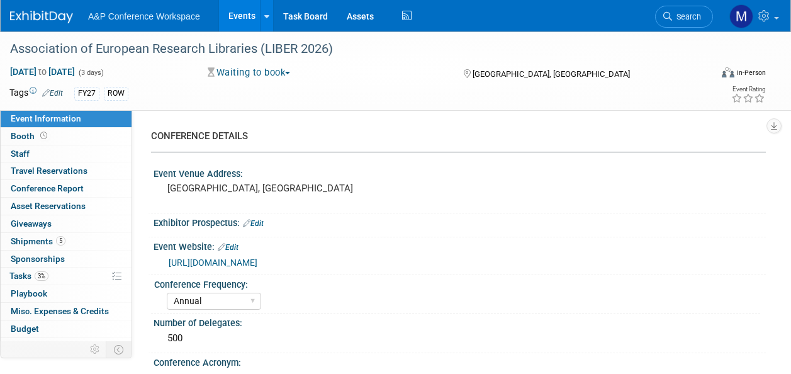
select select "[PERSON_NAME]"
select select "BDR Product Awareness and Trial Generation​"
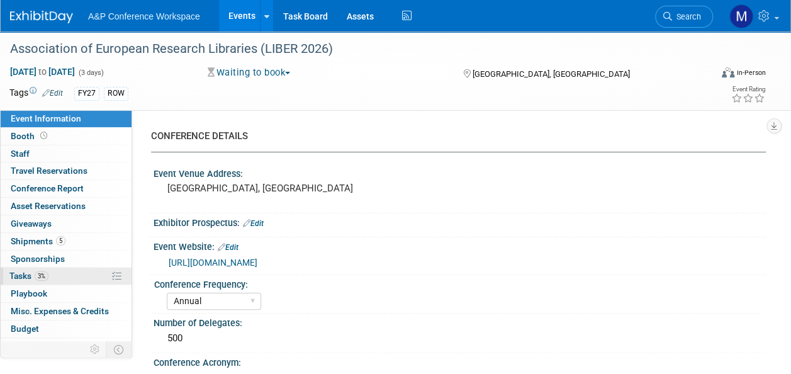
click at [34, 274] on span "Tasks 3%" at bounding box center [28, 275] width 39 height 10
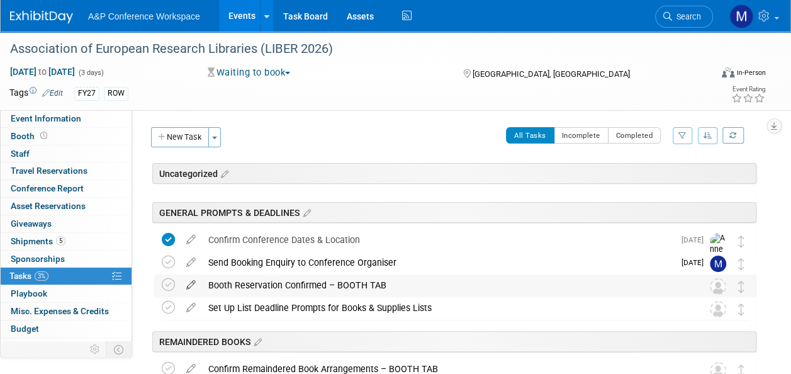
click at [187, 282] on icon at bounding box center [191, 282] width 22 height 16
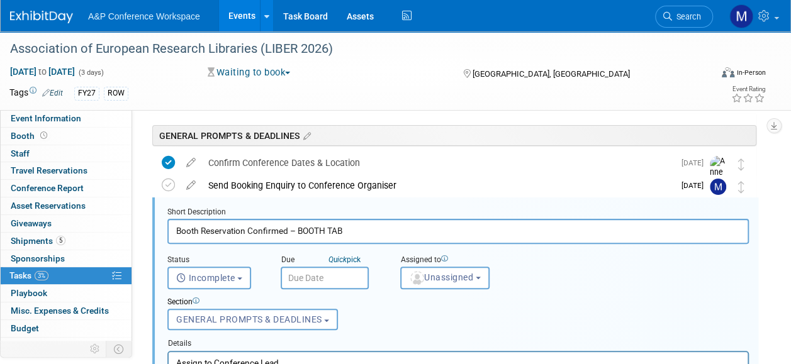
scroll to position [89, 0]
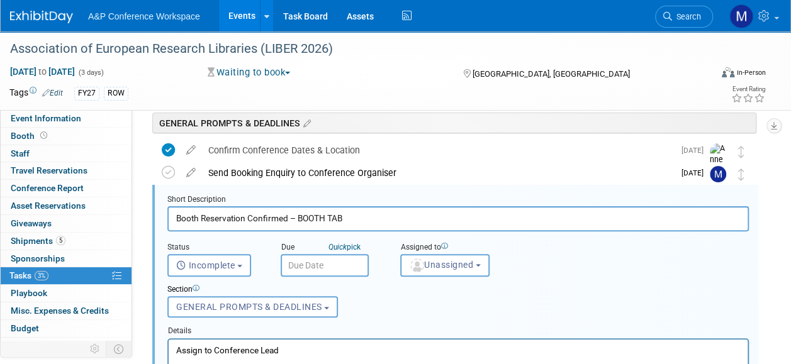
click at [341, 263] on input "text" at bounding box center [325, 265] width 88 height 23
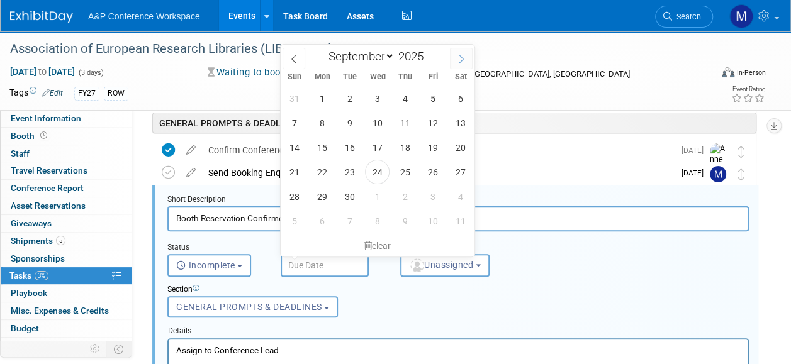
click at [457, 59] on icon at bounding box center [461, 59] width 9 height 9
select select "10"
click at [439, 194] on span "28" at bounding box center [432, 196] width 25 height 25
type input "[DATE]"
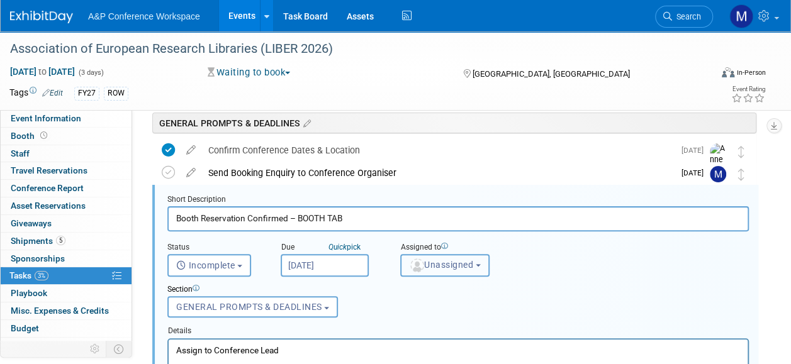
click at [446, 256] on button "Unassigned" at bounding box center [444, 265] width 89 height 23
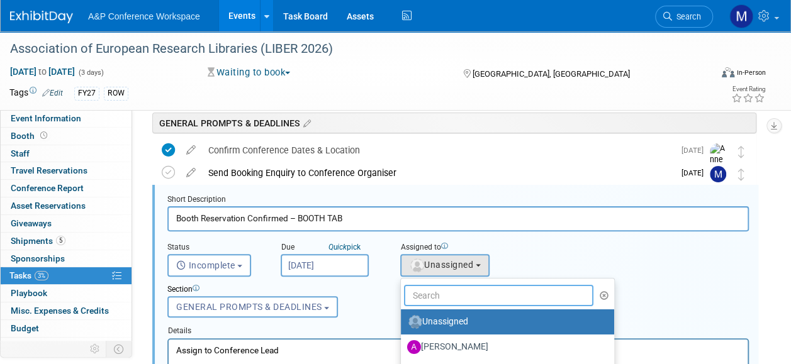
click at [433, 297] on input "text" at bounding box center [498, 295] width 189 height 21
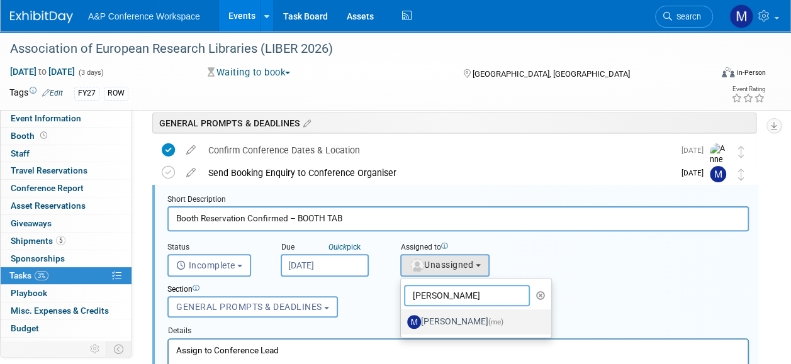
type input "[PERSON_NAME]"
click at [449, 327] on label "[PERSON_NAME] (me)" at bounding box center [472, 322] width 131 height 20
click at [403, 325] on input "[PERSON_NAME] (me)" at bounding box center [398, 320] width 8 height 8
select select "2db20fb6-019a-42f9-b51c-aabbbf535978"
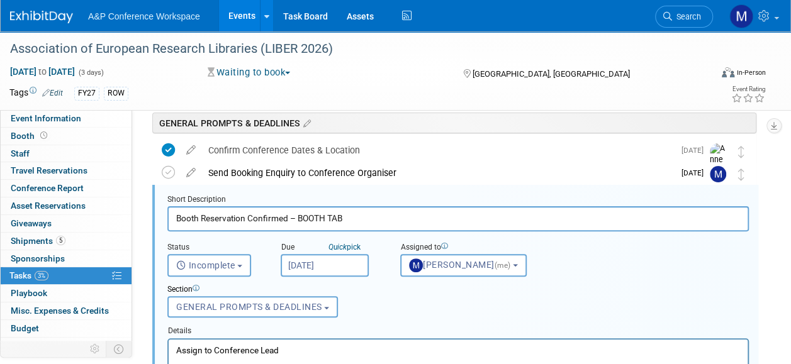
click at [344, 344] on p "Assign to Conference Lead" at bounding box center [458, 350] width 564 height 12
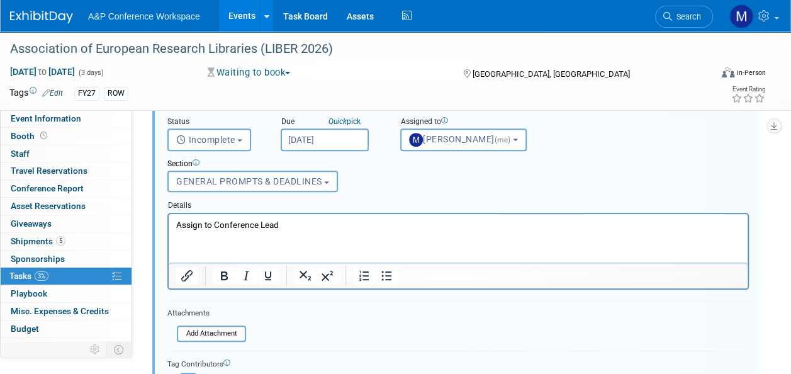
scroll to position [341, 0]
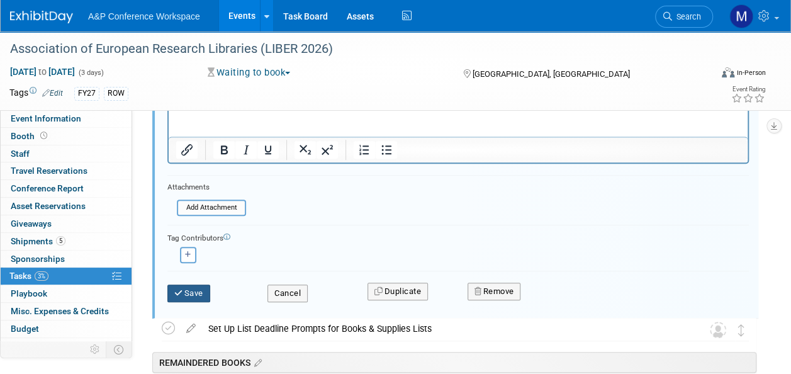
click at [189, 293] on button "Save" at bounding box center [188, 293] width 43 height 18
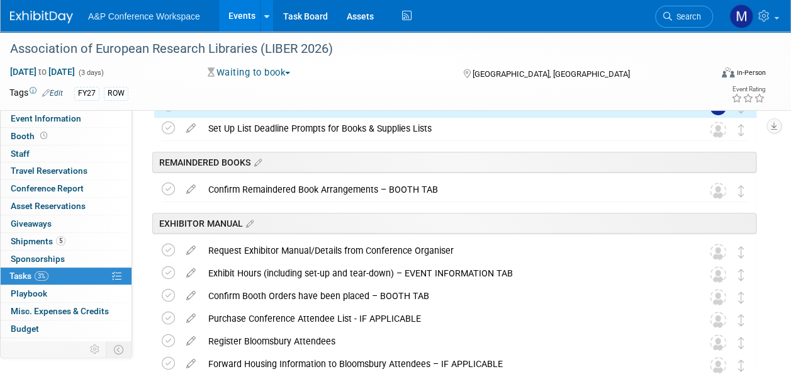
scroll to position [89, 0]
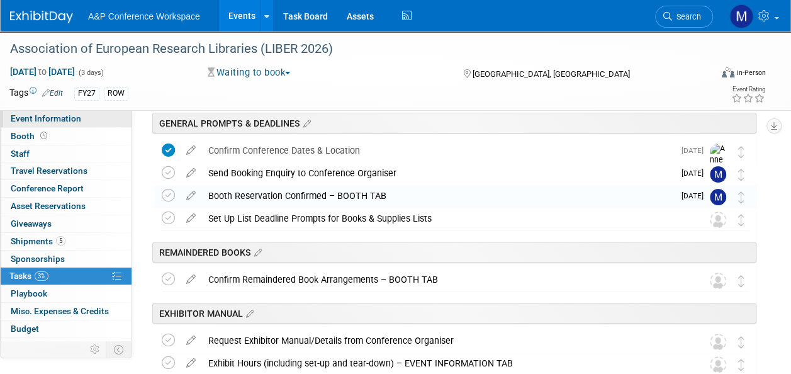
click at [60, 118] on span "Event Information" at bounding box center [46, 118] width 70 height 10
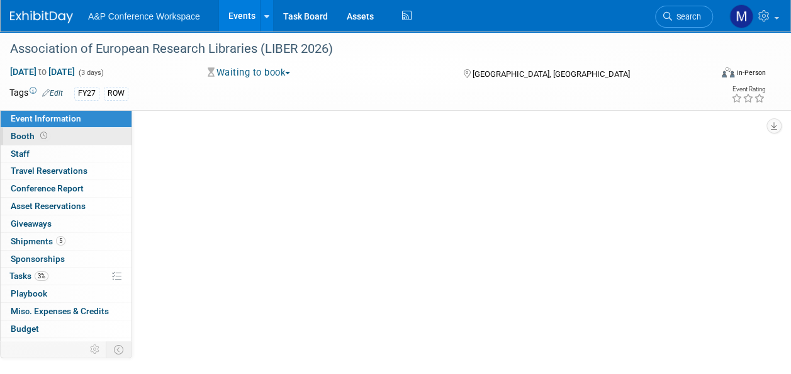
select select "Annual"
select select "Level 2"
select select "In-Person Booth"
select select "Libraries"
select select "Bloomsbury Digital Resources"
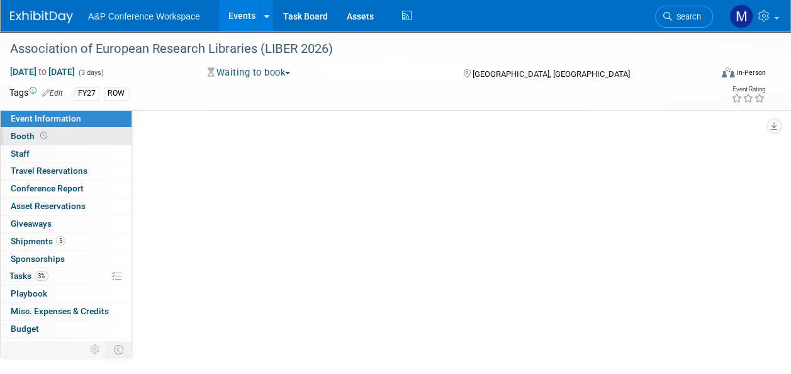
select select "[PERSON_NAME]"
select select "BDR Product Awareness and Trial Generation​"
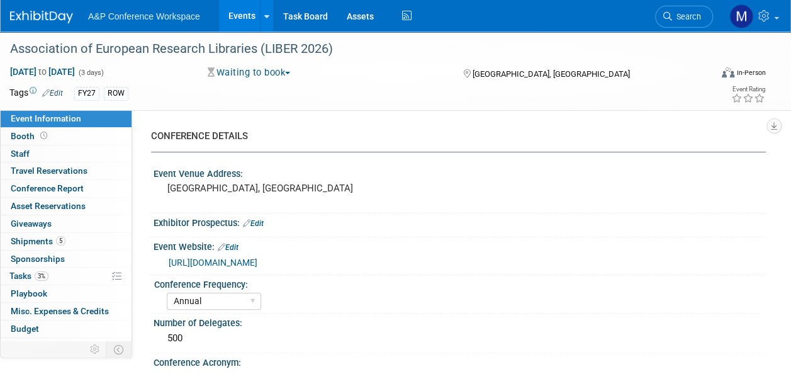
click at [234, 262] on link "[URL][DOMAIN_NAME]" at bounding box center [213, 262] width 89 height 10
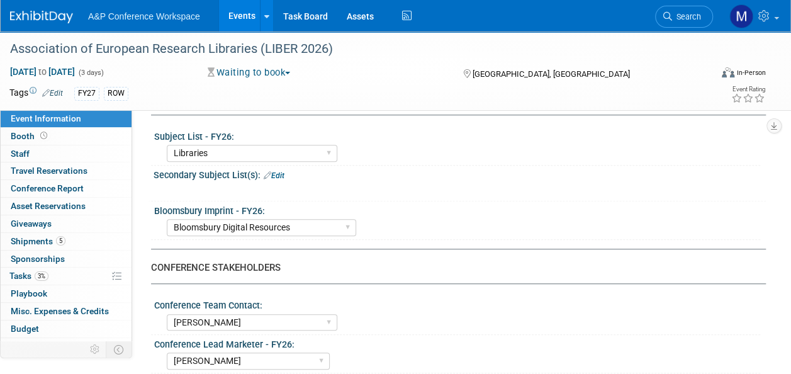
scroll to position [440, 0]
click at [348, 47] on div "Association of European Research Libraries (LIBER 2026)" at bounding box center [353, 49] width 695 height 23
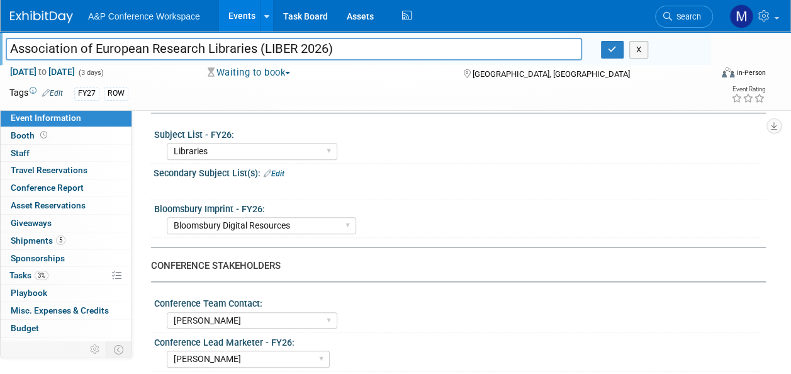
drag, startPoint x: 359, startPoint y: 50, endPoint x: 8, endPoint y: 56, distance: 351.7
click at [8, 56] on input "Association of European Research Libraries (LIBER 2026)" at bounding box center [294, 49] width 576 height 22
click at [619, 50] on button "button" at bounding box center [612, 50] width 23 height 18
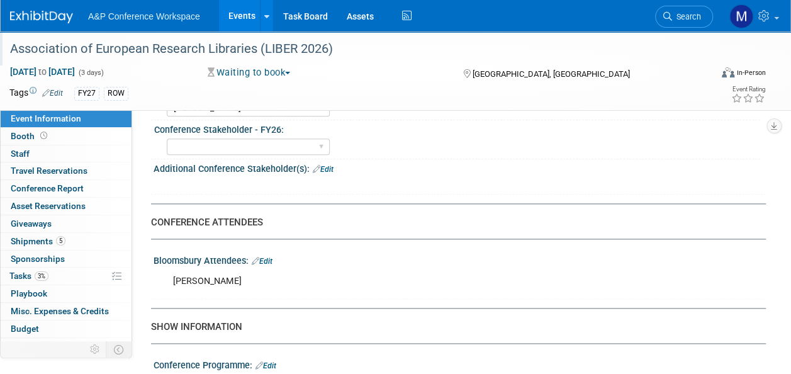
scroll to position [881, 0]
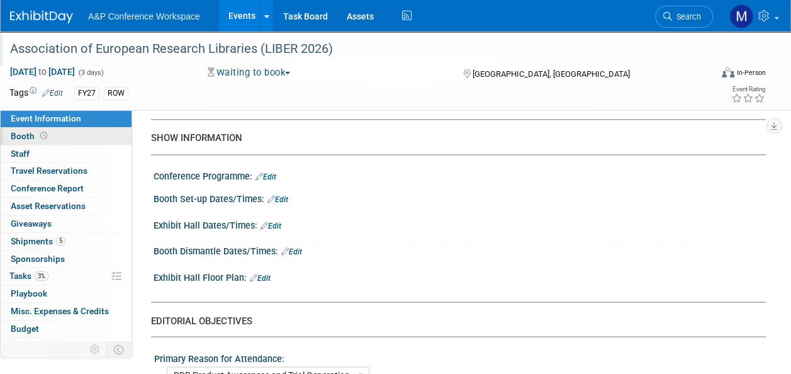
click at [75, 135] on link "Booth" at bounding box center [66, 136] width 131 height 17
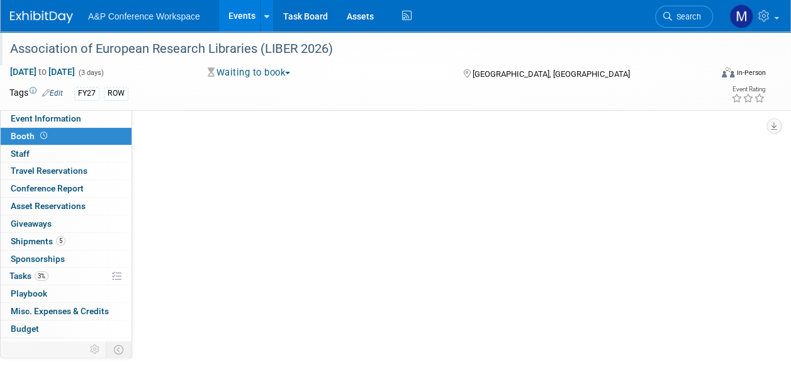
scroll to position [0, 0]
select select "DIGI"
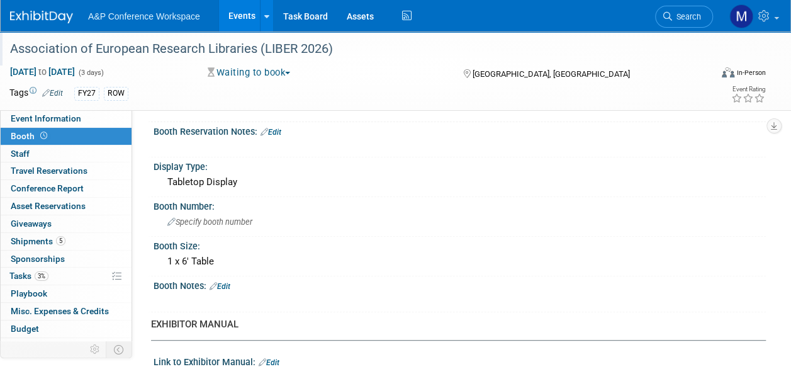
scroll to position [189, 0]
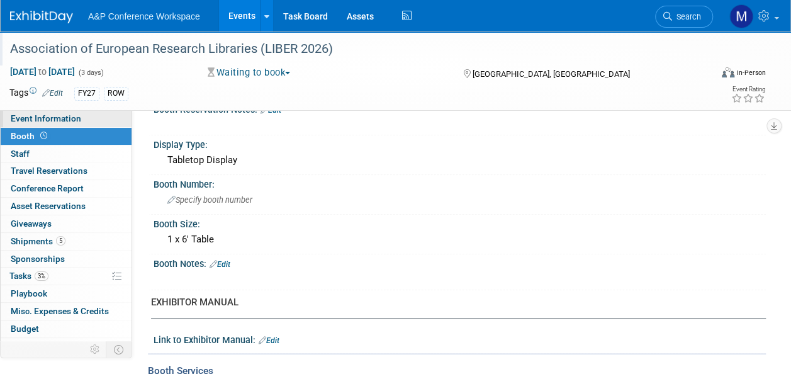
click at [25, 117] on span "Event Information" at bounding box center [46, 118] width 70 height 10
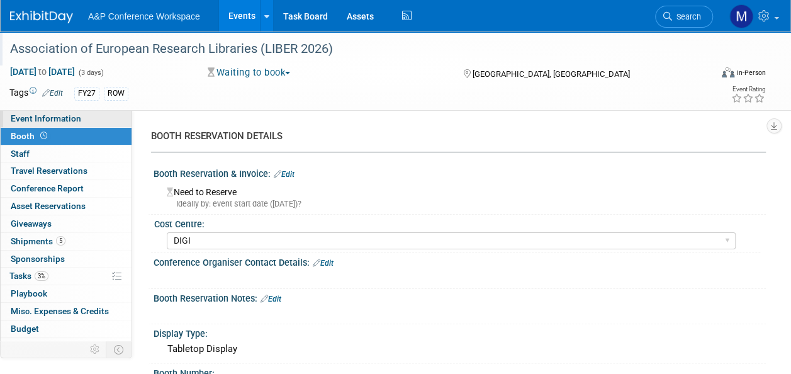
select select "Annual"
select select "Level 2"
select select "In-Person Booth"
select select "Libraries"
select select "Bloomsbury Digital Resources"
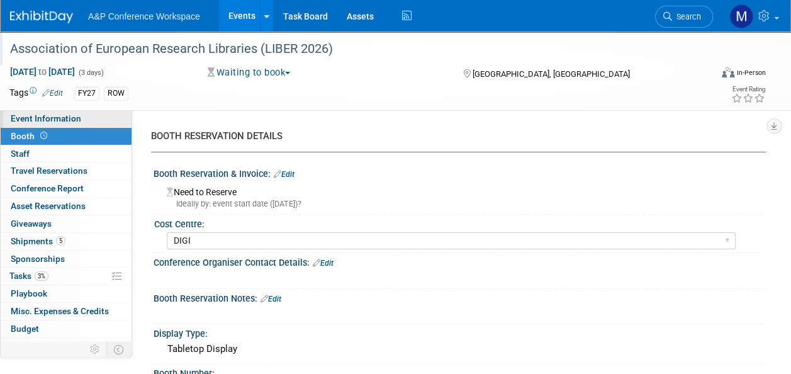
select select "[PERSON_NAME]"
select select "BDR Product Awareness and Trial Generation​"
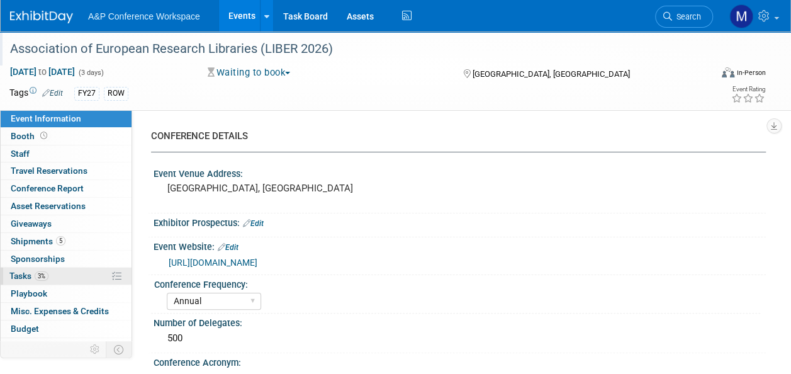
click at [63, 281] on link "3% Tasks 3%" at bounding box center [66, 275] width 131 height 17
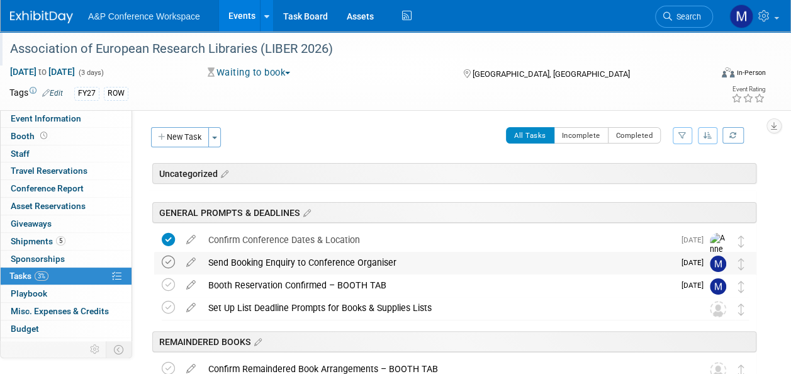
click at [169, 260] on icon at bounding box center [168, 261] width 13 height 13
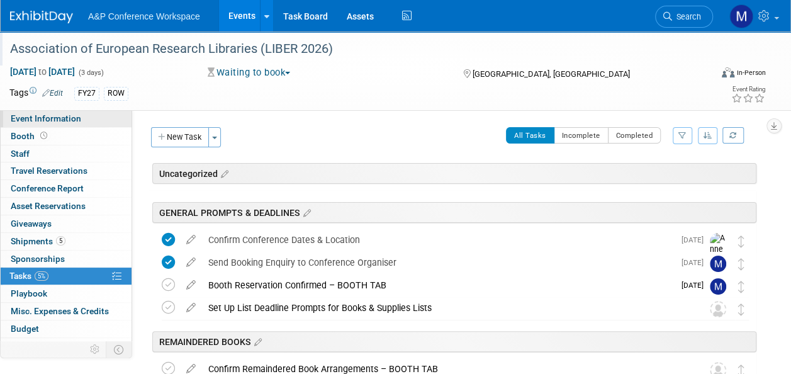
click at [84, 117] on link "Event Information" at bounding box center [66, 118] width 131 height 17
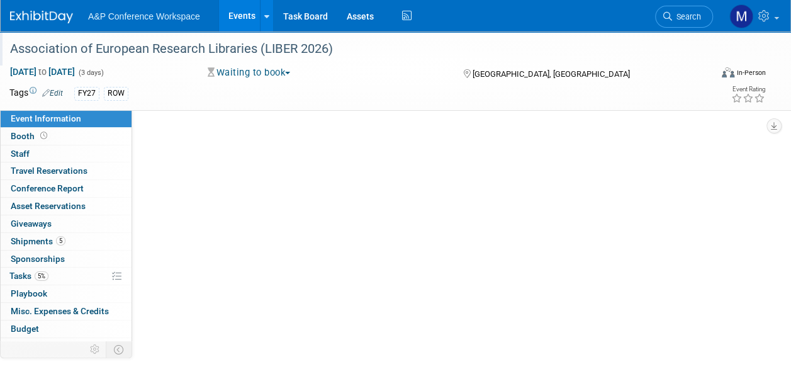
select select "Annual"
select select "Level 2"
select select "In-Person Booth"
select select "Libraries"
select select "Bloomsbury Digital Resources"
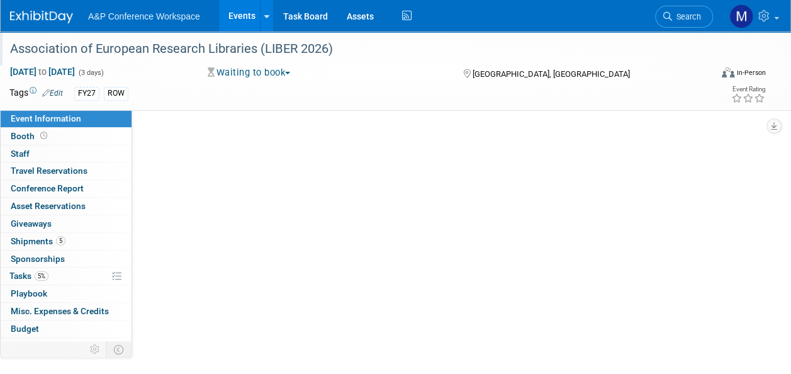
select select "[PERSON_NAME]"
select select "BDR Product Awareness and Trial Generation​"
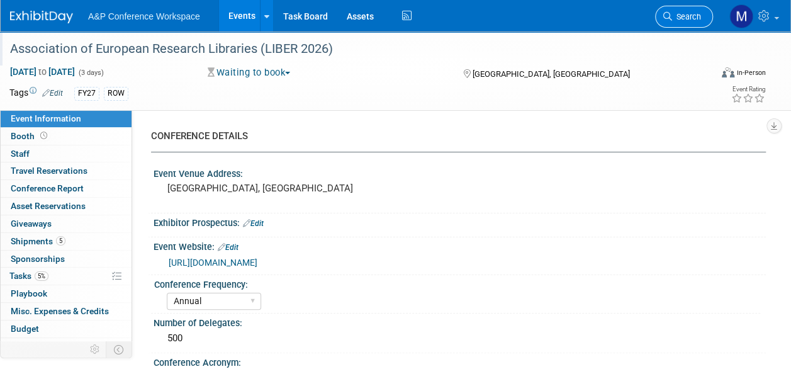
click at [672, 13] on span "Search" at bounding box center [686, 16] width 29 height 9
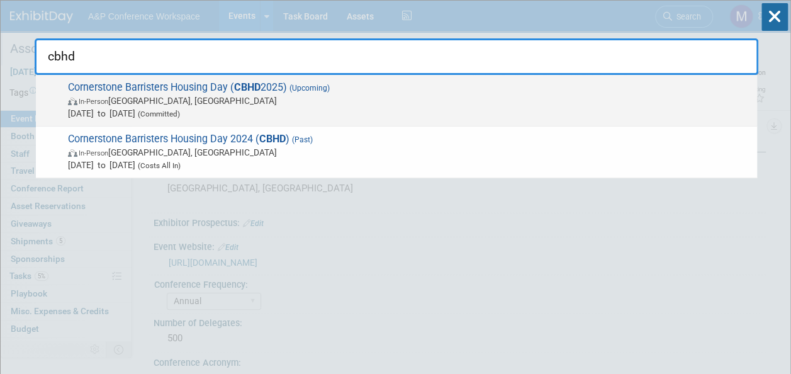
type input "cbhd"
click at [227, 87] on span "Cornerstone Barristers Housing Day ( CBHD 2025) (Upcoming) In-Person London, Un…" at bounding box center [407, 100] width 686 height 38
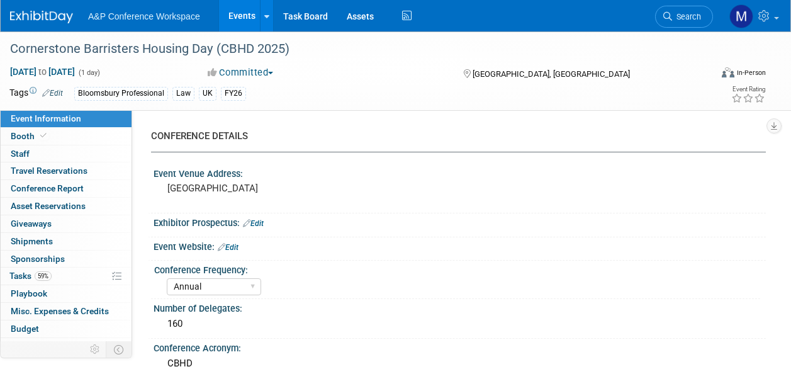
select select "Annual"
select select "Level 2"
select select "In-Person Booth"
select select "Law"
select select "Bloomsbury Professional"
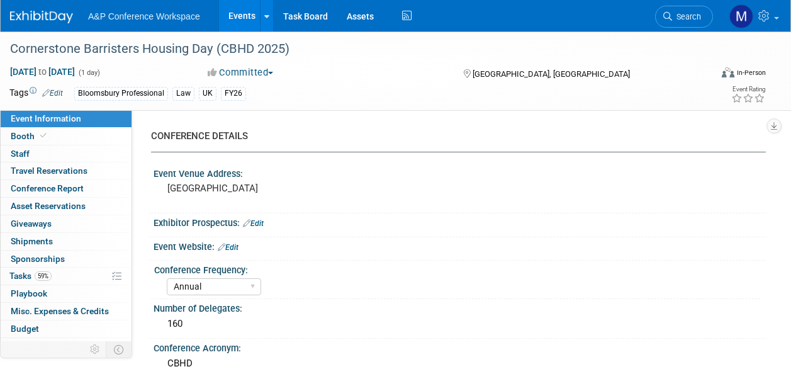
select select "[PERSON_NAME]"
select select "Brand/Subject Presence​"
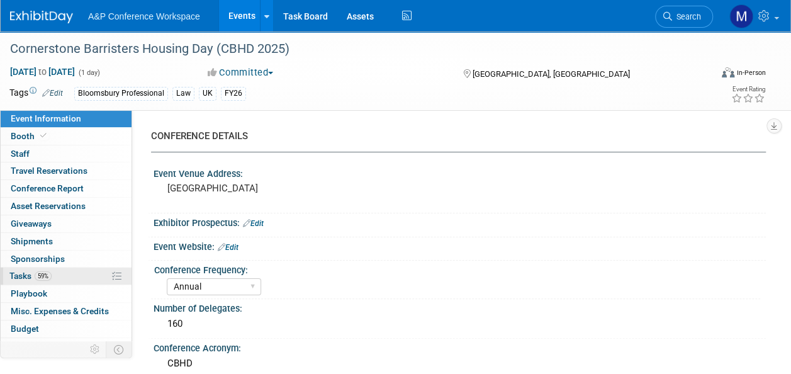
click at [70, 277] on link "59% Tasks 59%" at bounding box center [66, 275] width 131 height 17
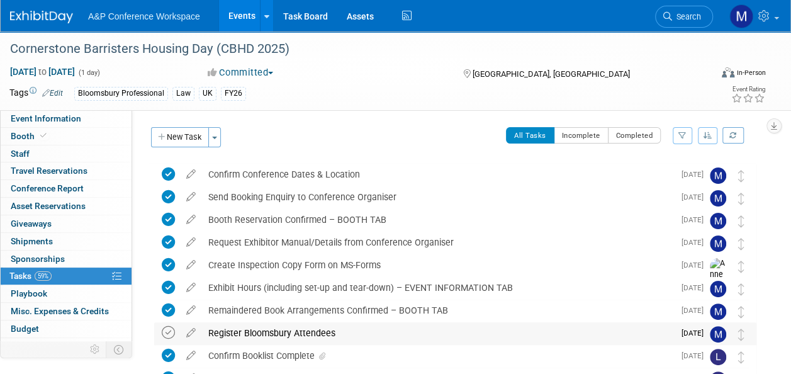
click at [162, 333] on icon at bounding box center [168, 332] width 13 height 13
